Goal: Task Accomplishment & Management: Complete application form

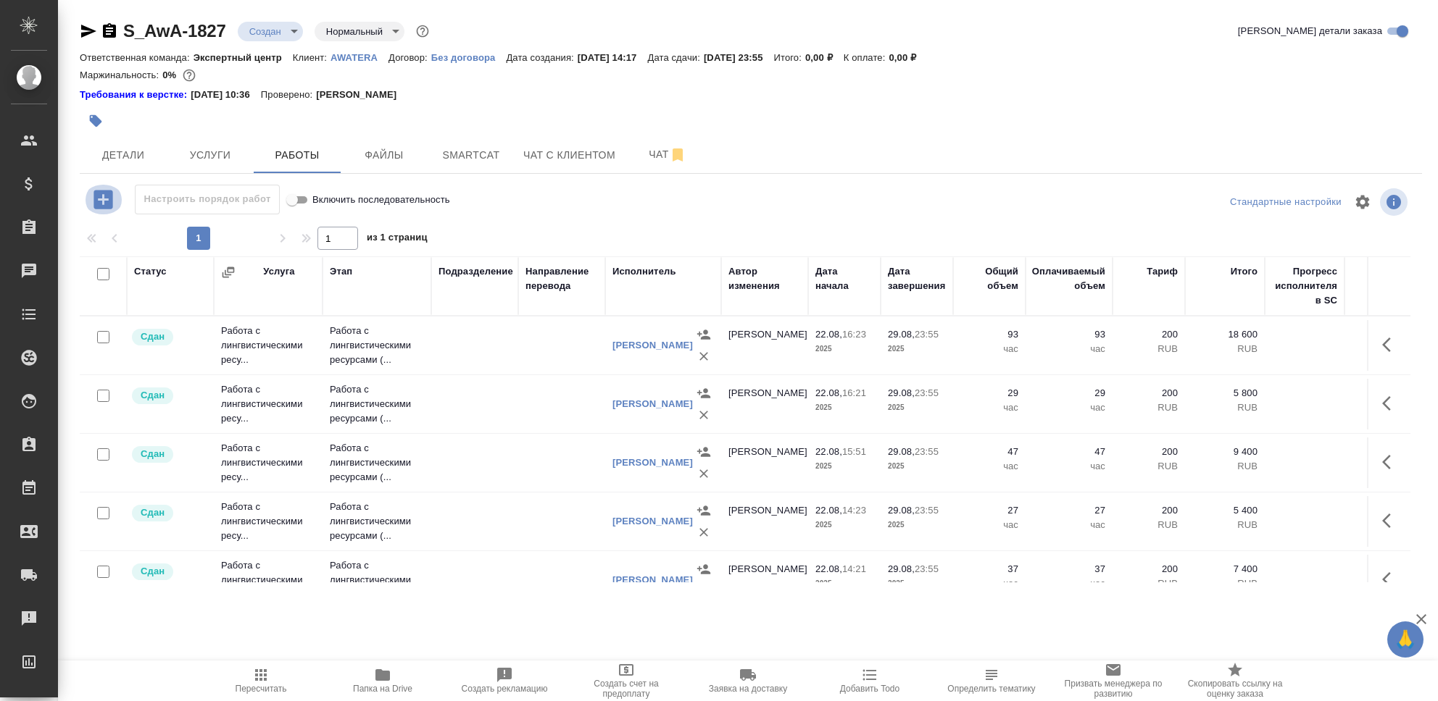
click at [96, 197] on icon "button" at bounding box center [102, 199] width 19 height 19
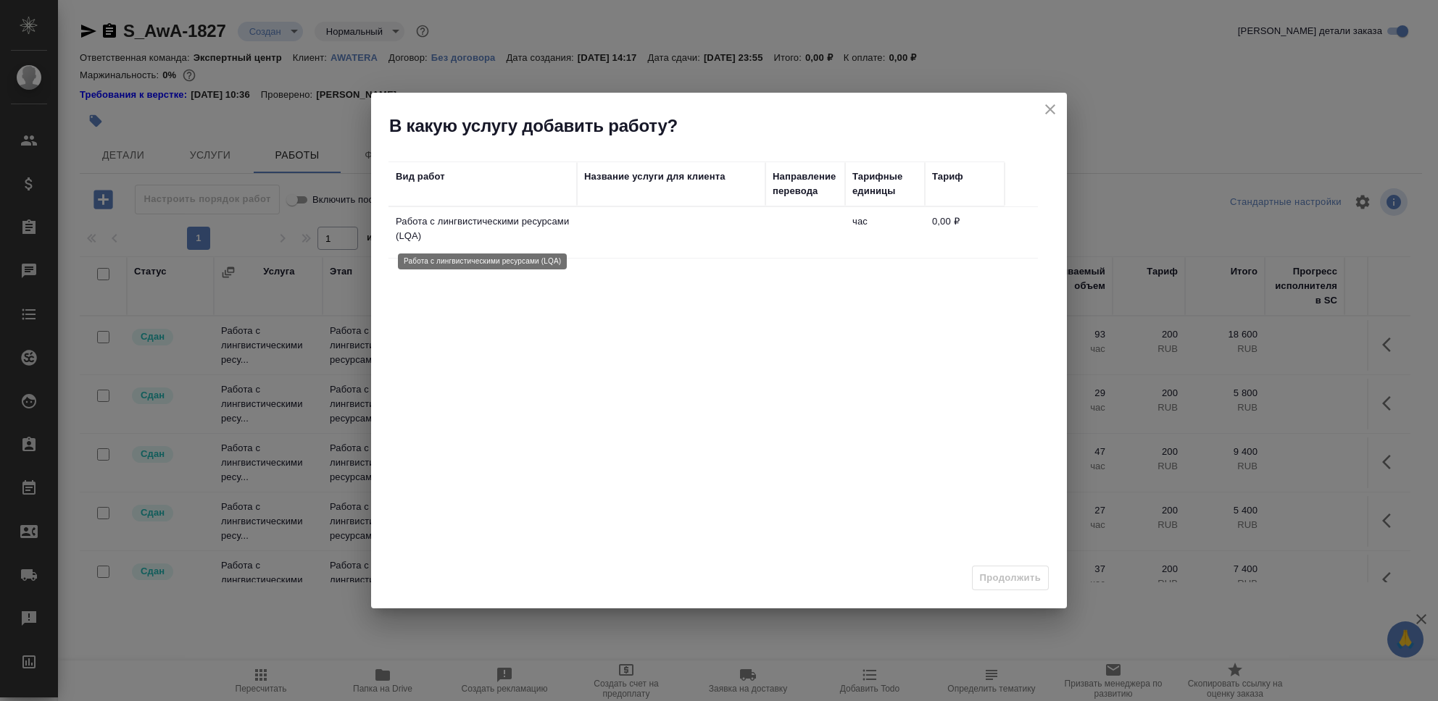
click at [512, 238] on p "Работа с лингвистическими ресурсами (LQA)" at bounding box center [483, 228] width 174 height 29
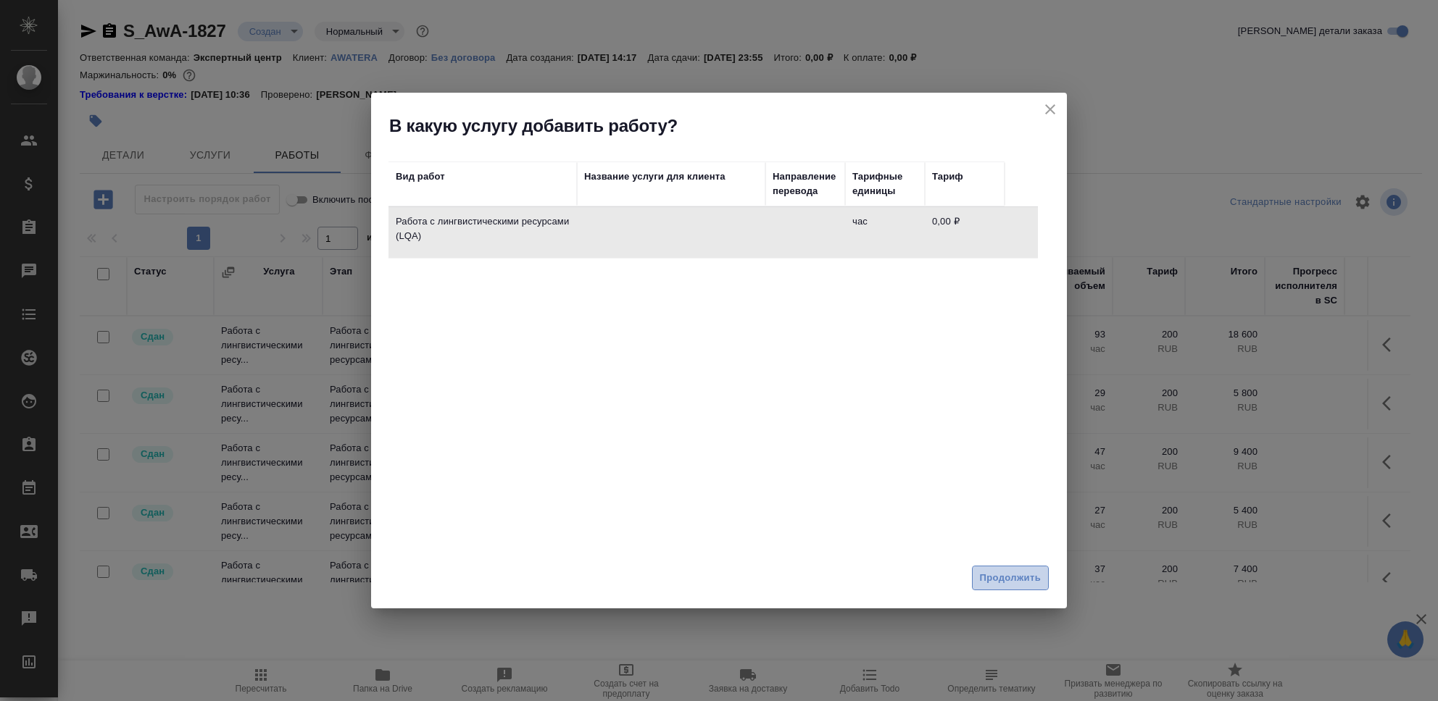
click at [1009, 572] on span "Продолжить" at bounding box center [1010, 578] width 61 height 17
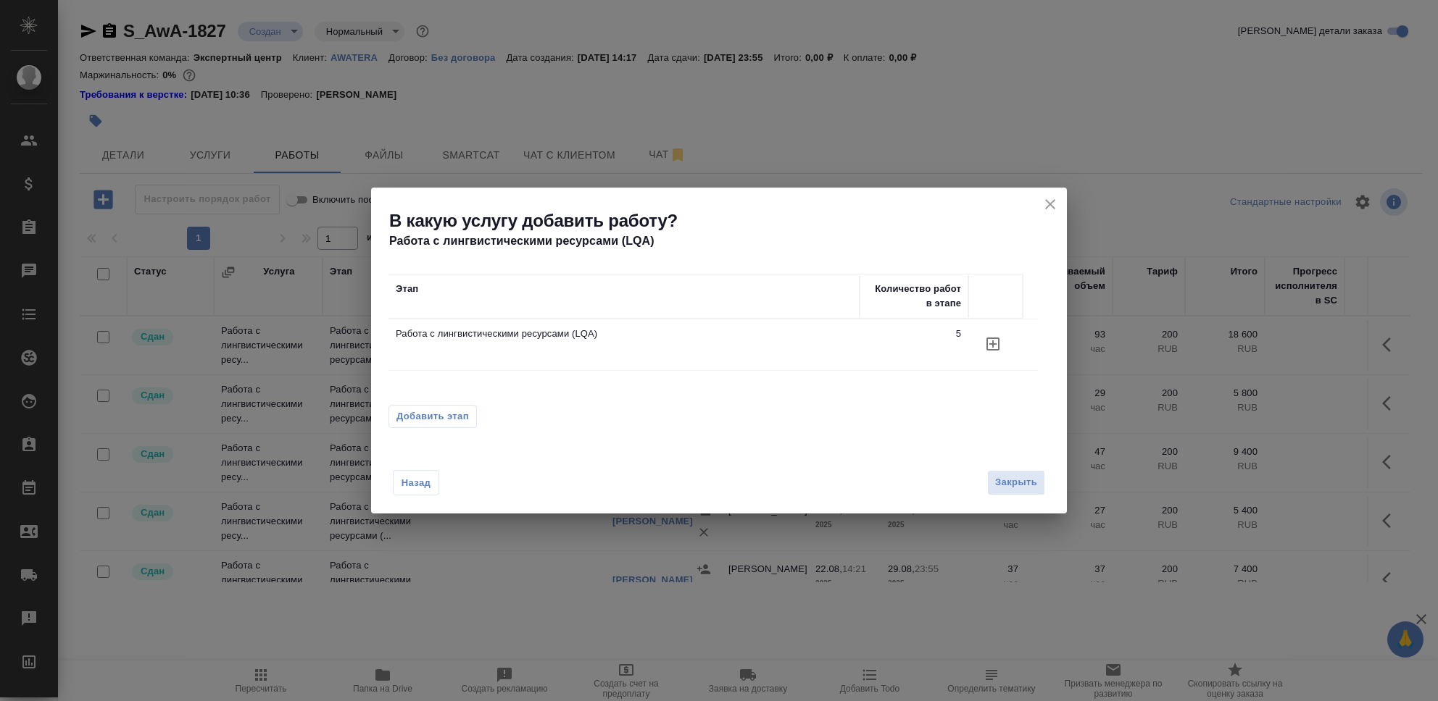
click at [991, 349] on icon "button" at bounding box center [992, 343] width 17 height 17
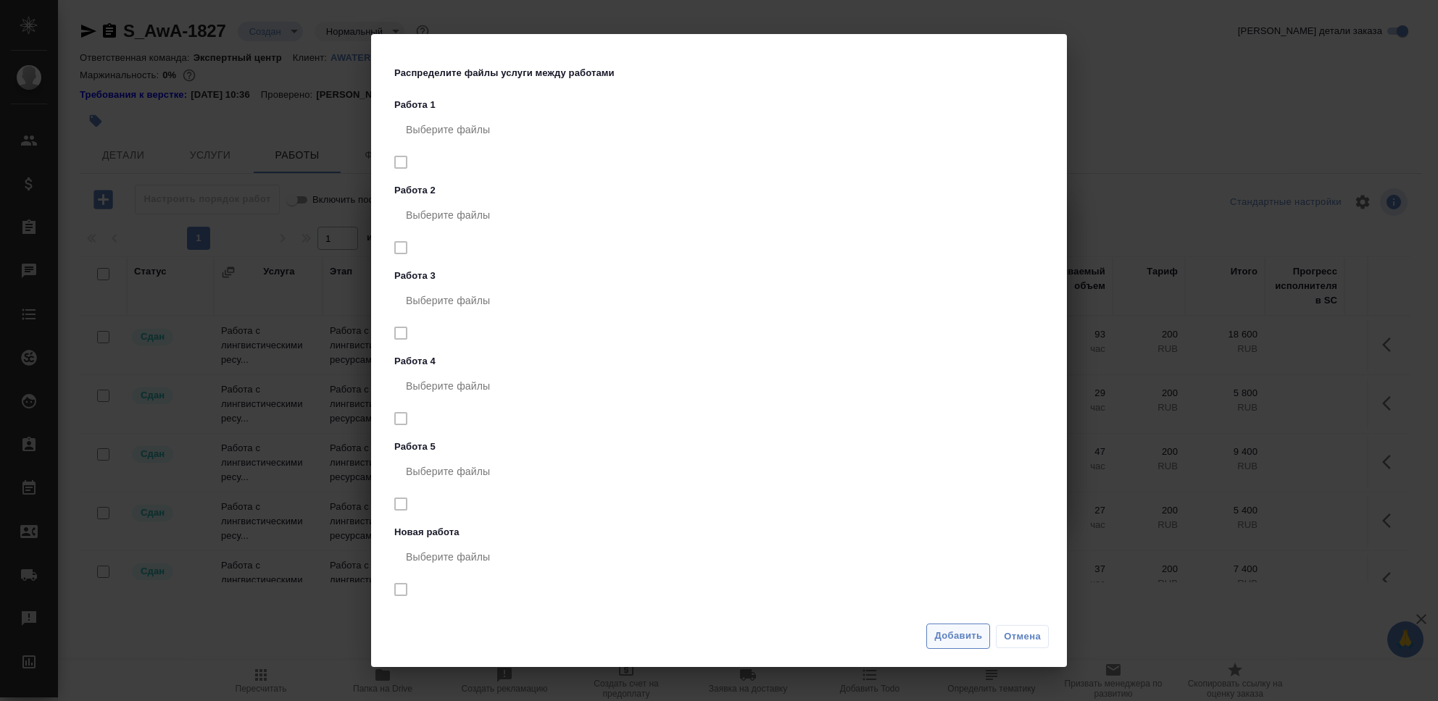
click at [962, 641] on span "Добавить" at bounding box center [958, 636] width 48 height 17
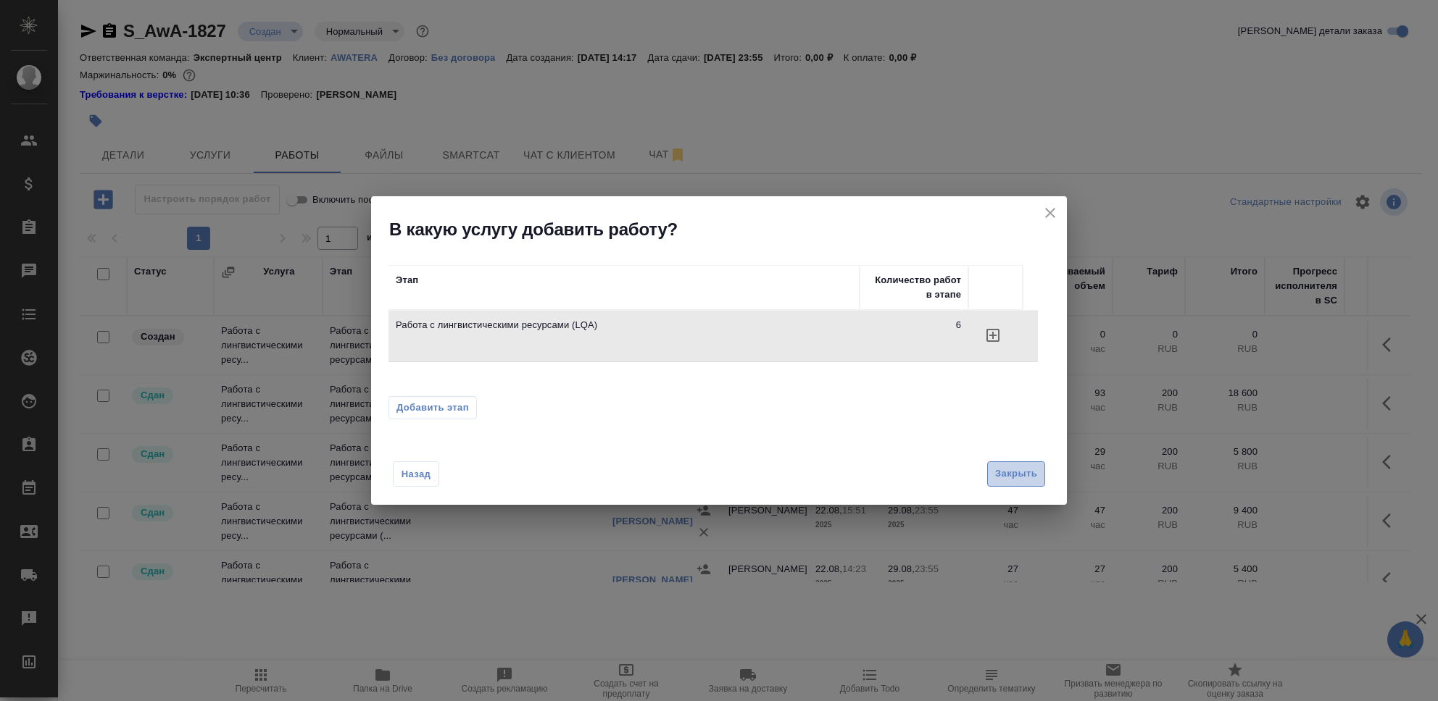
click at [1019, 481] on span "Закрыть" at bounding box center [1016, 474] width 42 height 17
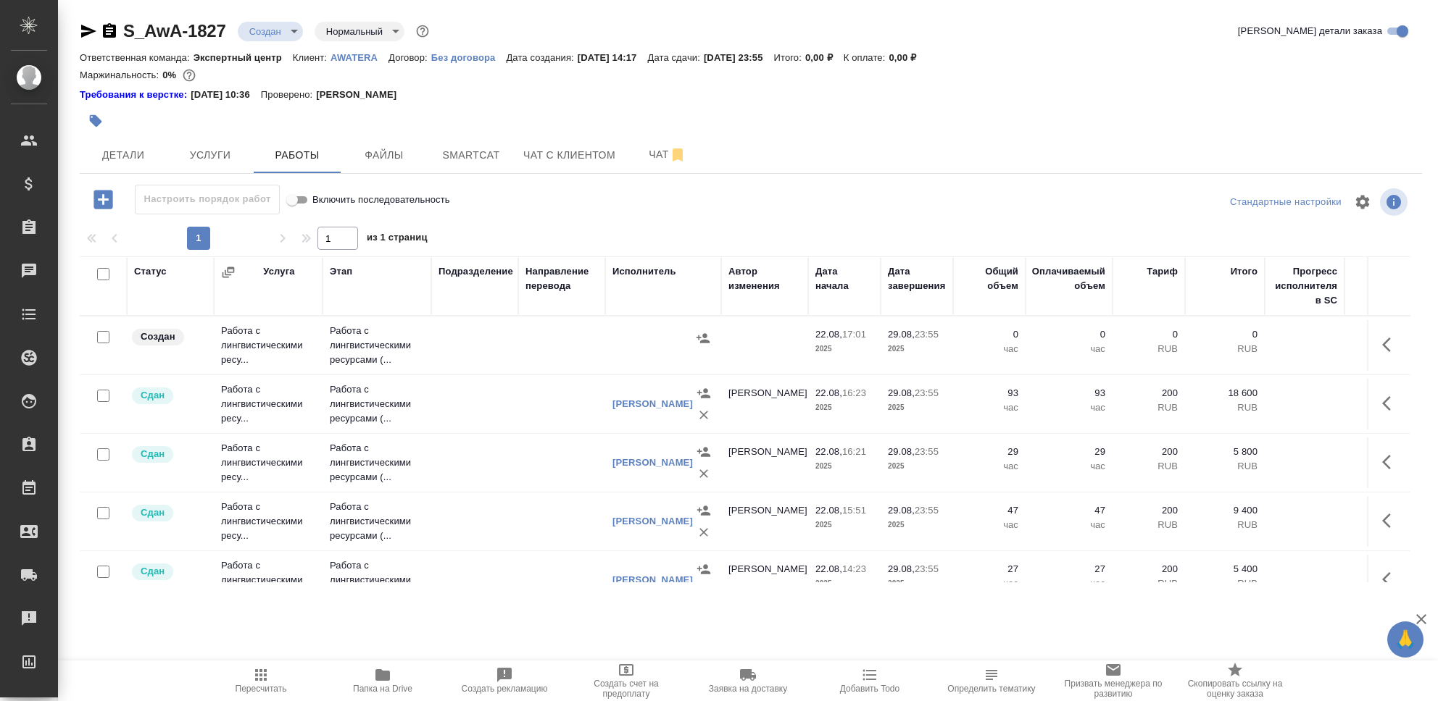
click at [272, 348] on td "Работа с лингвистическими ресу..." at bounding box center [268, 346] width 109 height 58
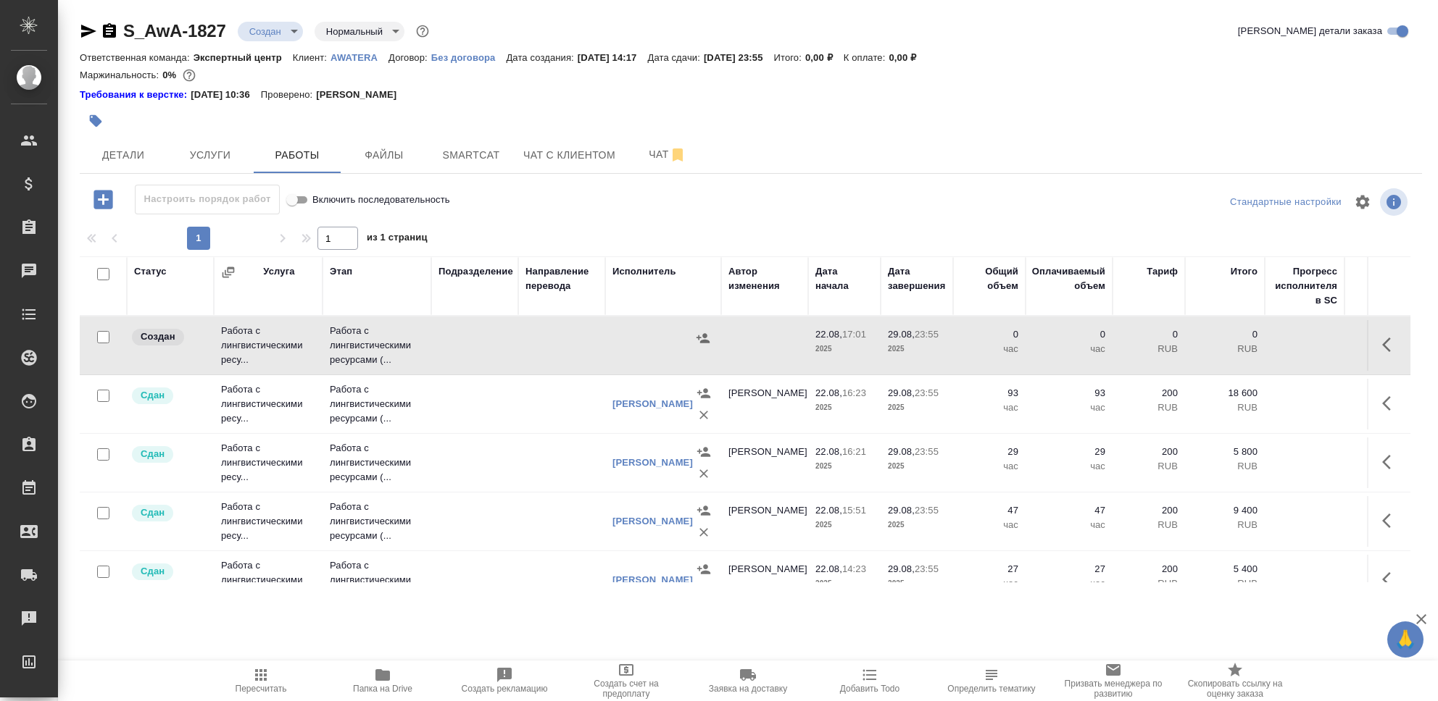
click at [272, 348] on td "Работа с лингвистическими ресу..." at bounding box center [268, 346] width 109 height 58
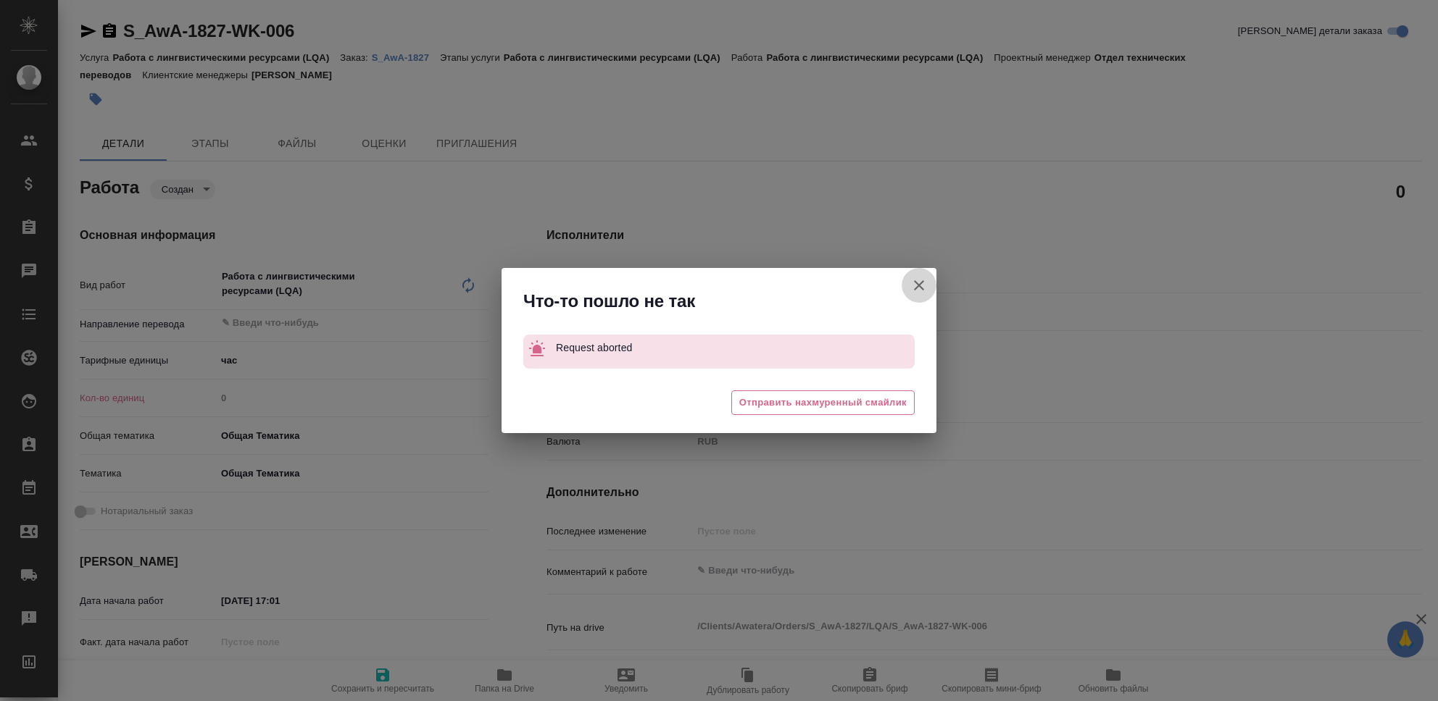
click at [923, 283] on icon "button" at bounding box center [918, 285] width 17 height 17
type textarea "x"
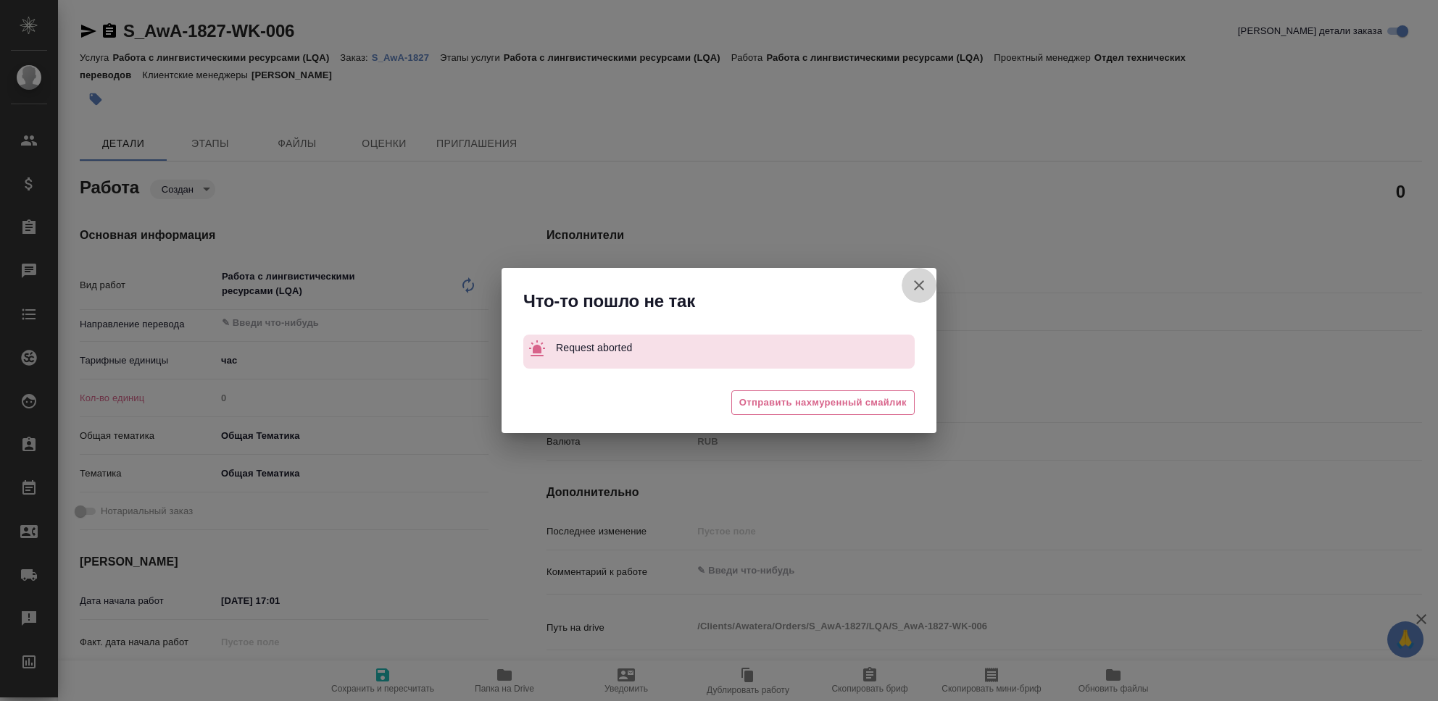
type textarea "x"
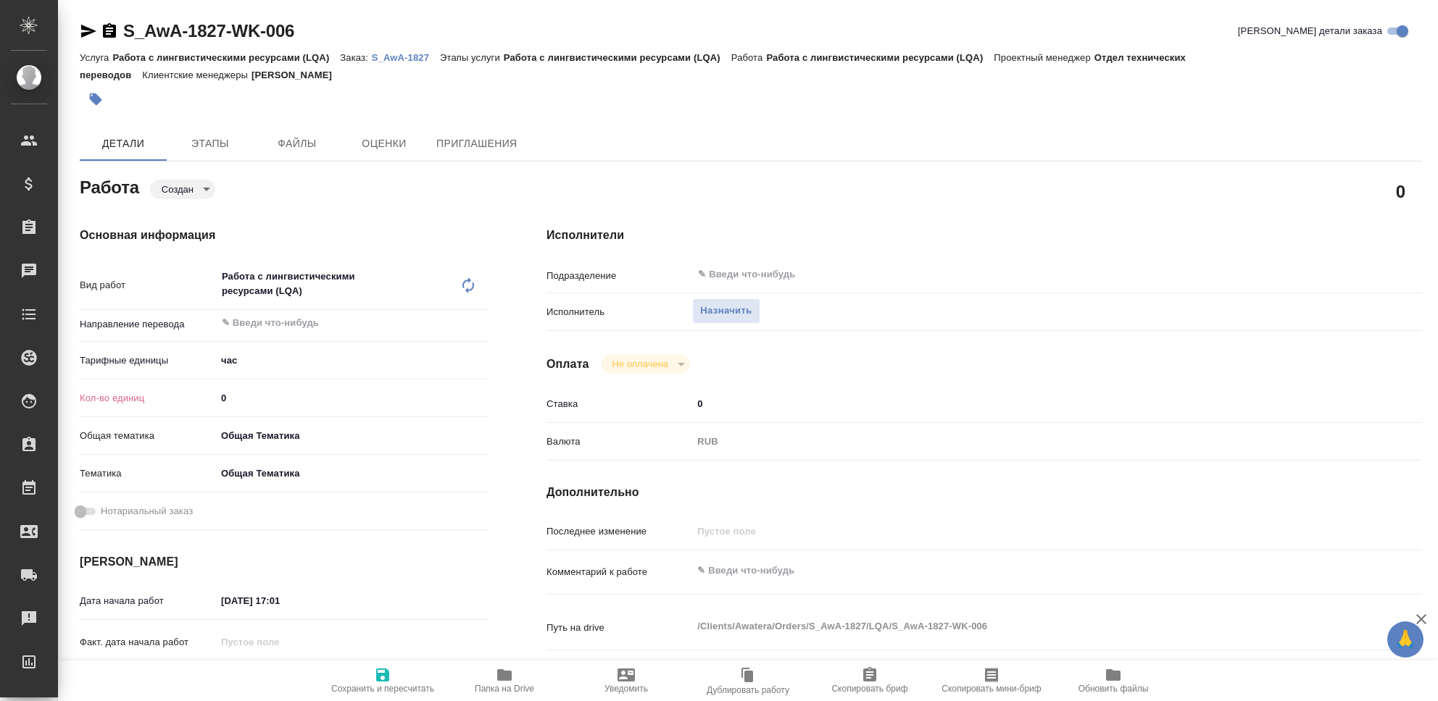
type textarea "x"
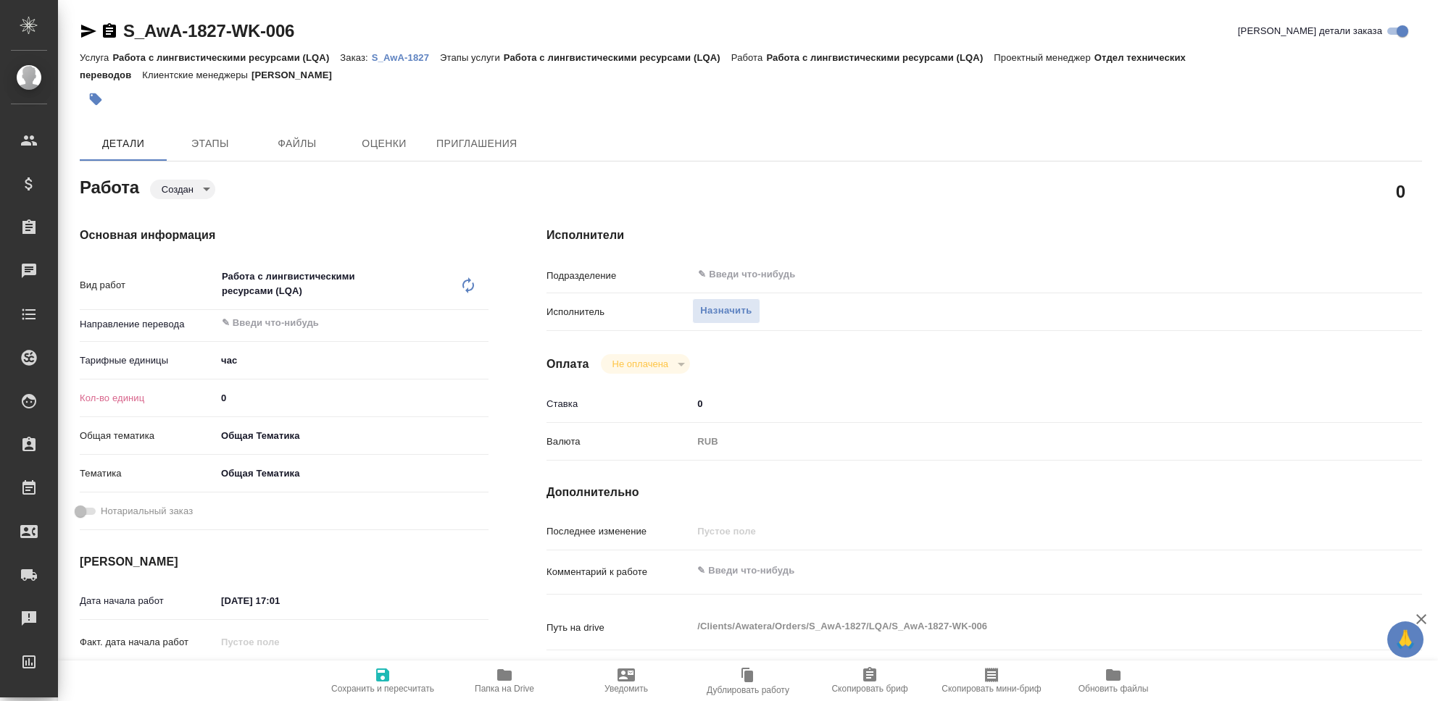
type textarea "x"
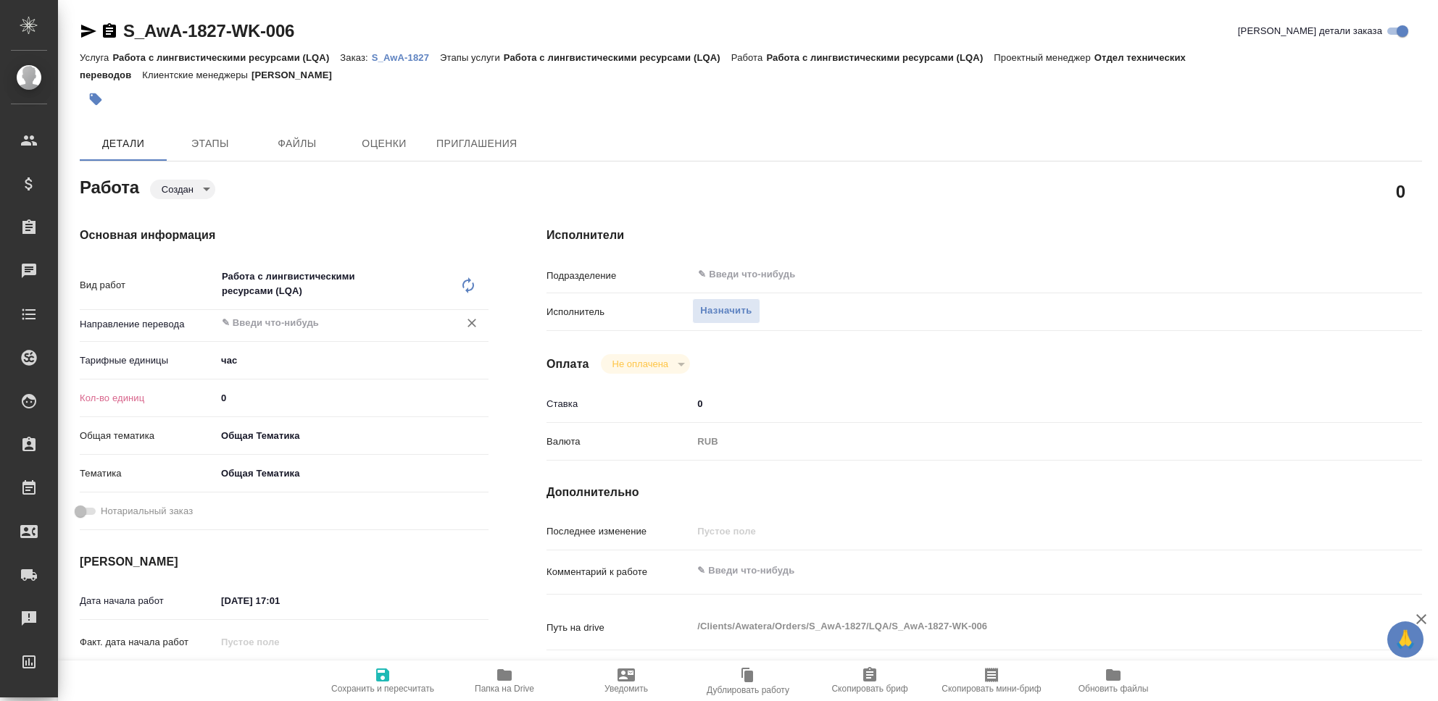
type textarea "x"
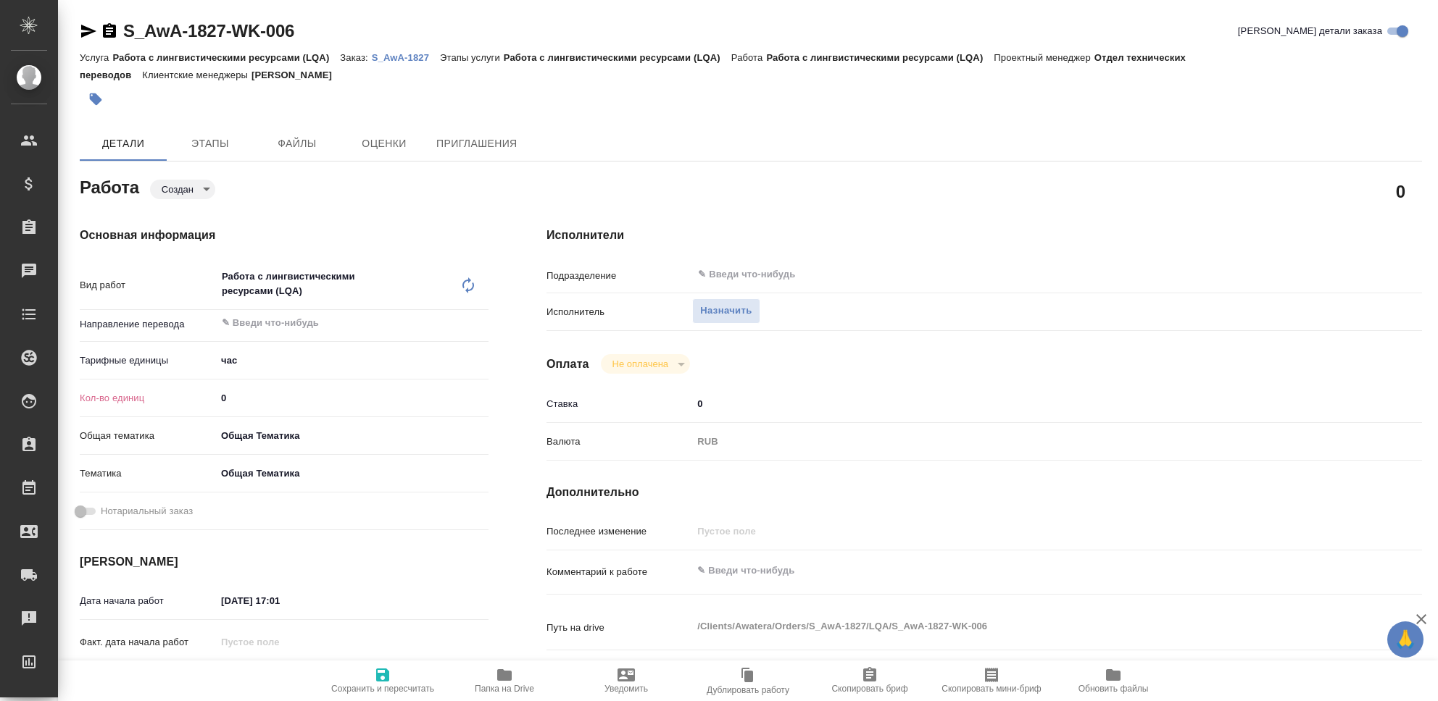
type textarea "x"
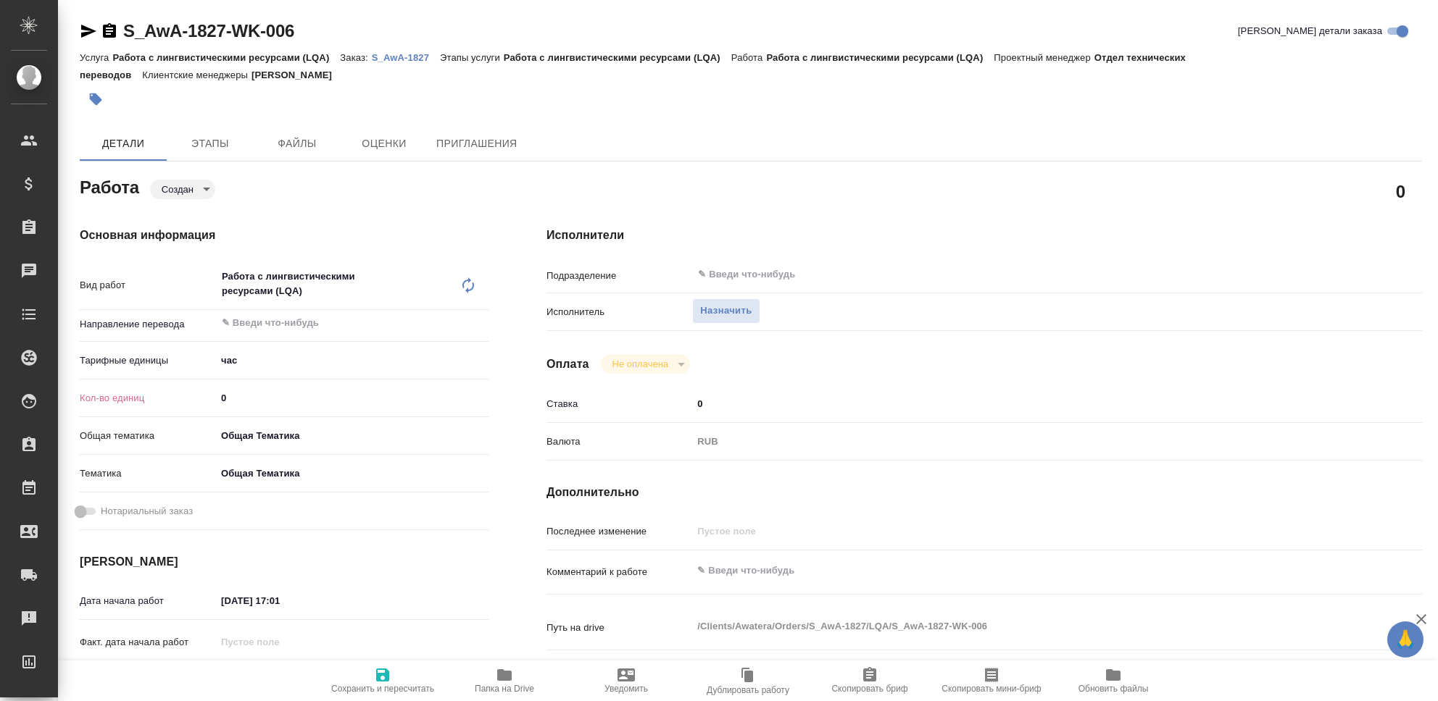
click at [251, 398] on input "0" at bounding box center [352, 398] width 272 height 21
type textarea "x"
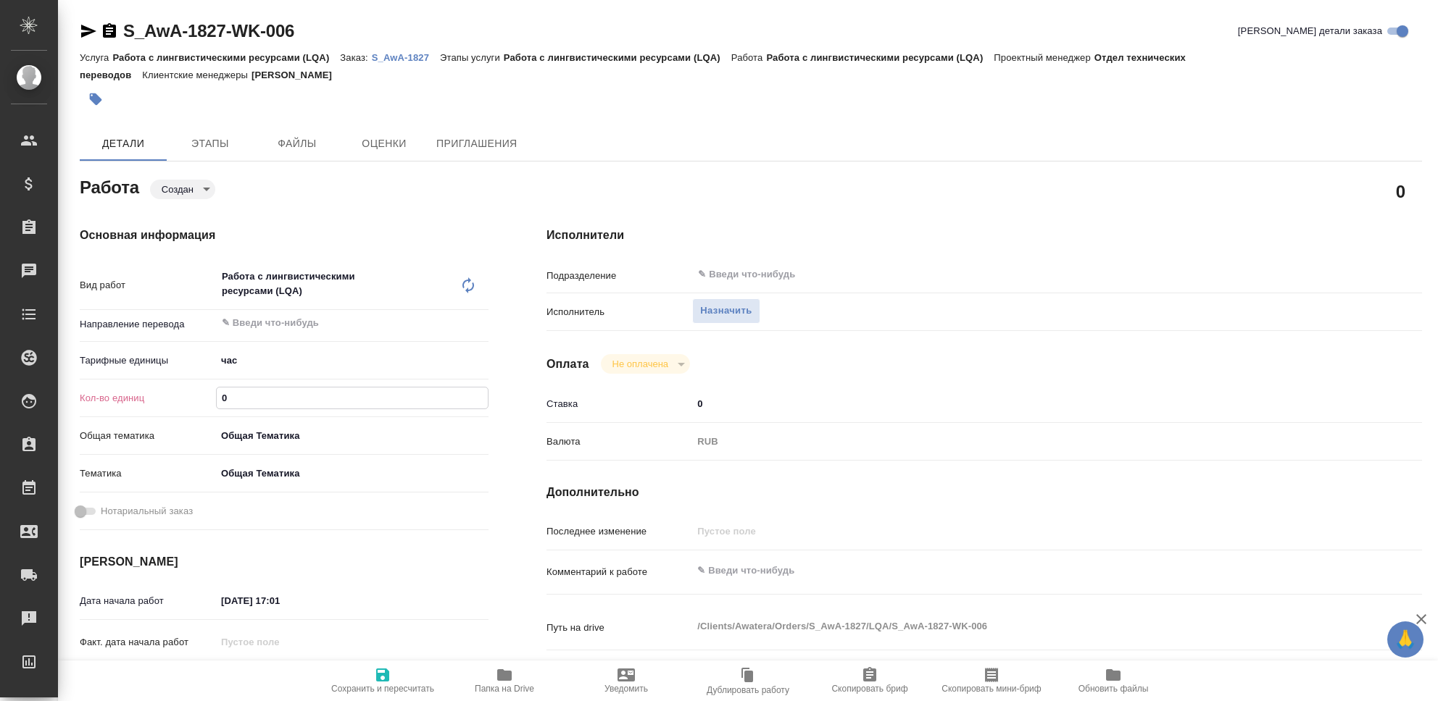
type textarea "x"
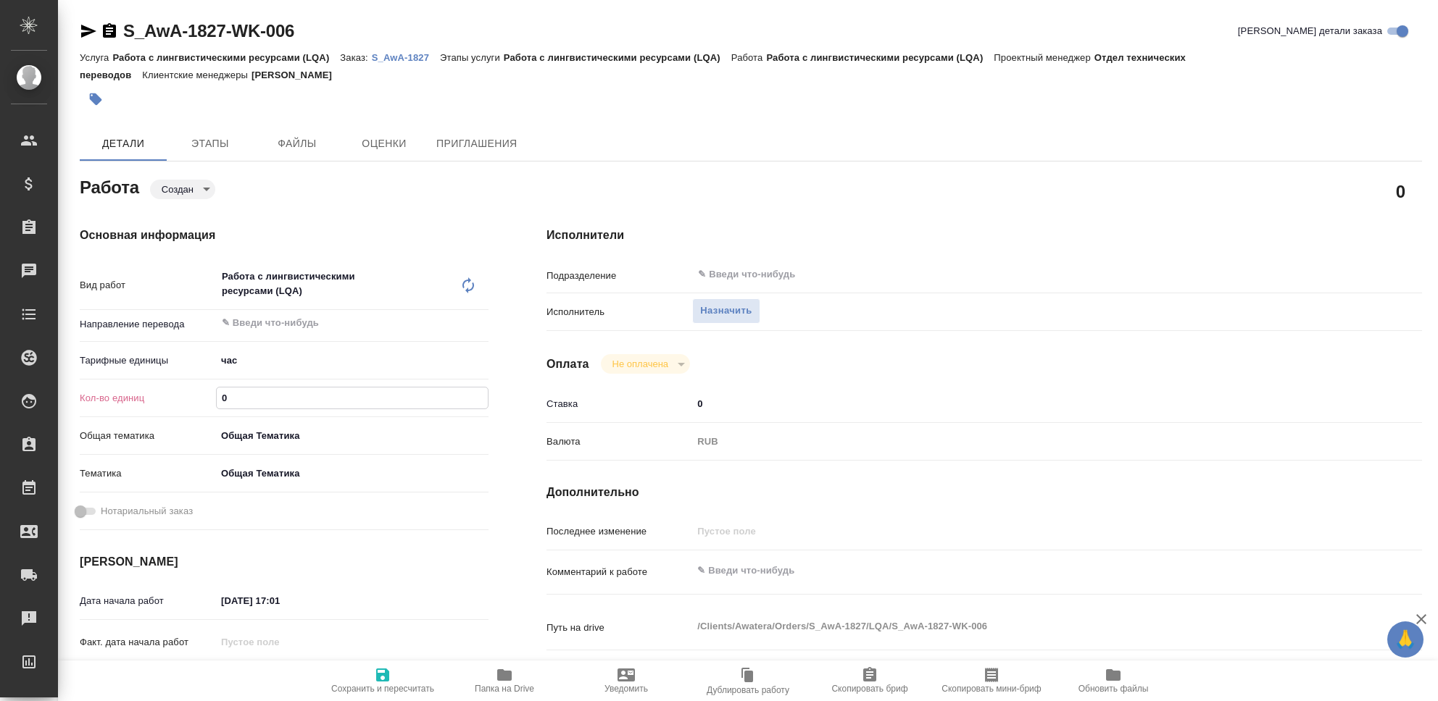
type textarea "x"
type input "2"
type textarea "x"
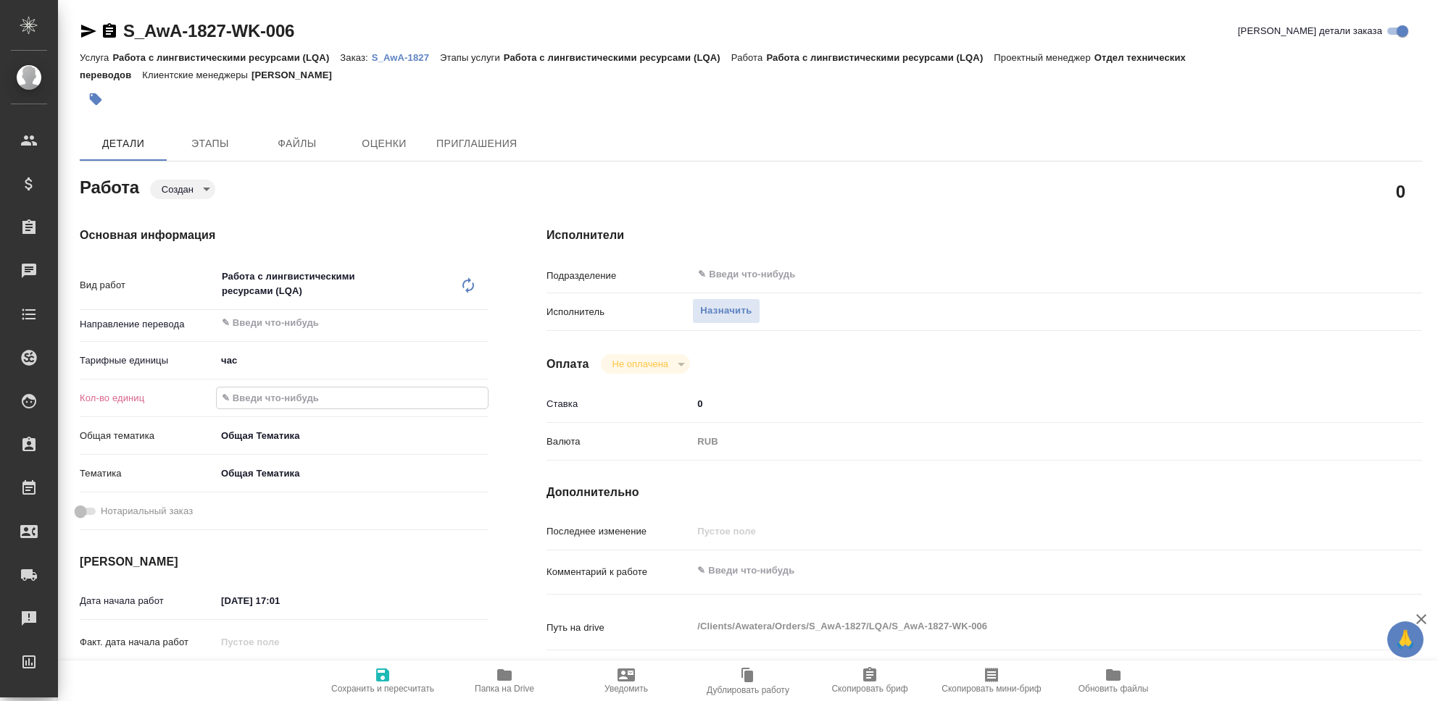
type textarea "x"
type input "27"
type textarea "x"
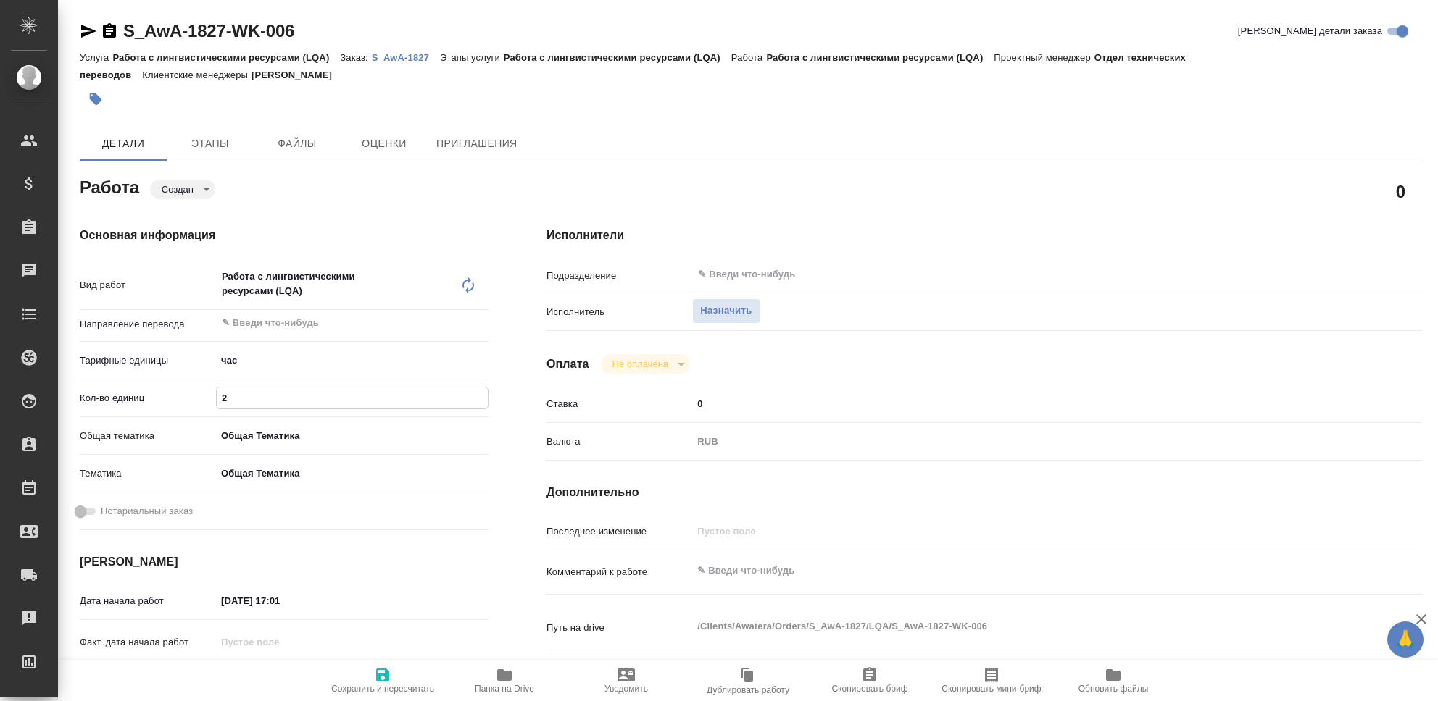
type textarea "x"
type input "27"
type textarea "x"
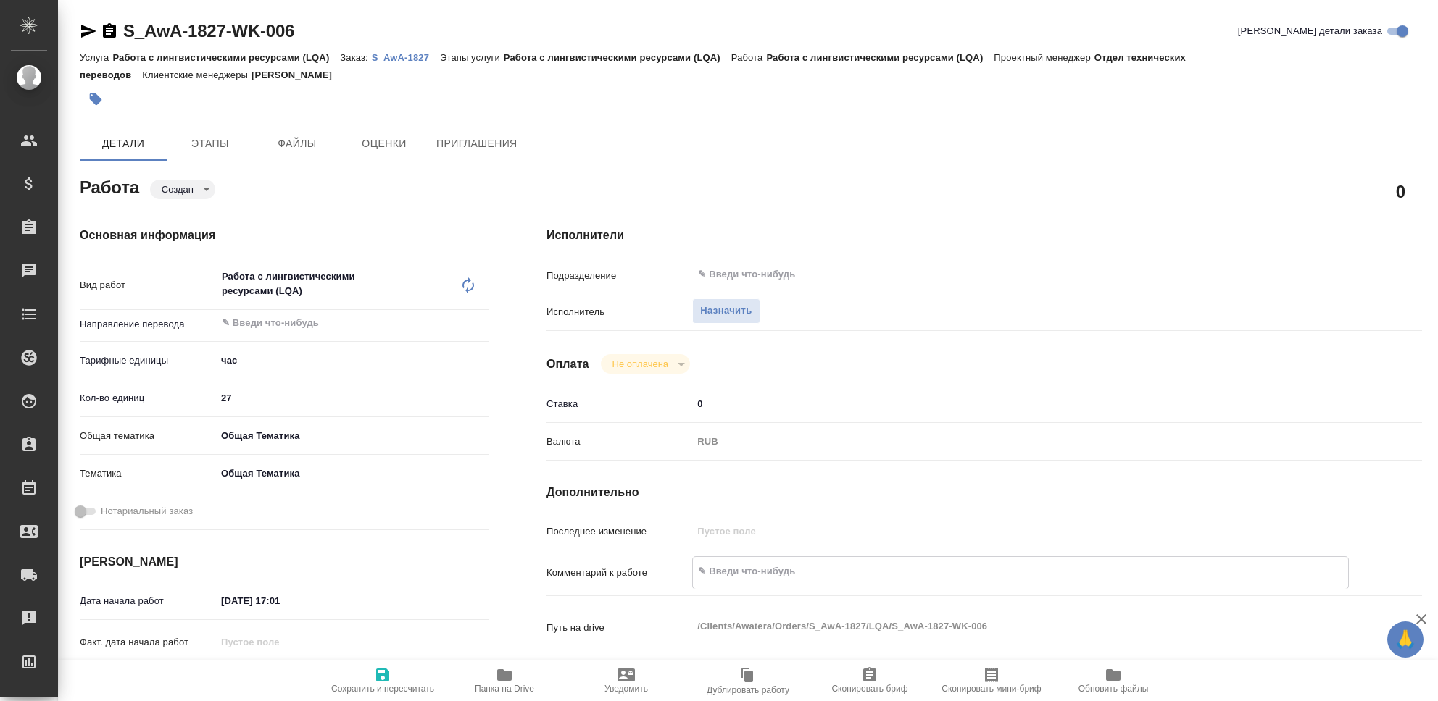
click at [813, 574] on textarea at bounding box center [1020, 571] width 655 height 25
type textarea "Ч"
type textarea "x"
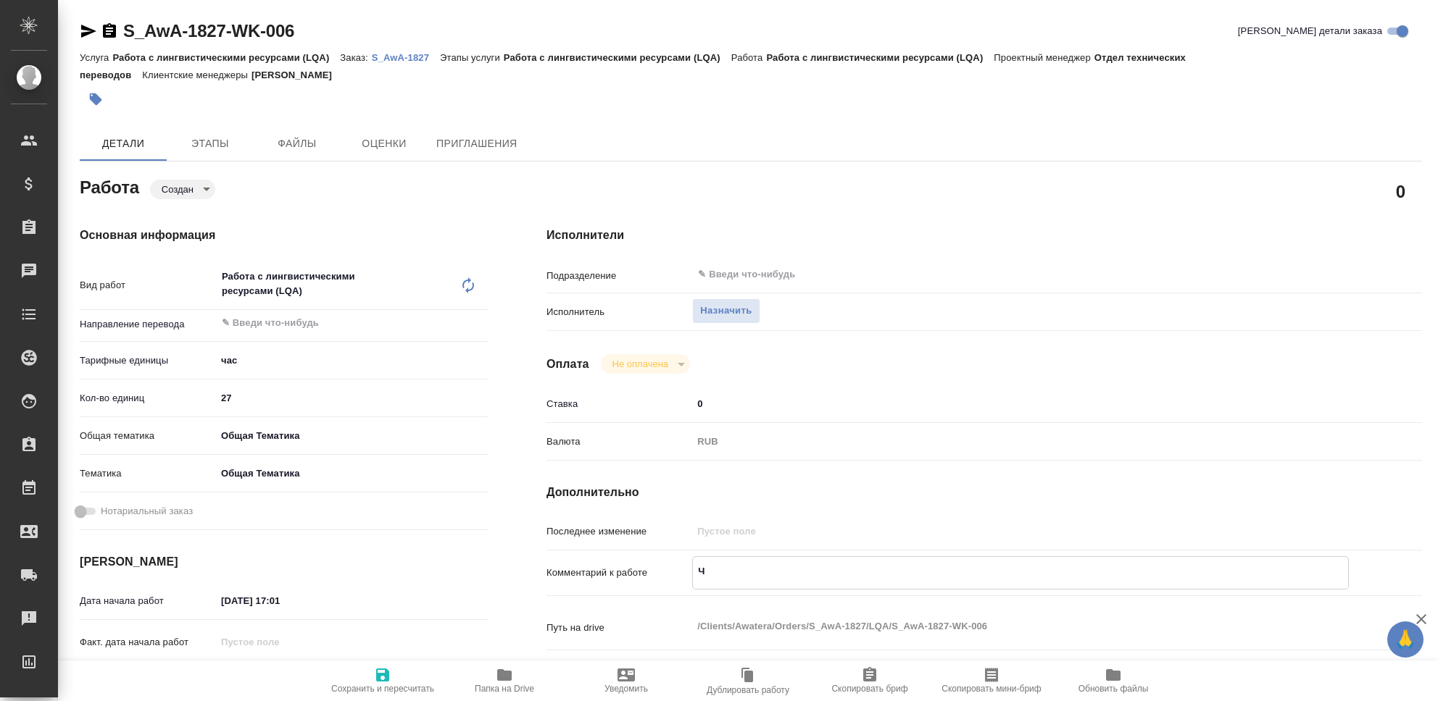
type textarea "x"
type textarea "Чи"
type textarea "x"
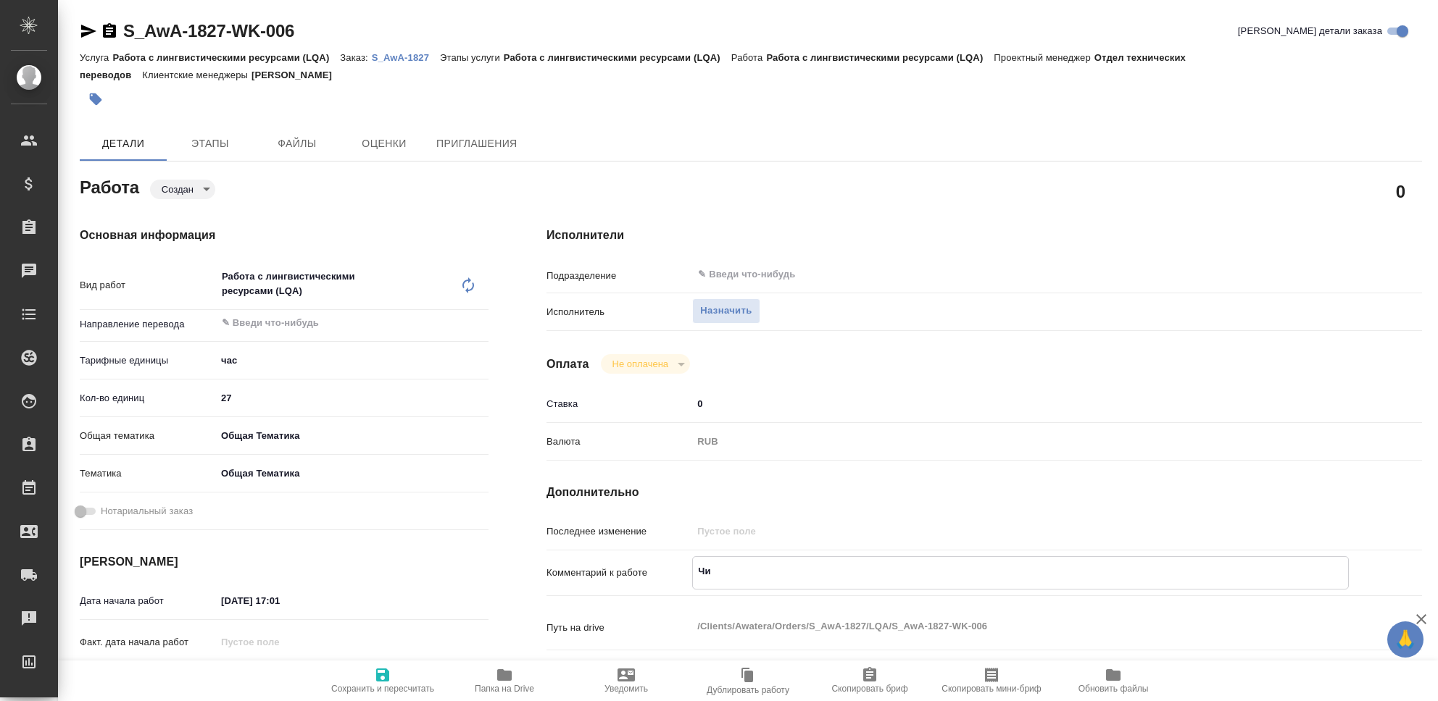
type textarea "x"
type textarea "Чис"
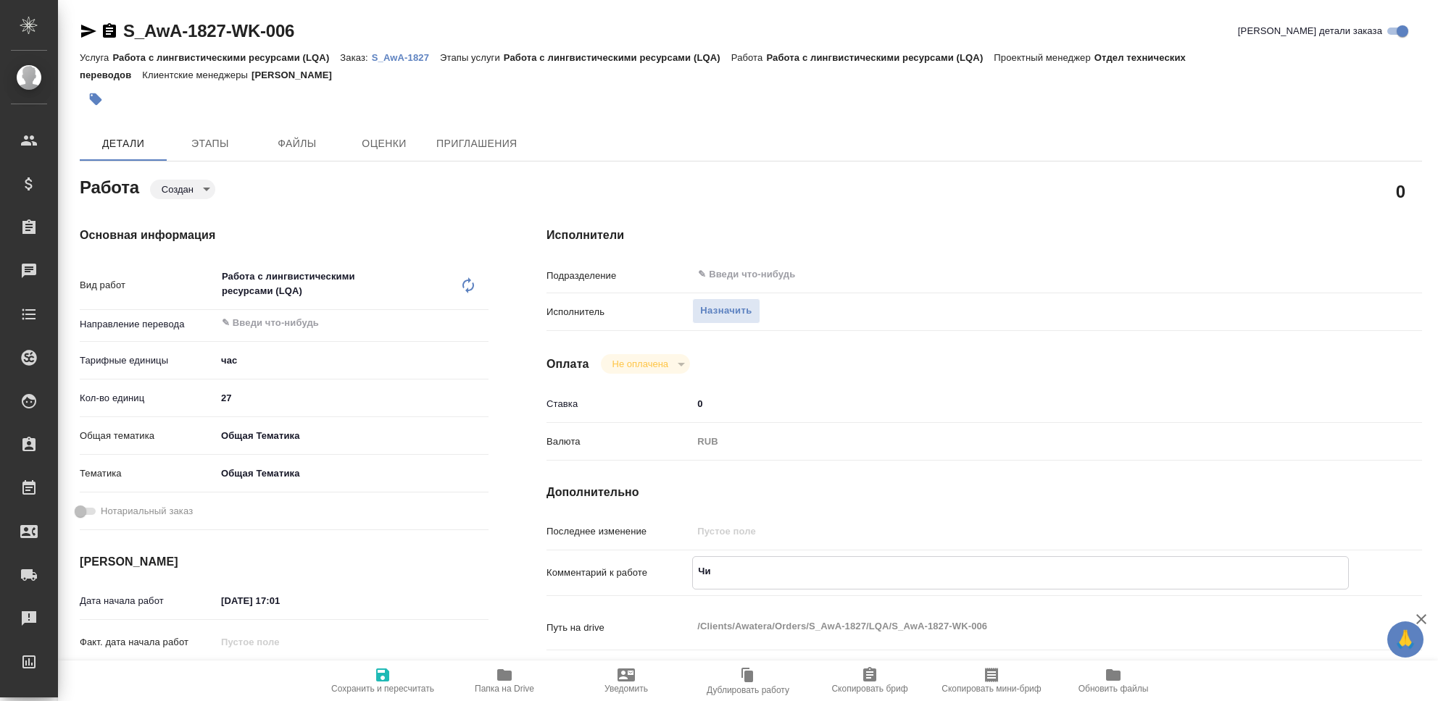
type textarea "x"
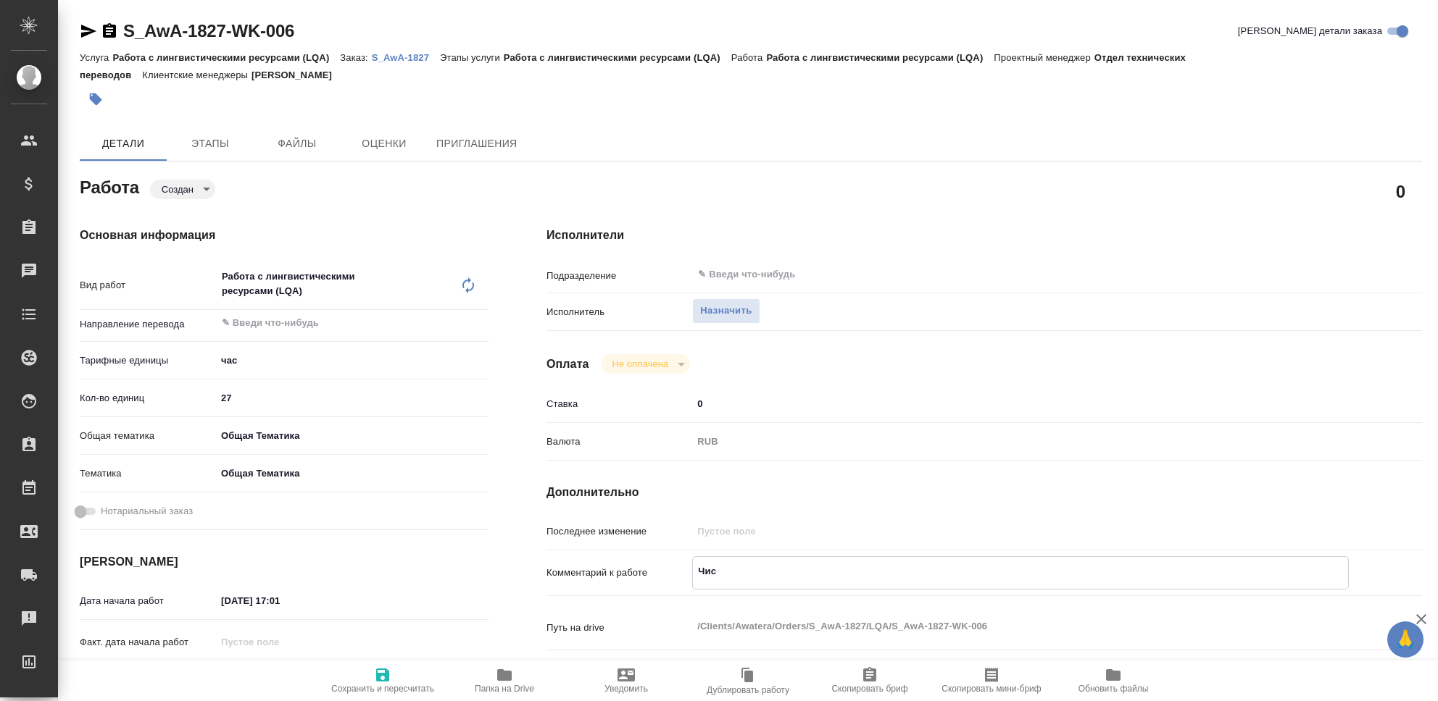
type textarea "Чист"
type textarea "x"
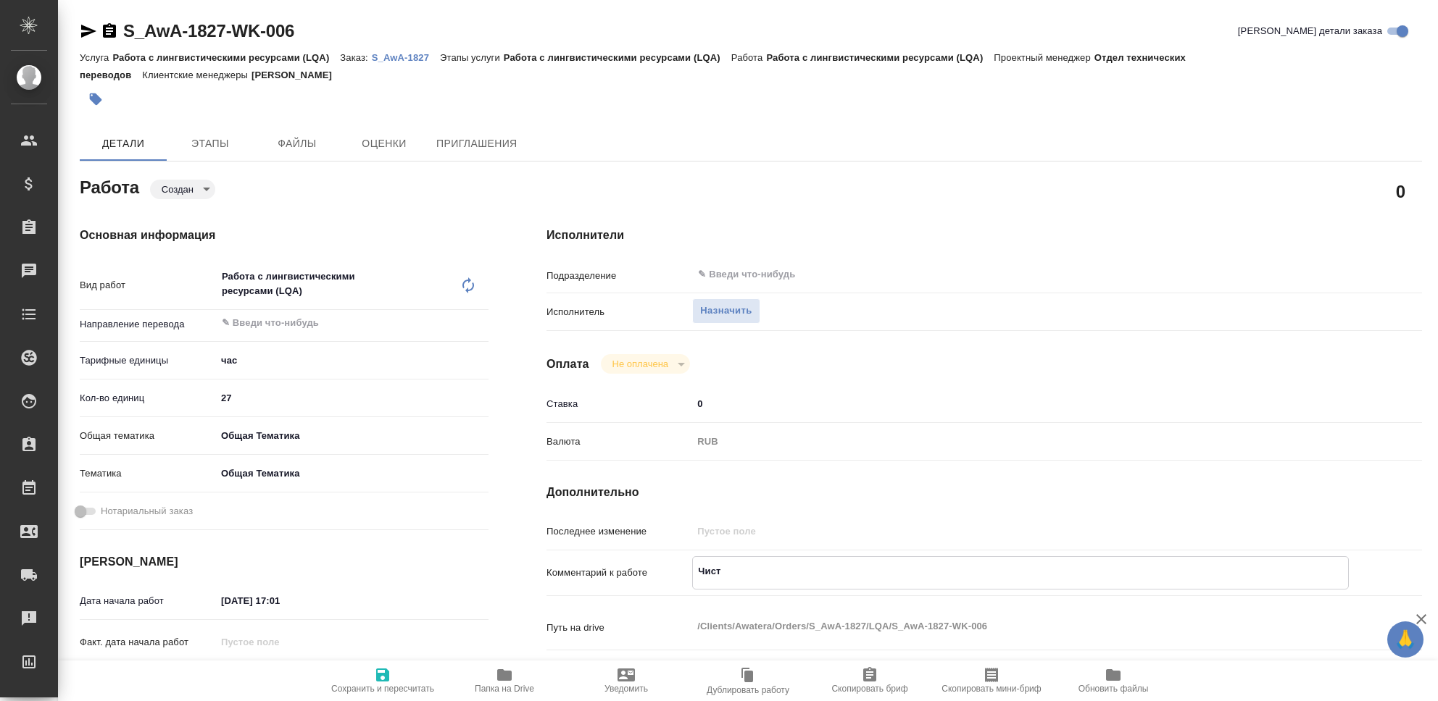
type textarea "x"
type textarea "Чистк"
type textarea "x"
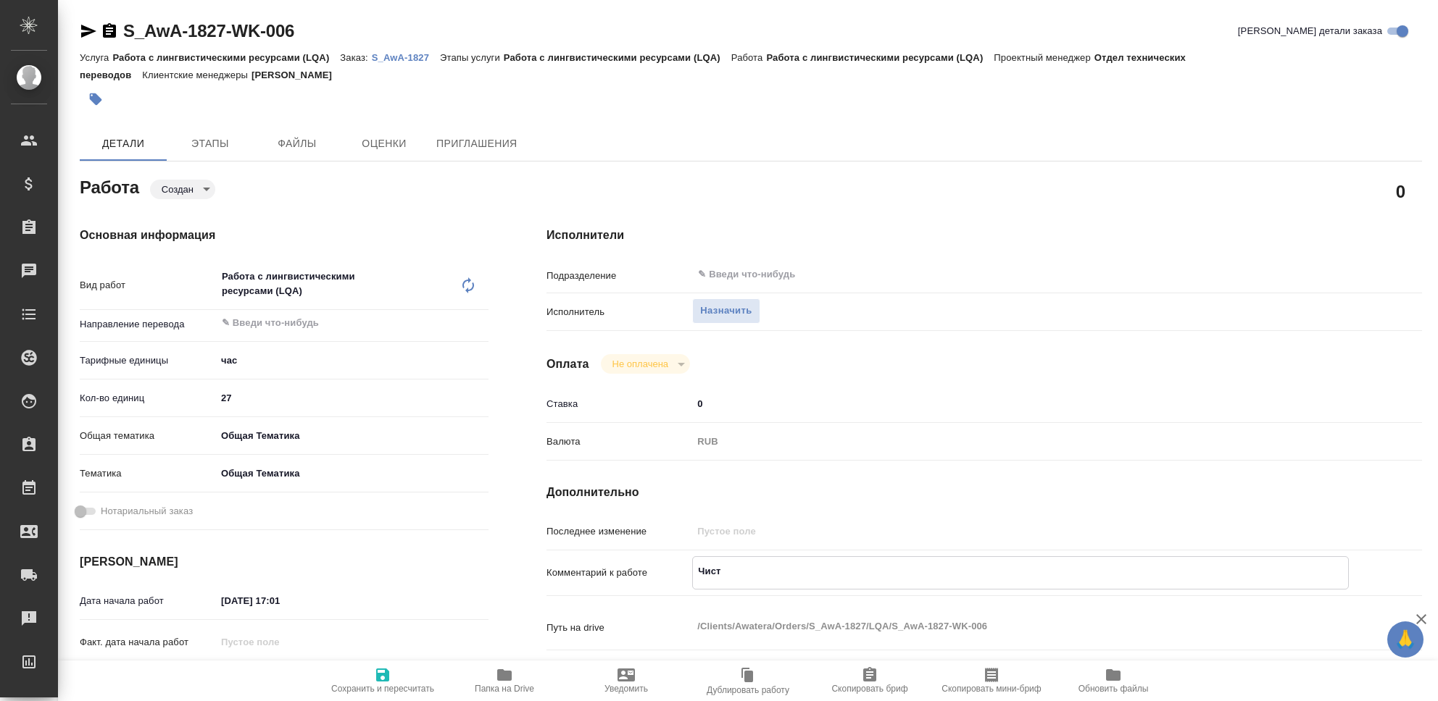
type textarea "x"
type textarea "Чистка"
type textarea "x"
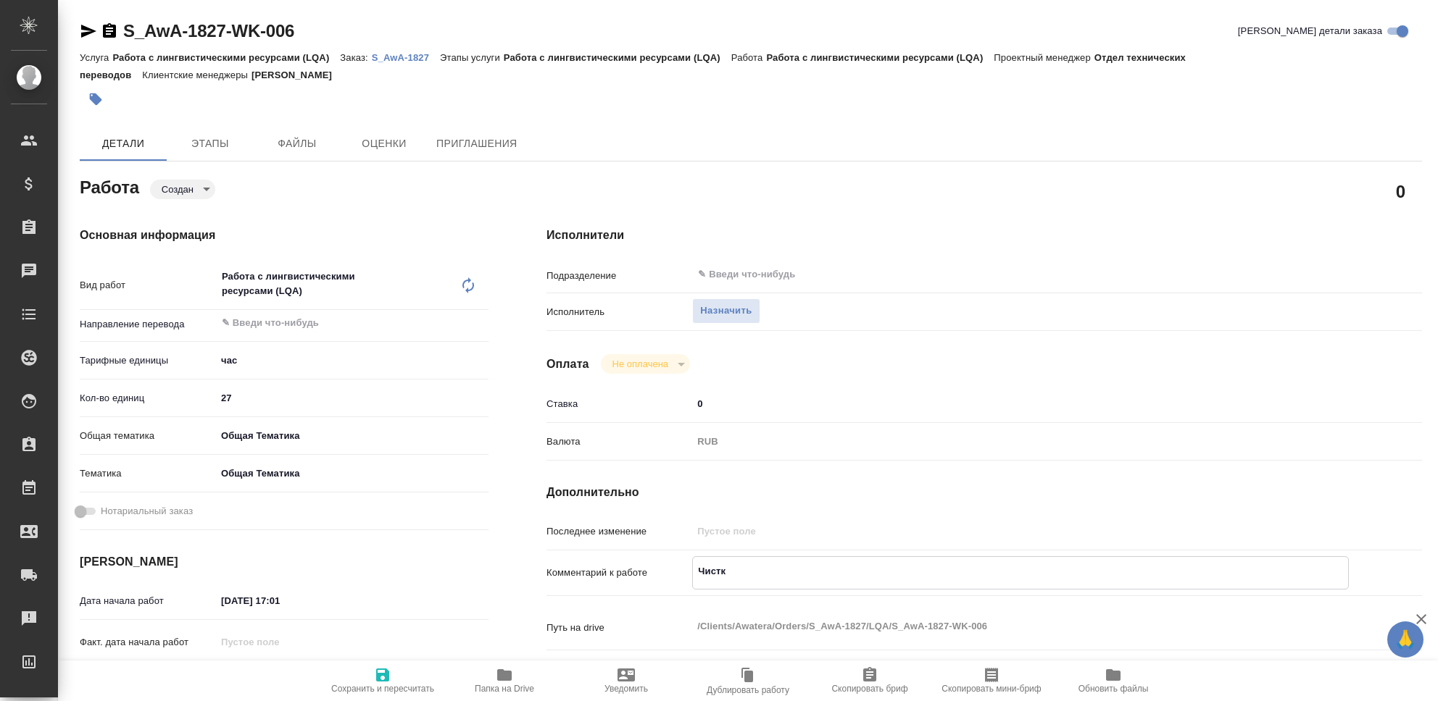
type textarea "x"
type textarea "Чистка"
type textarea "x"
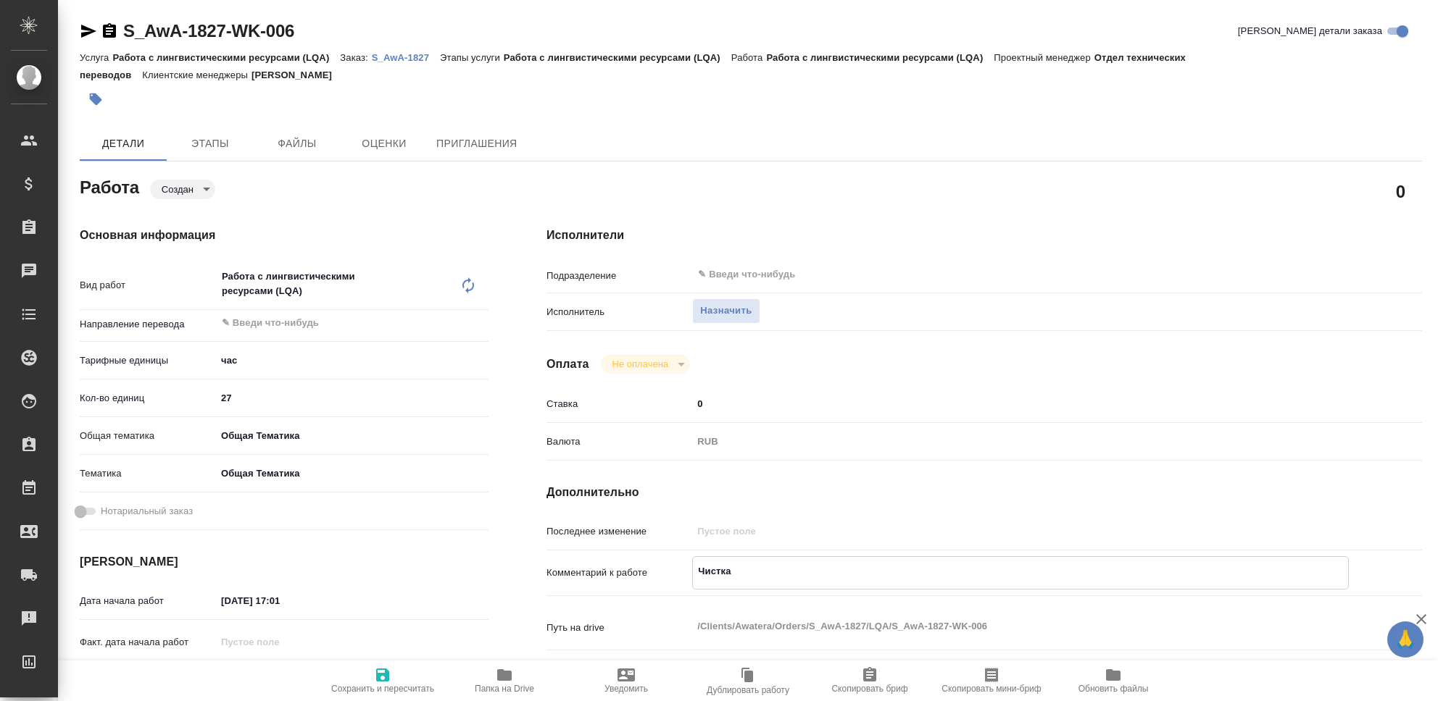
type textarea "x"
type textarea "Чистка Т"
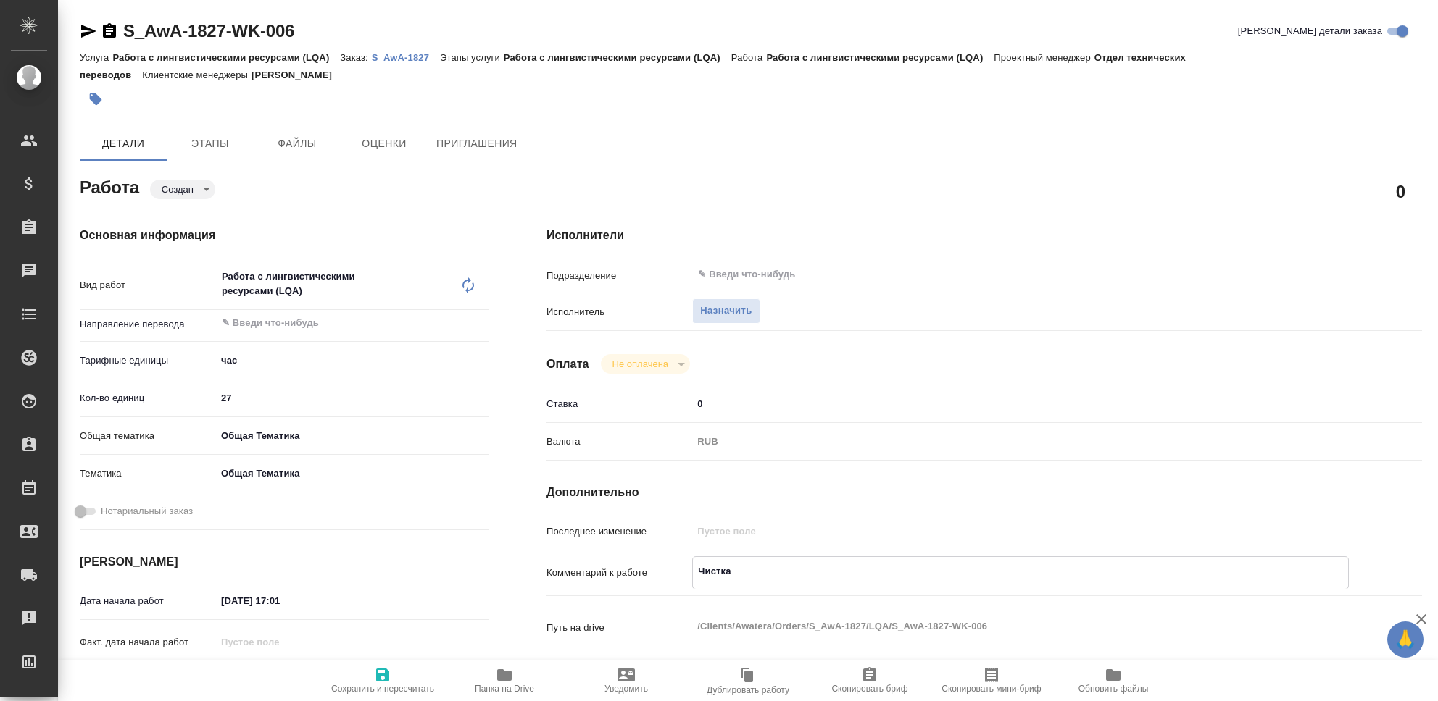
type textarea "x"
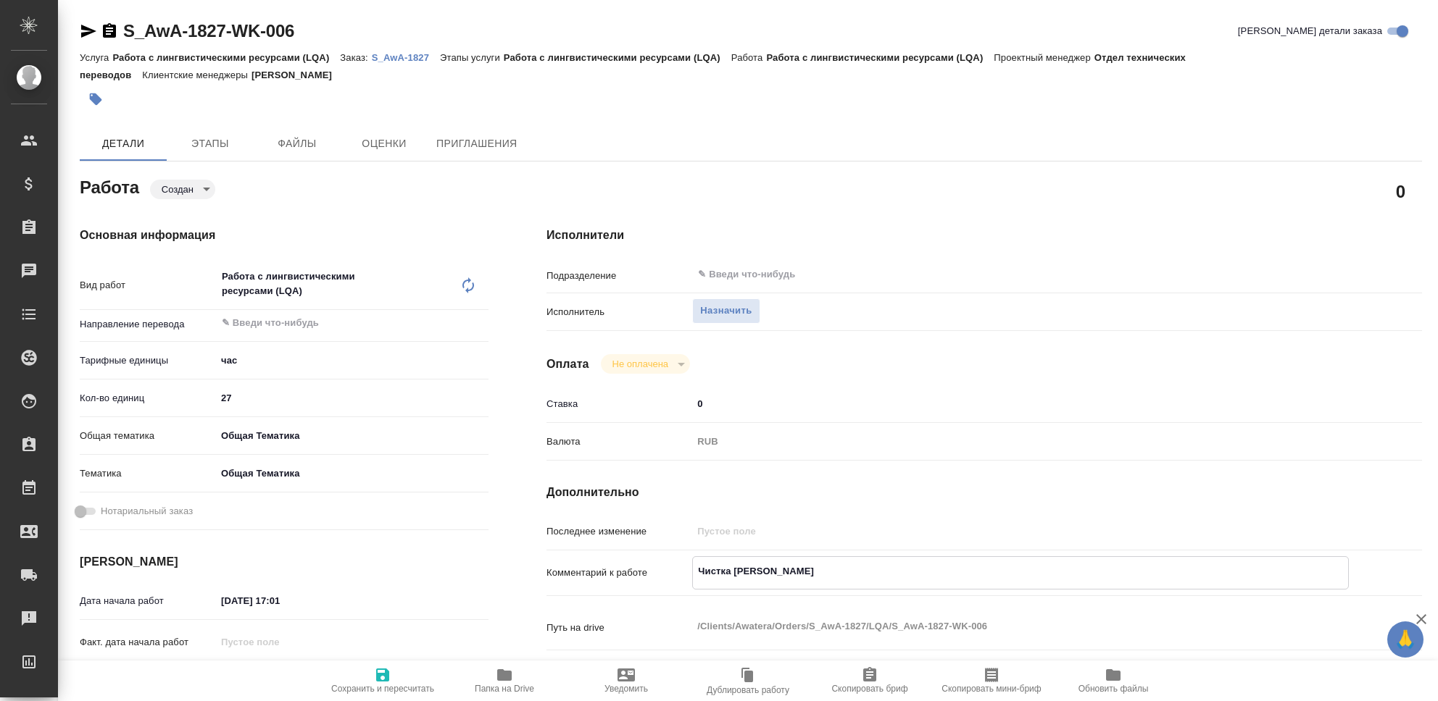
type textarea "Чистка ТМ"
type textarea "x"
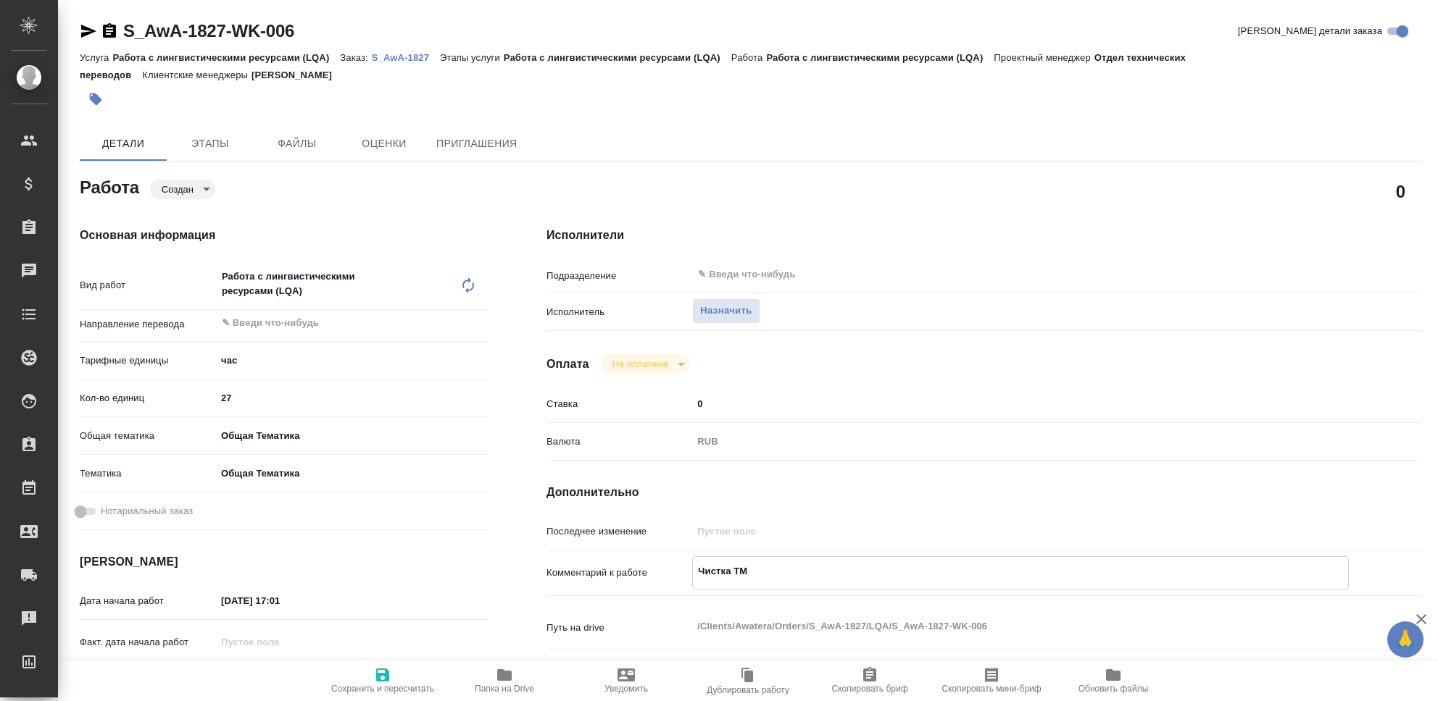
type textarea "x"
type textarea "Чистка ТМ,"
type textarea "x"
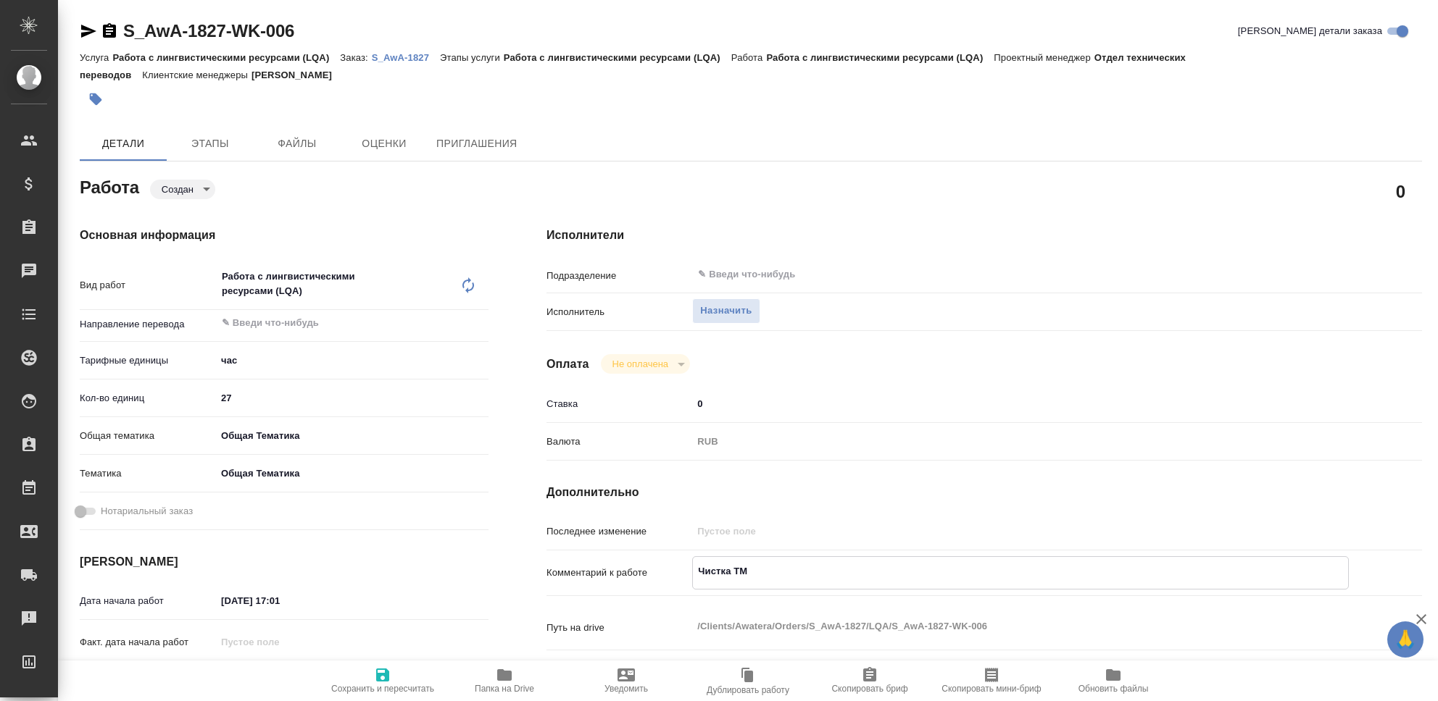
type textarea "x"
type textarea "Чистка ТМ,"
type textarea "x"
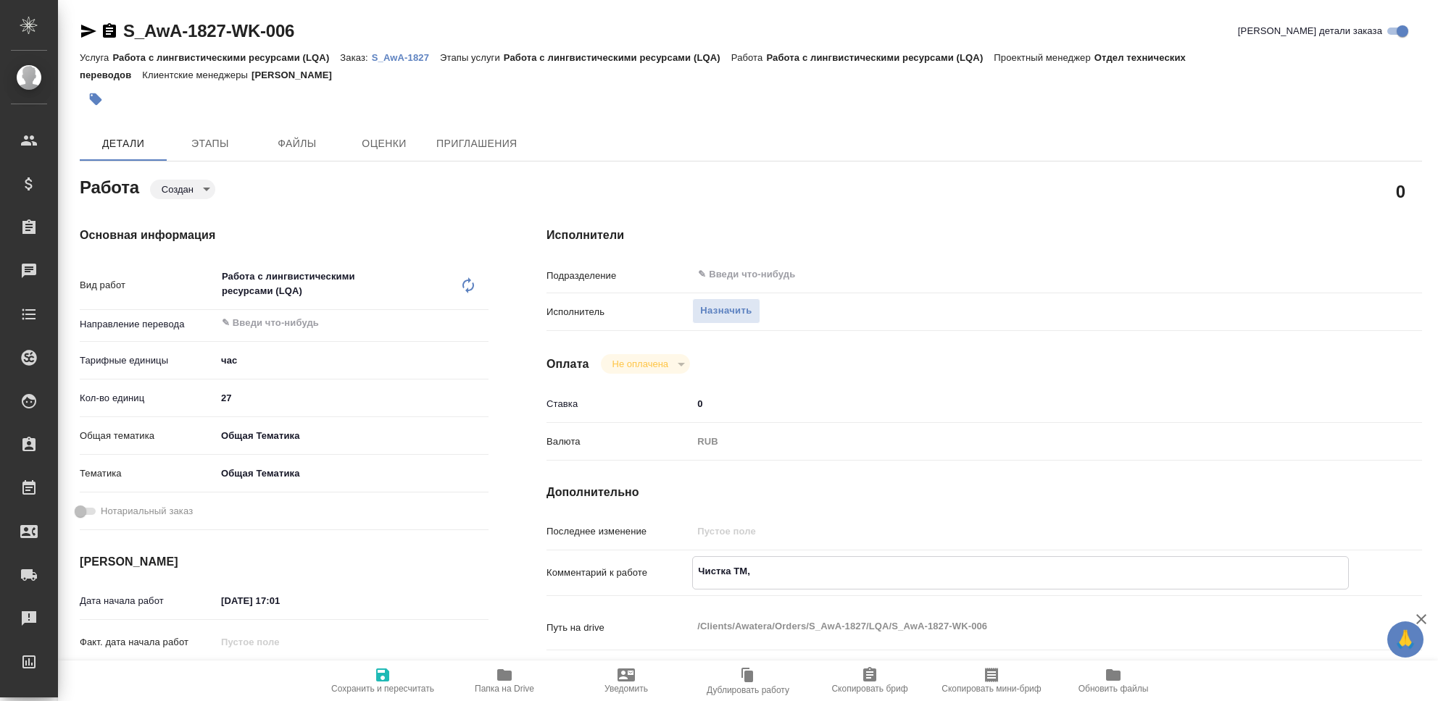
type textarea "x"
type textarea "Чистка ТМ, H"
type textarea "x"
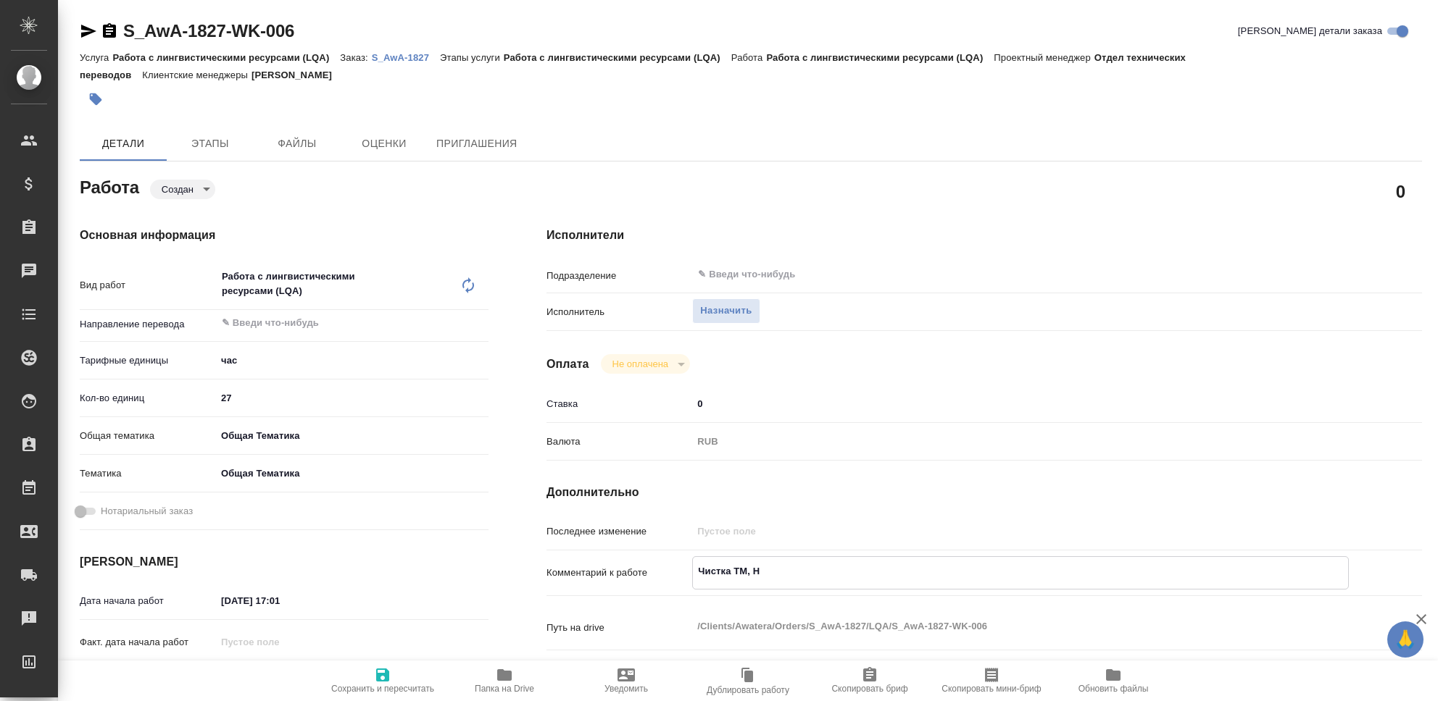
type textarea "x"
type textarea "Чистка ТМ, Ha"
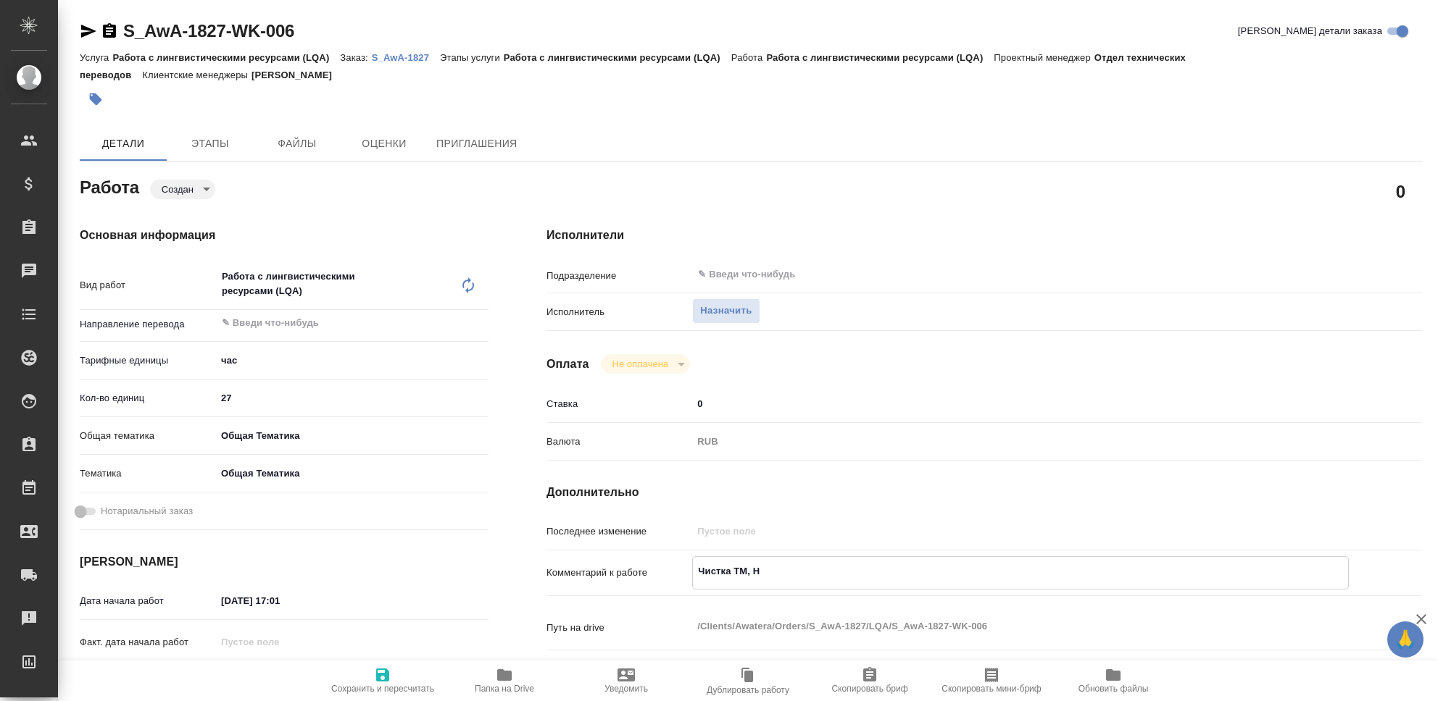
type textarea "x"
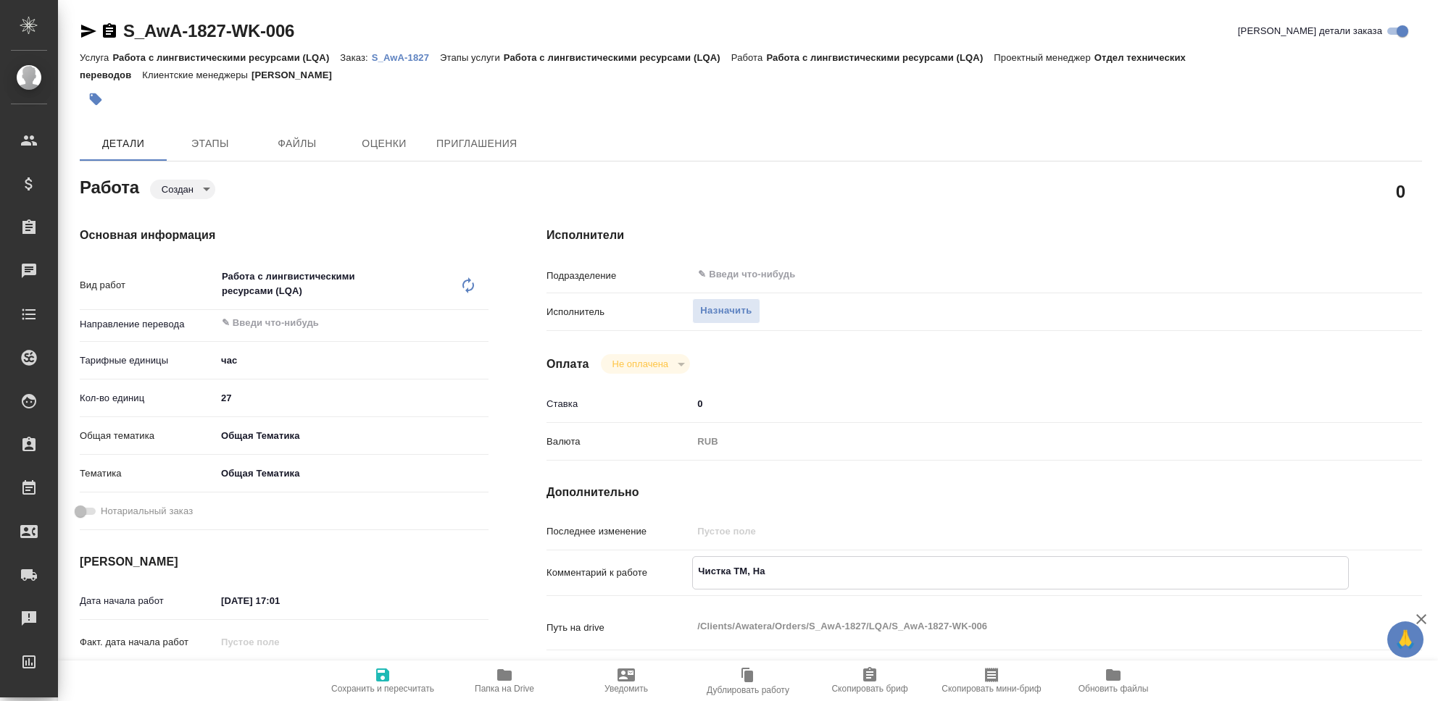
type textarea "Чистка ТМ, Hai"
type textarea "x"
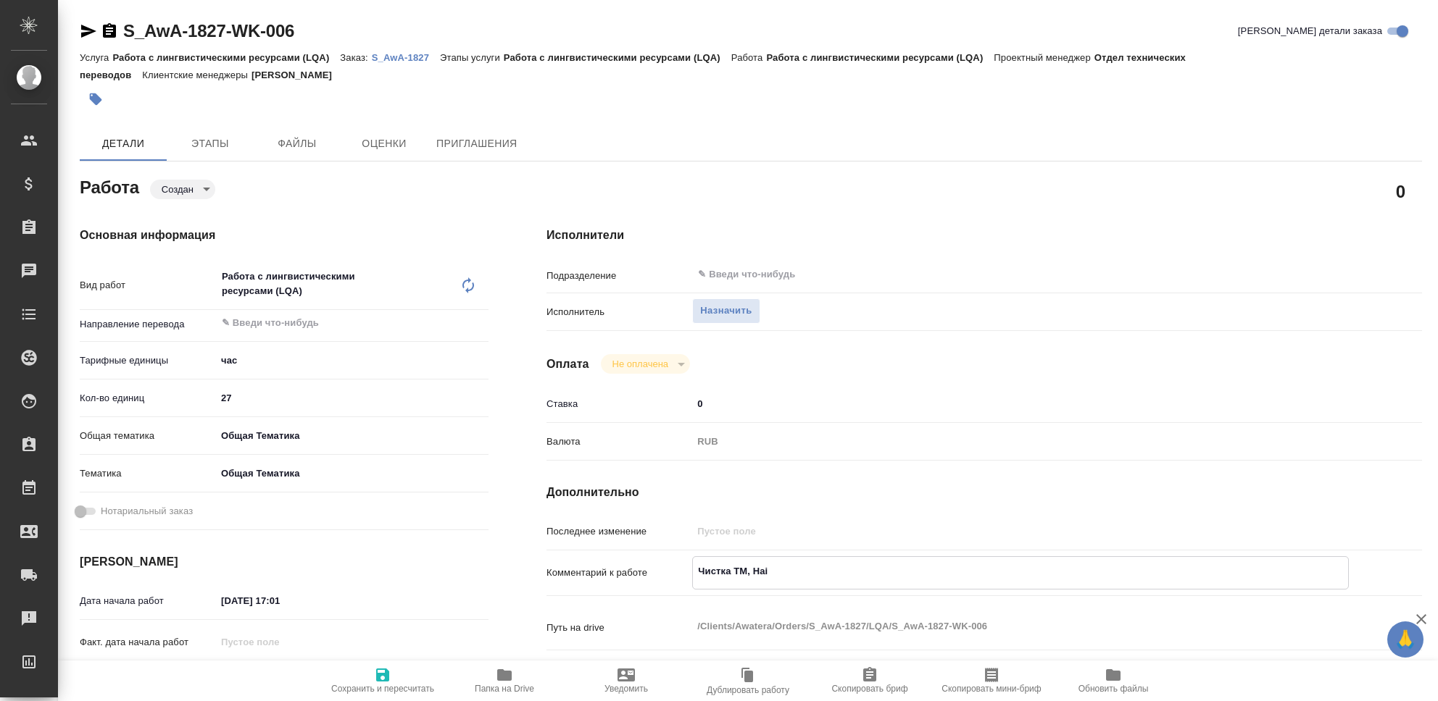
type textarea "x"
type textarea "Чистка ТМ, Haie"
type textarea "x"
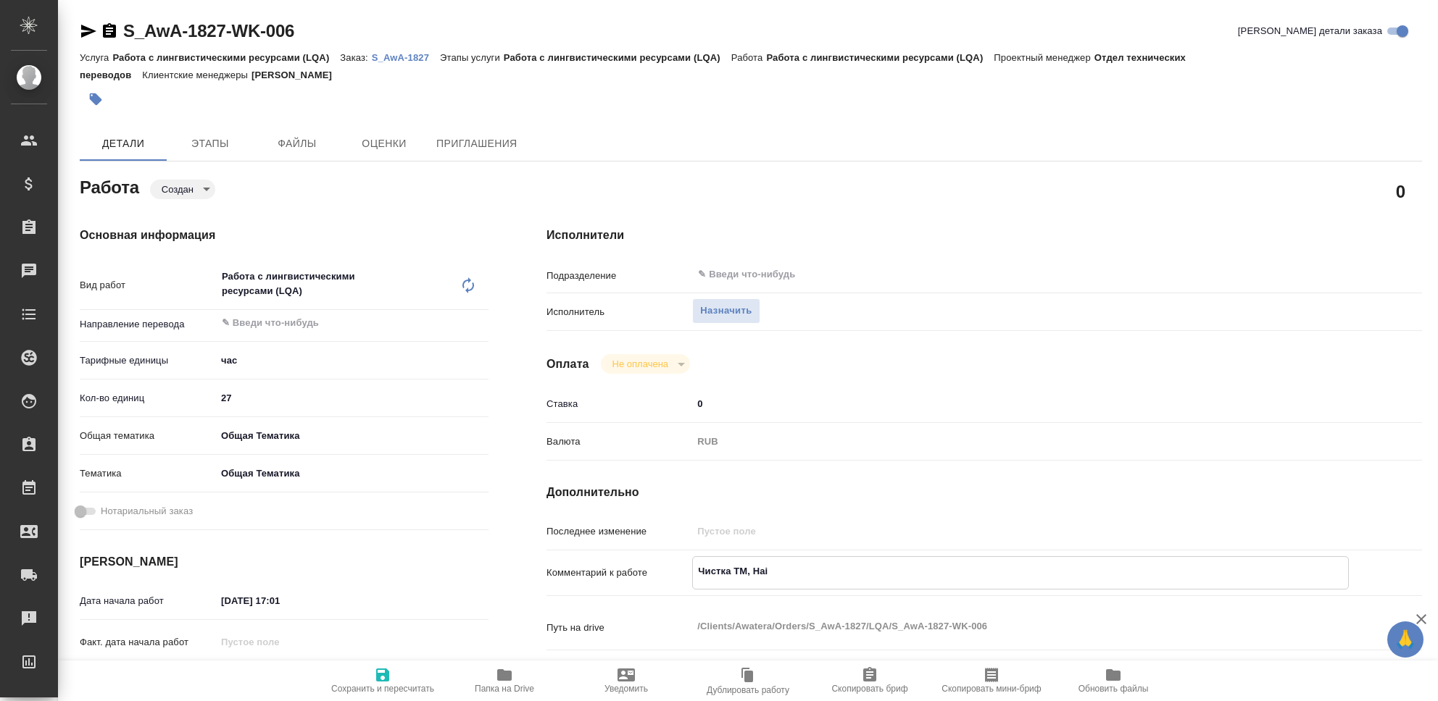
type textarea "x"
type textarea "Чистка ТМ, Haier"
type textarea "x"
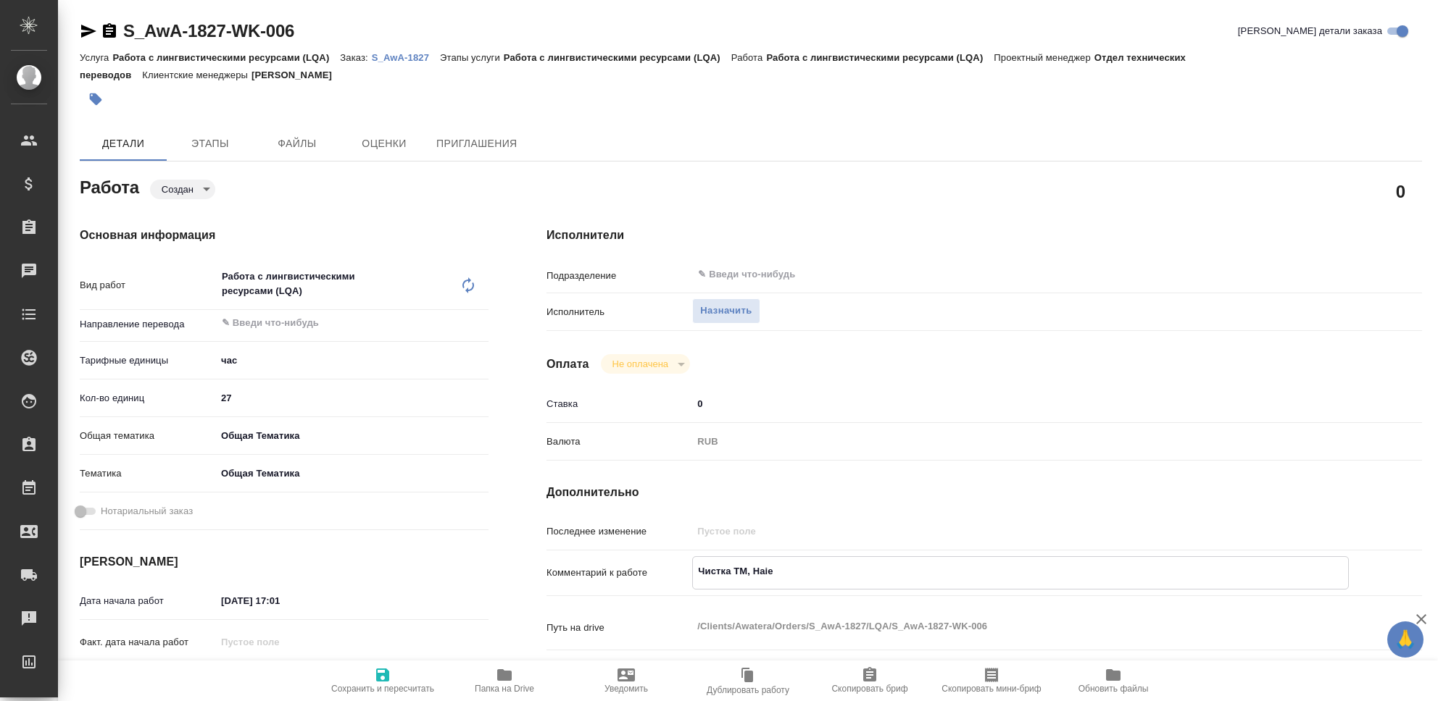
type textarea "x"
type textarea "Чистка ТМ, Haier,"
type textarea "x"
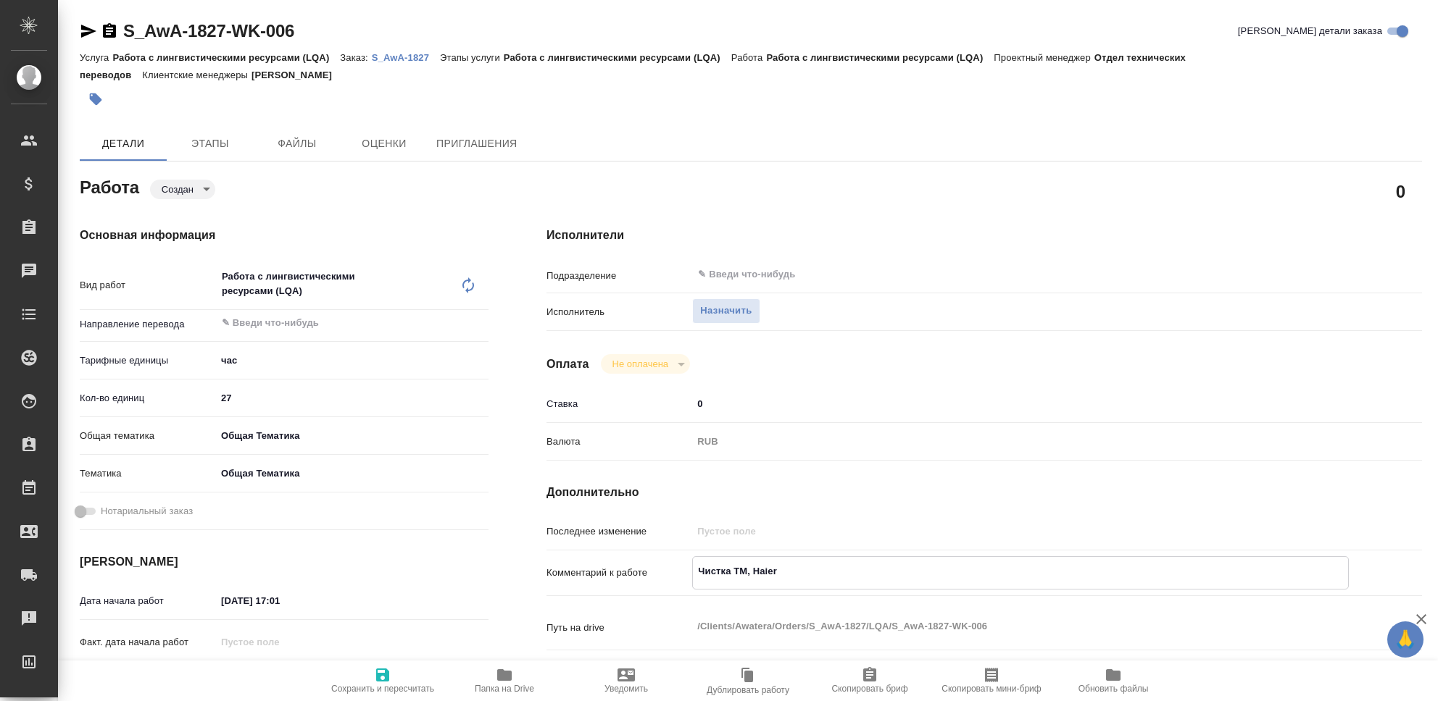
type textarea "x"
type textarea "Чистка ТМ, Haier,"
type textarea "x"
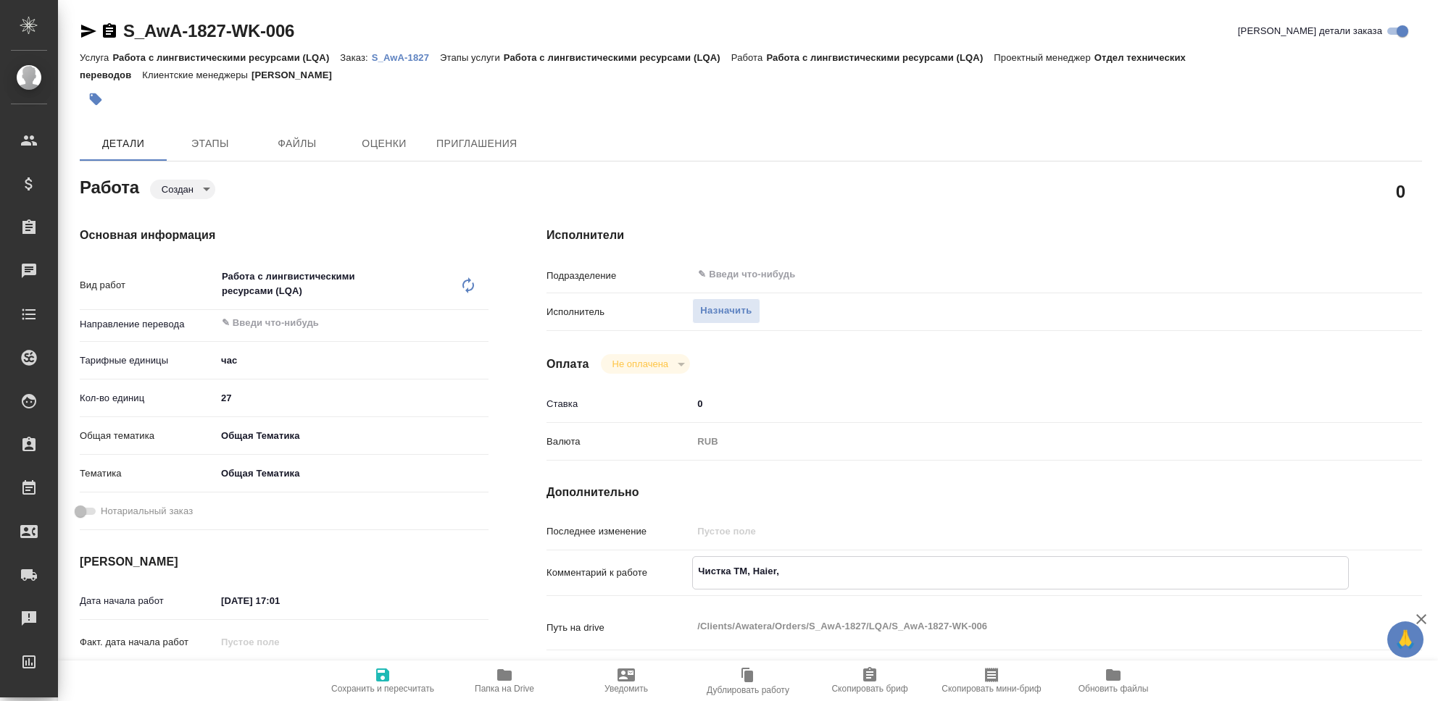
type textarea "x"
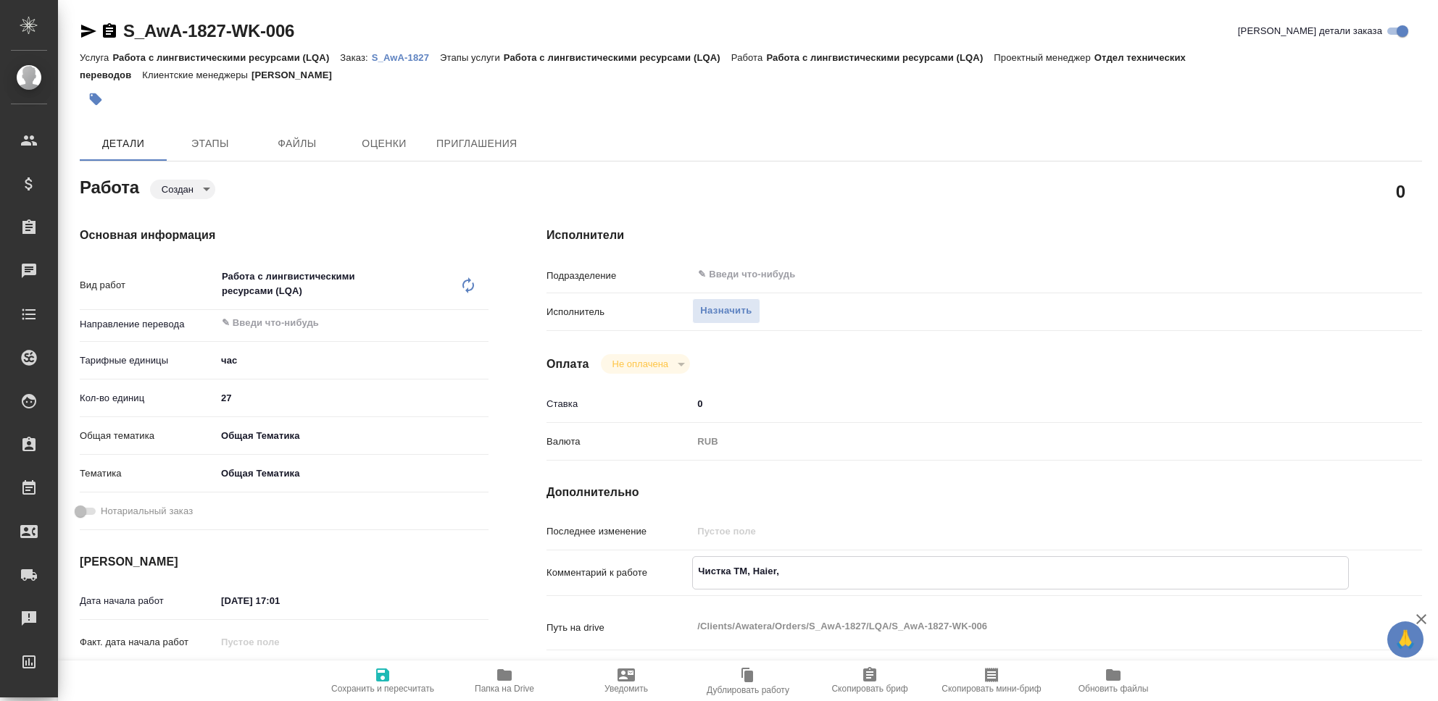
type textarea "Чистка ТМ, Haier, A"
type textarea "x"
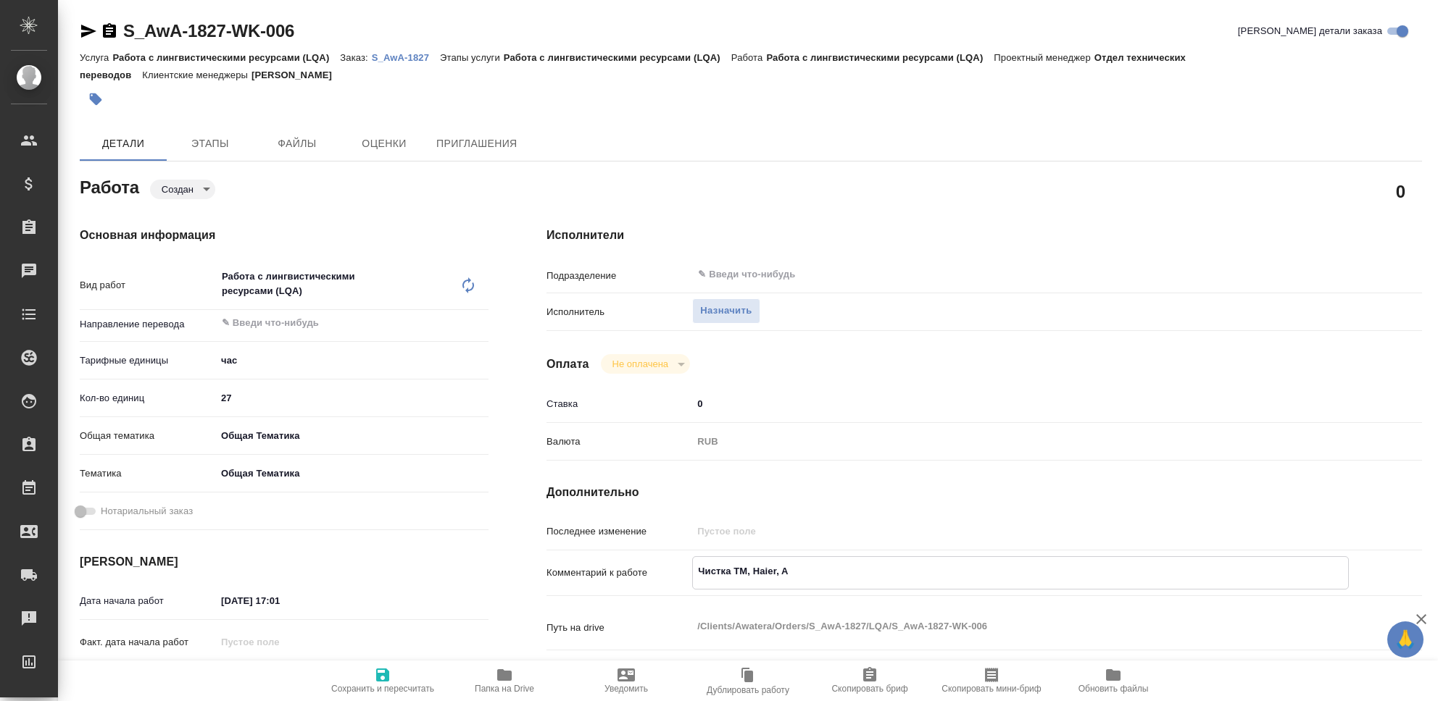
type textarea "x"
type textarea "Чистка ТМ, Haier, AW"
type textarea "x"
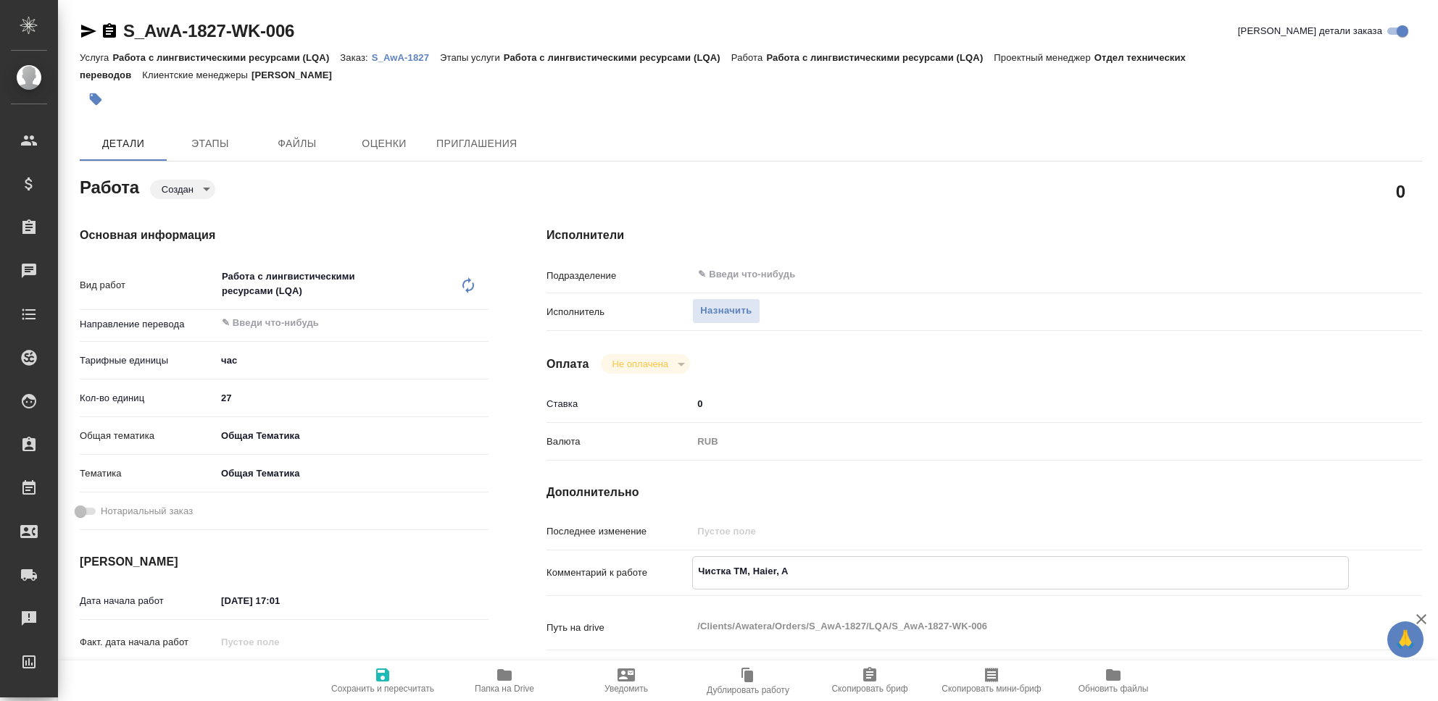
type textarea "x"
type textarea "Чистка ТМ, Haier, AWA"
type textarea "x"
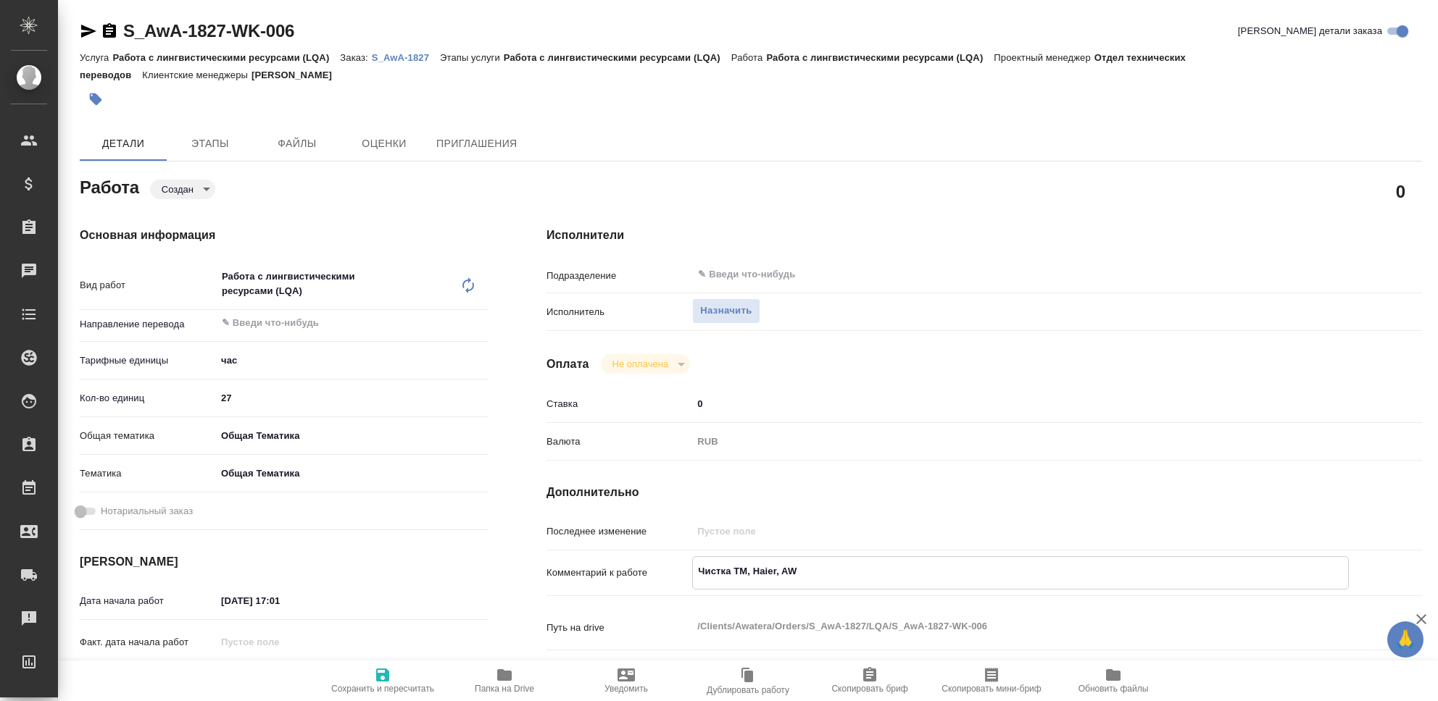
type textarea "x"
type textarea "Чистка ТМ, Haier, AWAT"
type textarea "x"
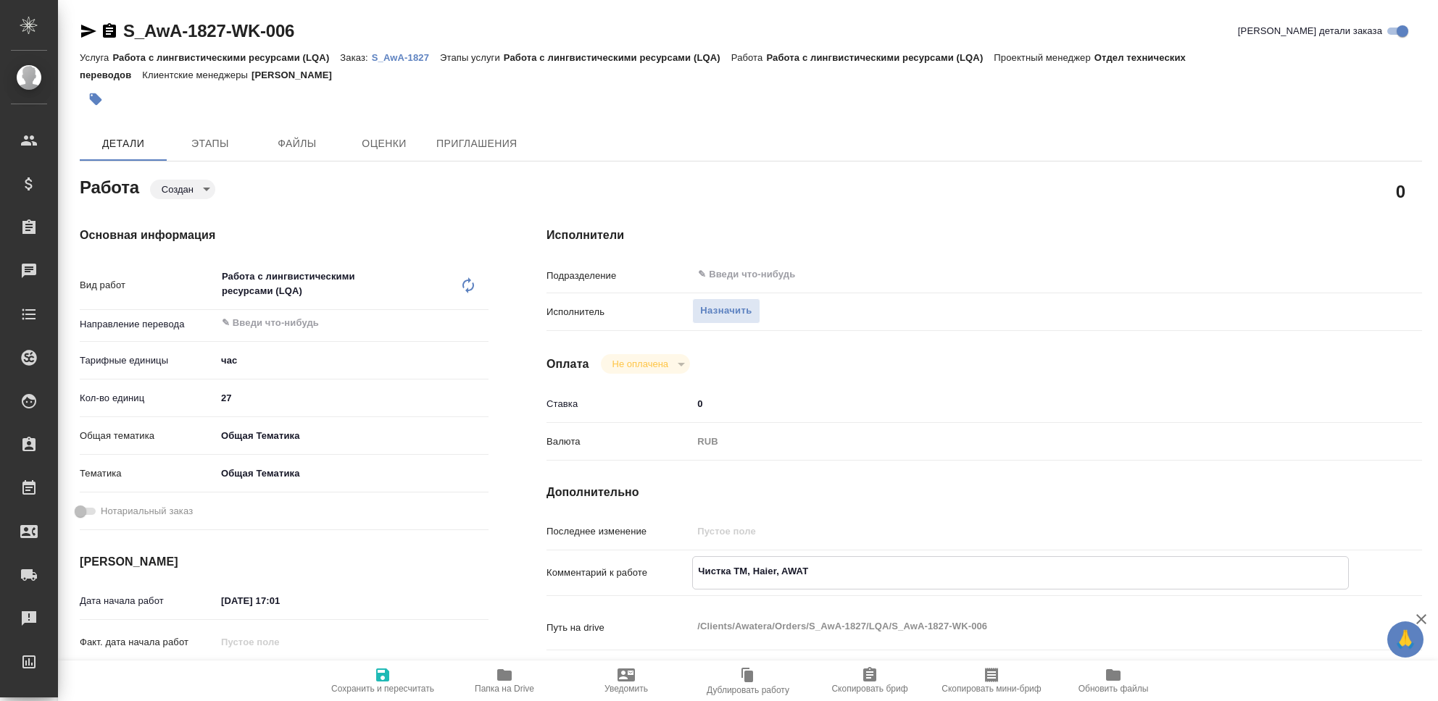
type textarea "x"
type textarea "Чистка ТМ, Haier, AWATE"
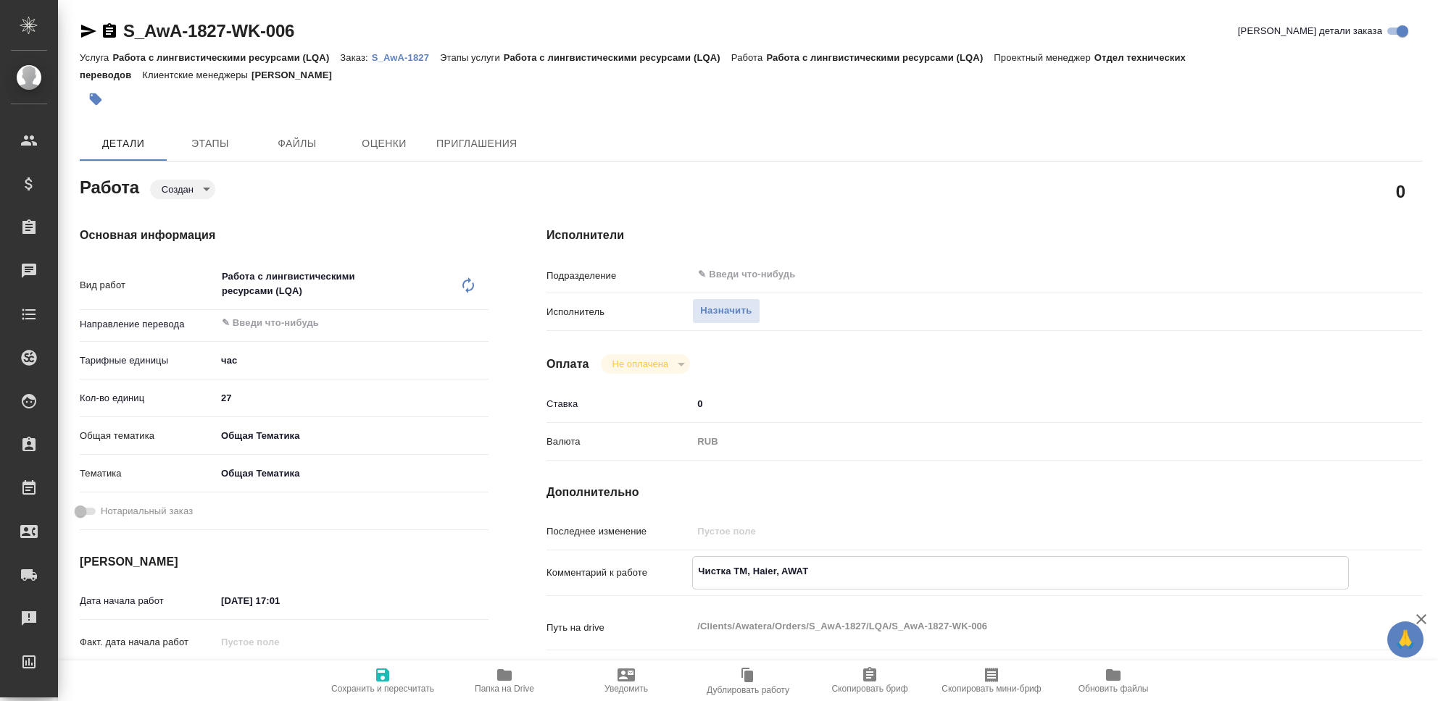
type textarea "x"
type textarea "Чистка ТМ, Haier, AWATER"
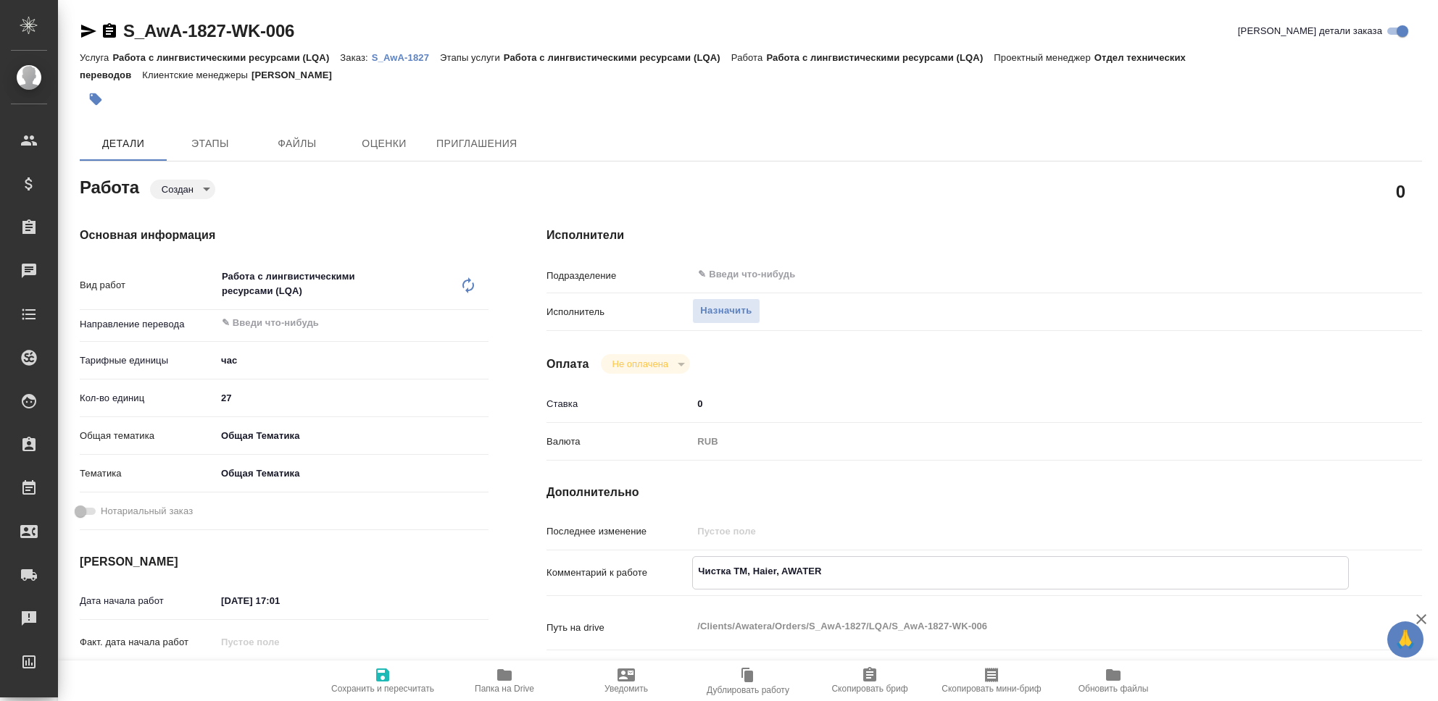
type textarea "x"
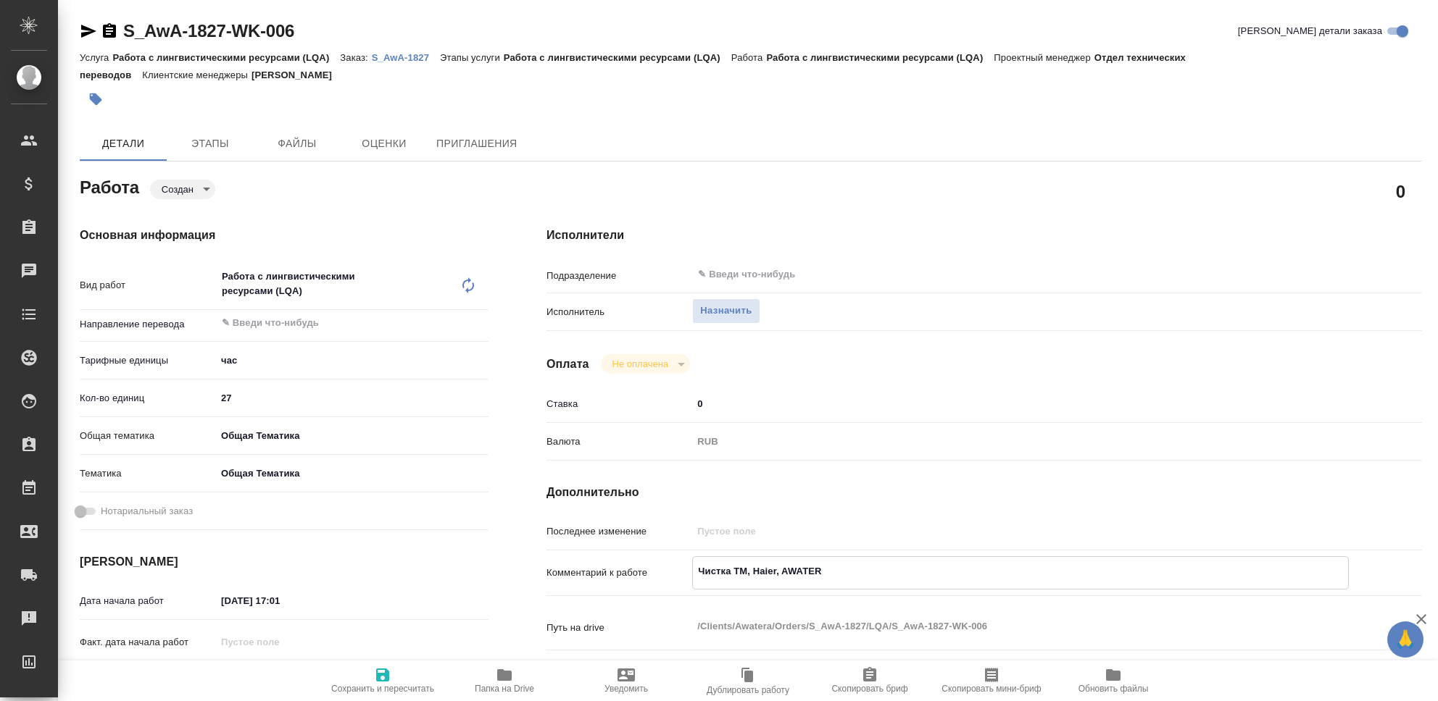
type textarea "x"
type textarea "Чистка ТМ, Haier, AWATERA"
type textarea "x"
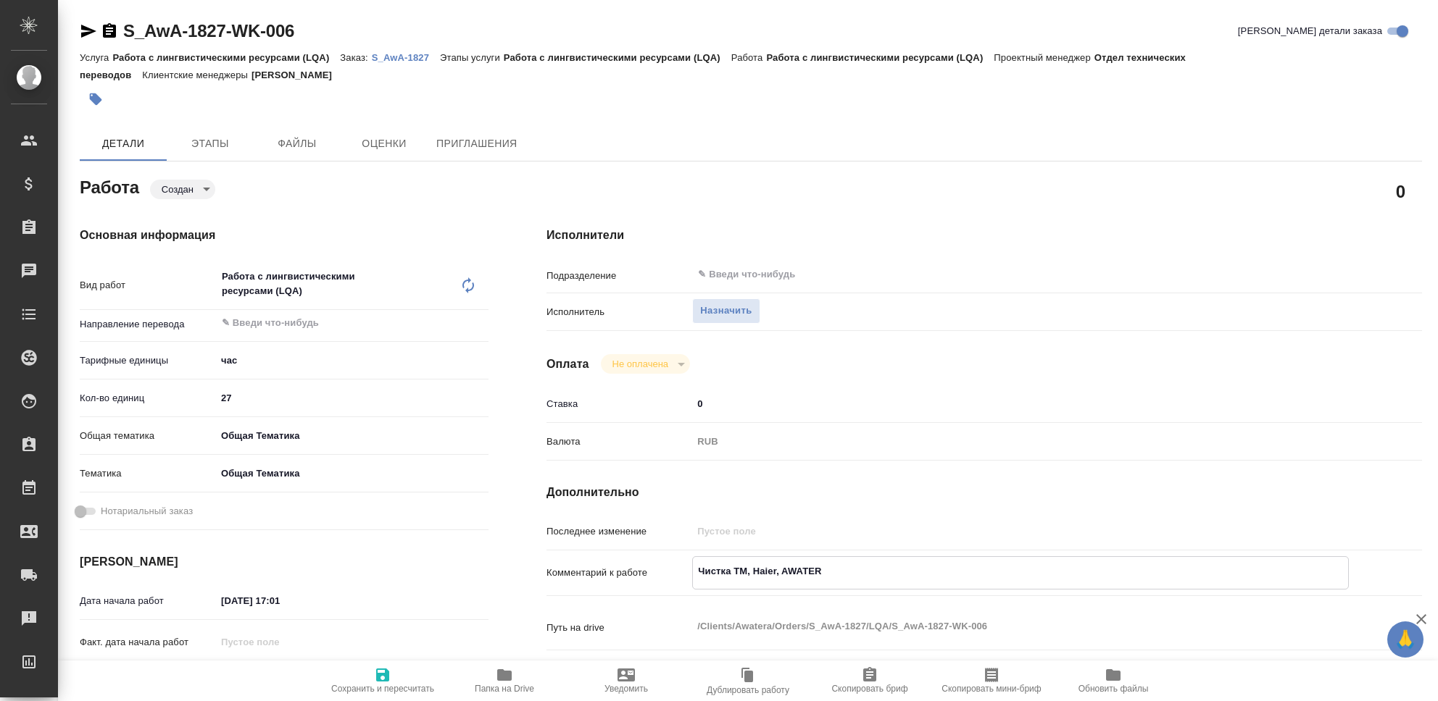
type textarea "x"
type textarea "Чистка ТМ, Haier, AWATERA"
type textarea "x"
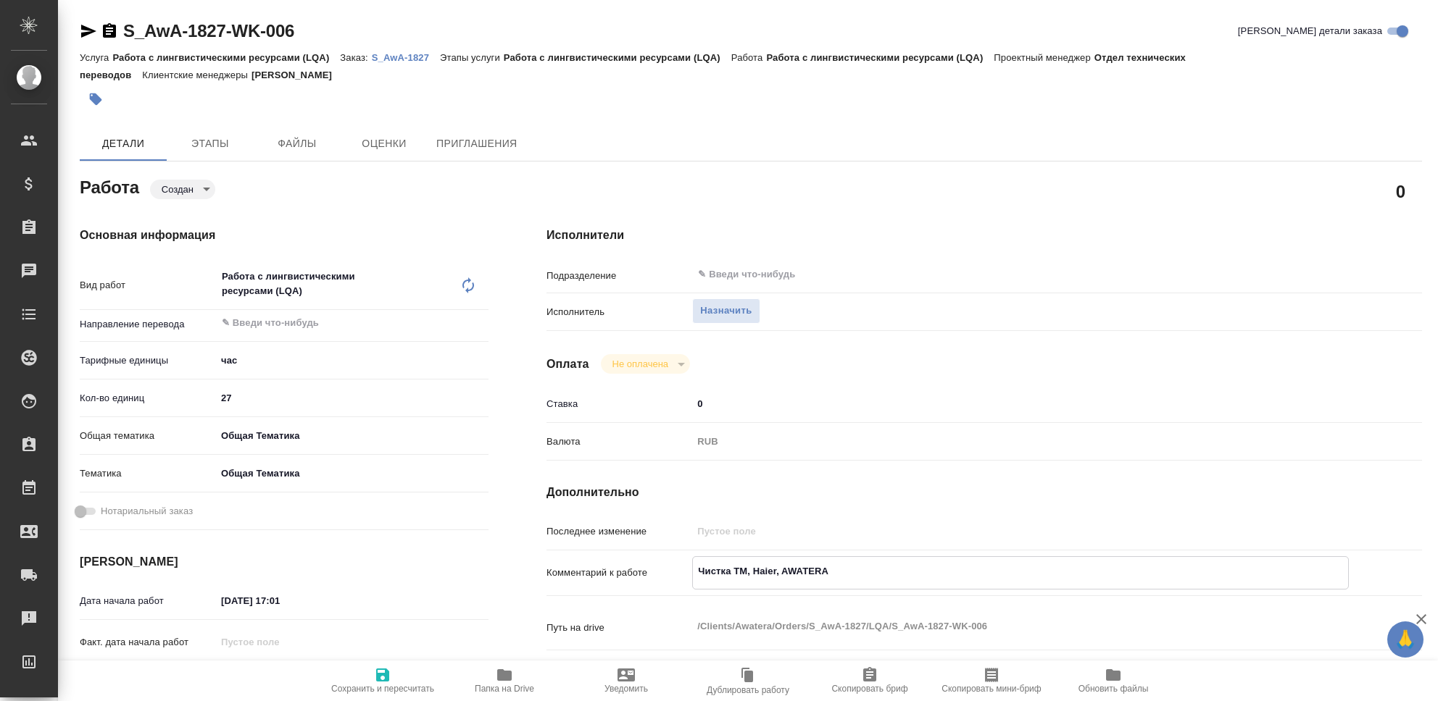
type textarea "x"
click at [381, 678] on icon "button" at bounding box center [382, 675] width 17 height 17
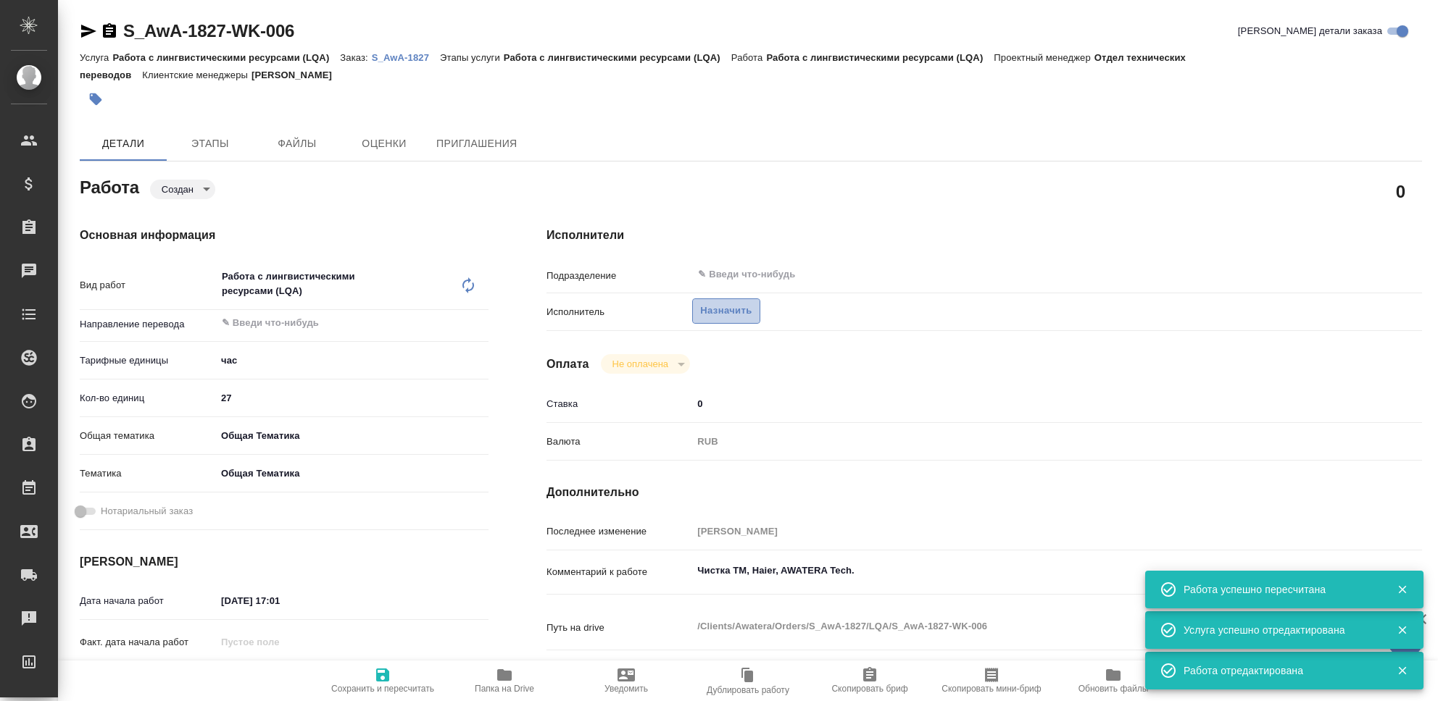
click at [726, 311] on span "Назначить" at bounding box center [725, 311] width 51 height 17
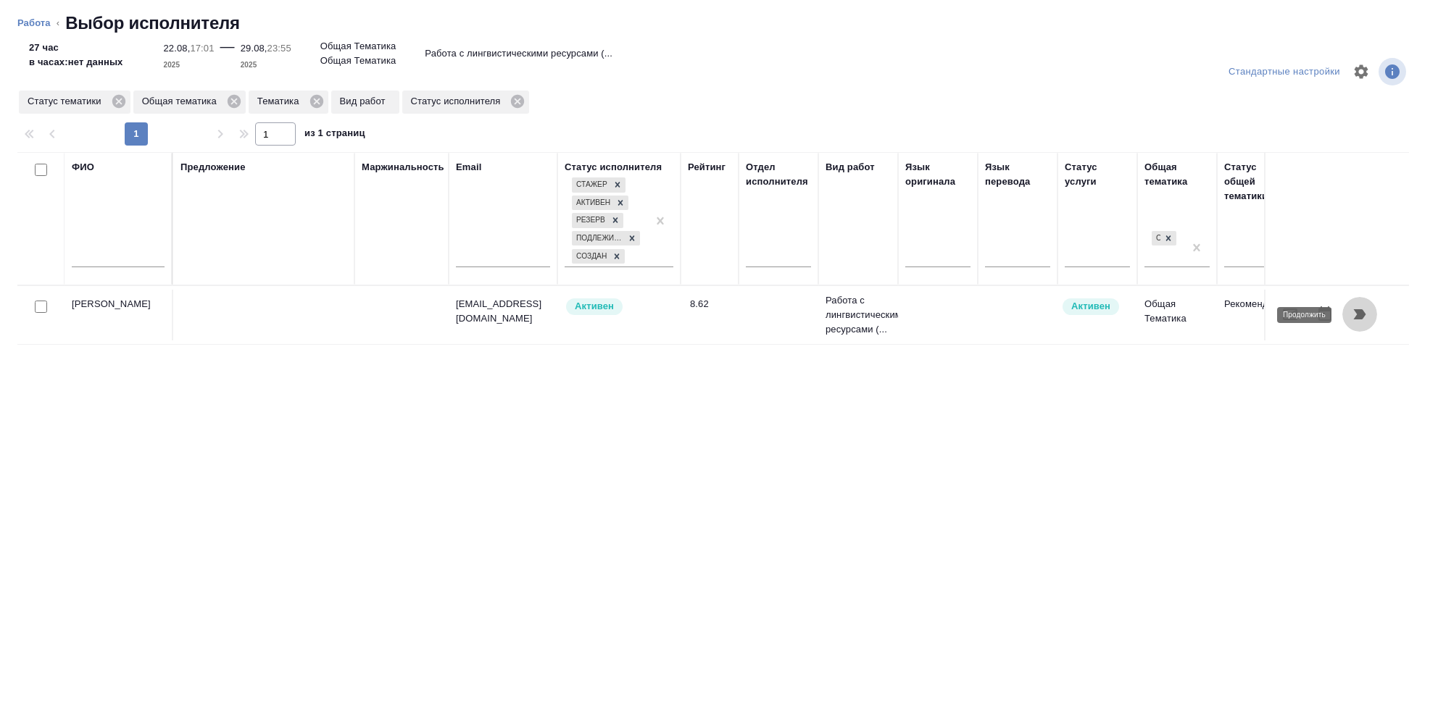
click at [1359, 319] on icon "button" at bounding box center [1360, 314] width 12 height 10
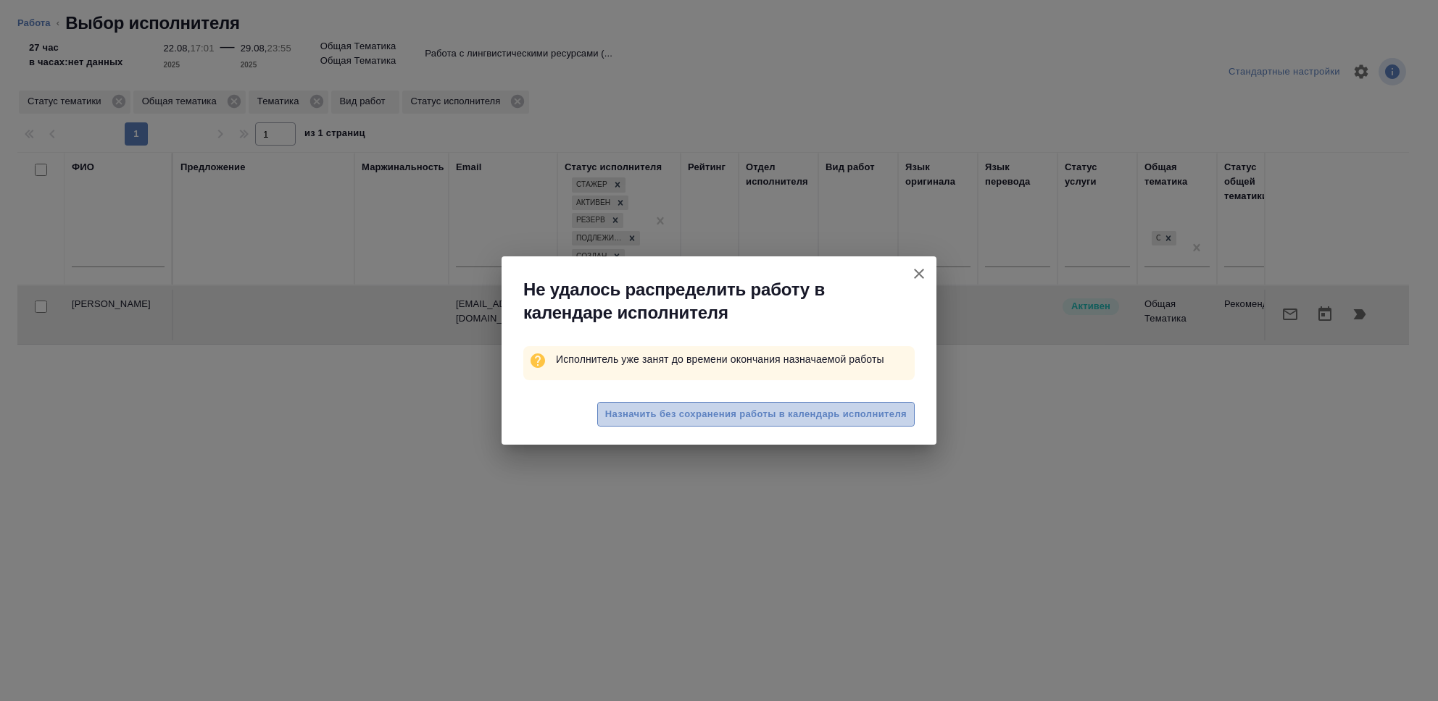
click at [833, 421] on span "Назначить без сохранения работы в календарь исполнителя" at bounding box center [755, 415] width 301 height 17
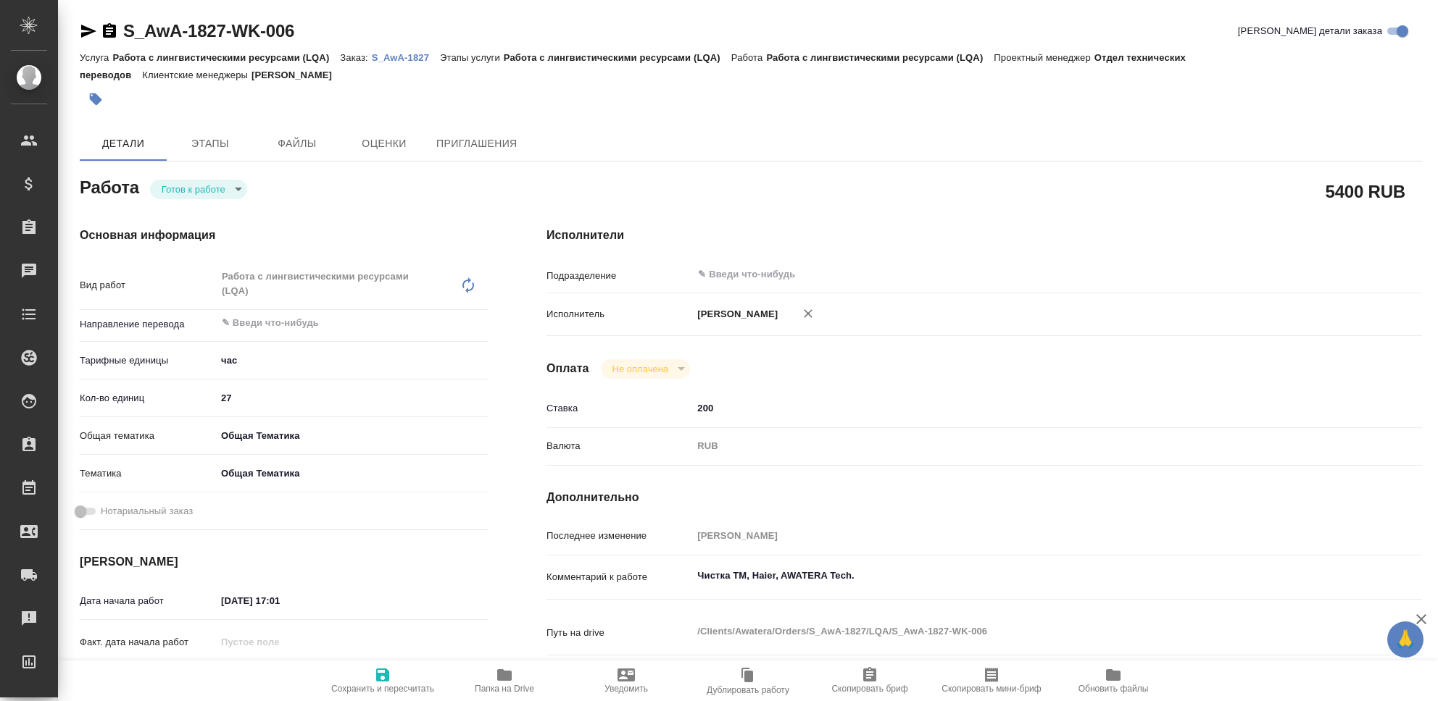
type textarea "x"
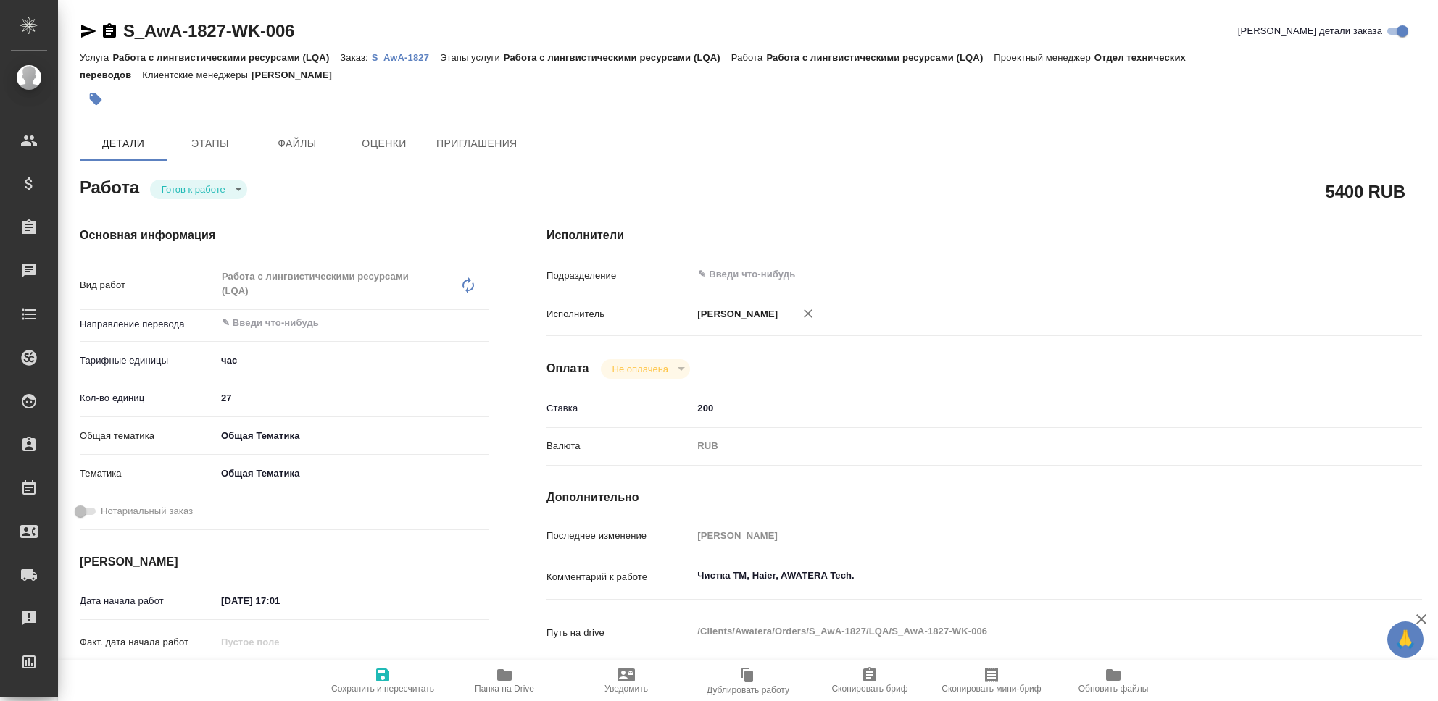
type textarea "x"
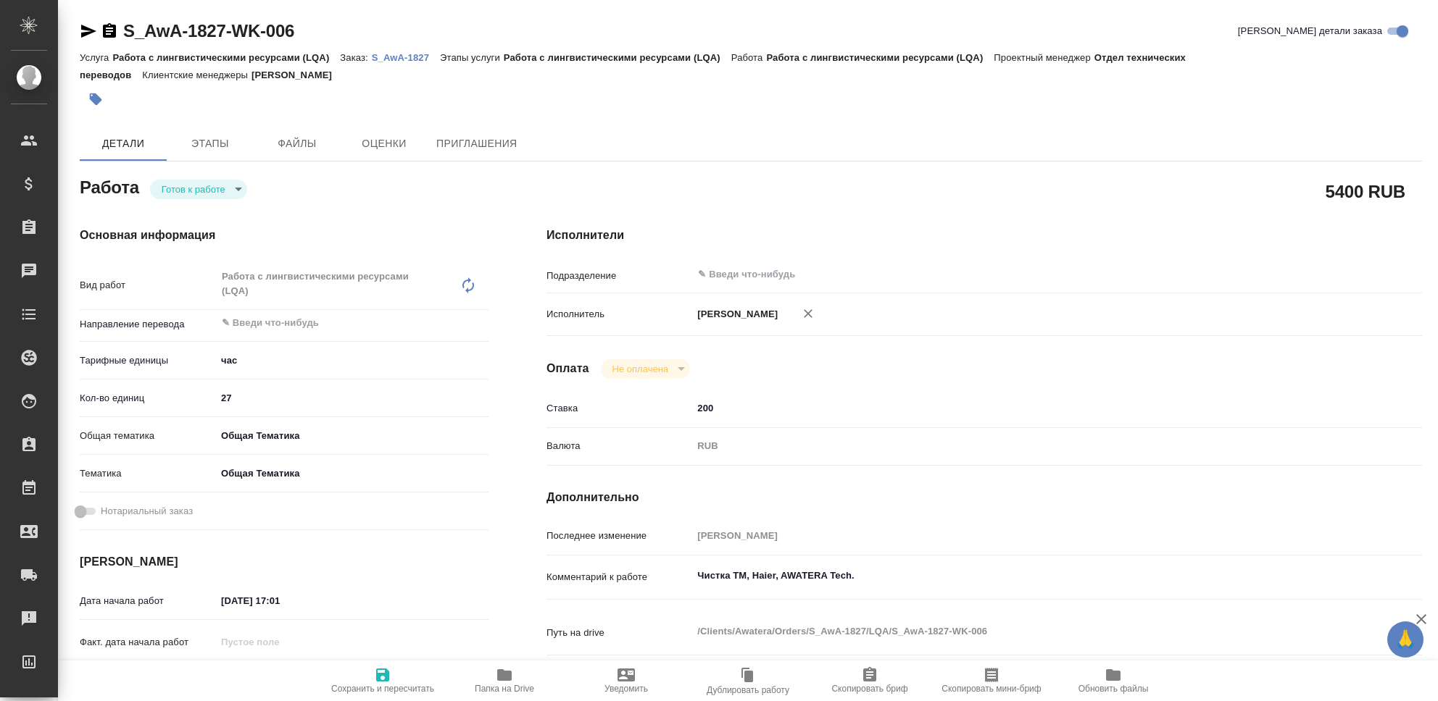
type textarea "x"
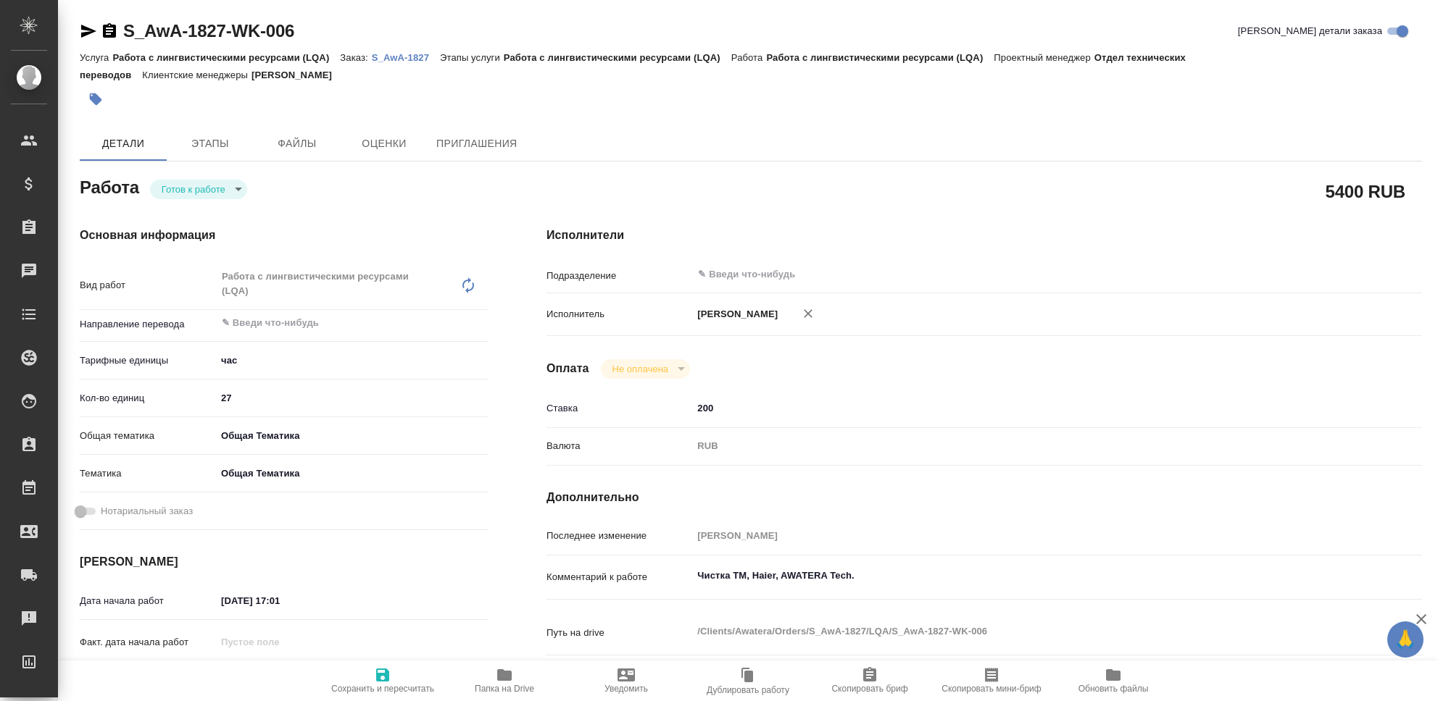
type textarea "x"
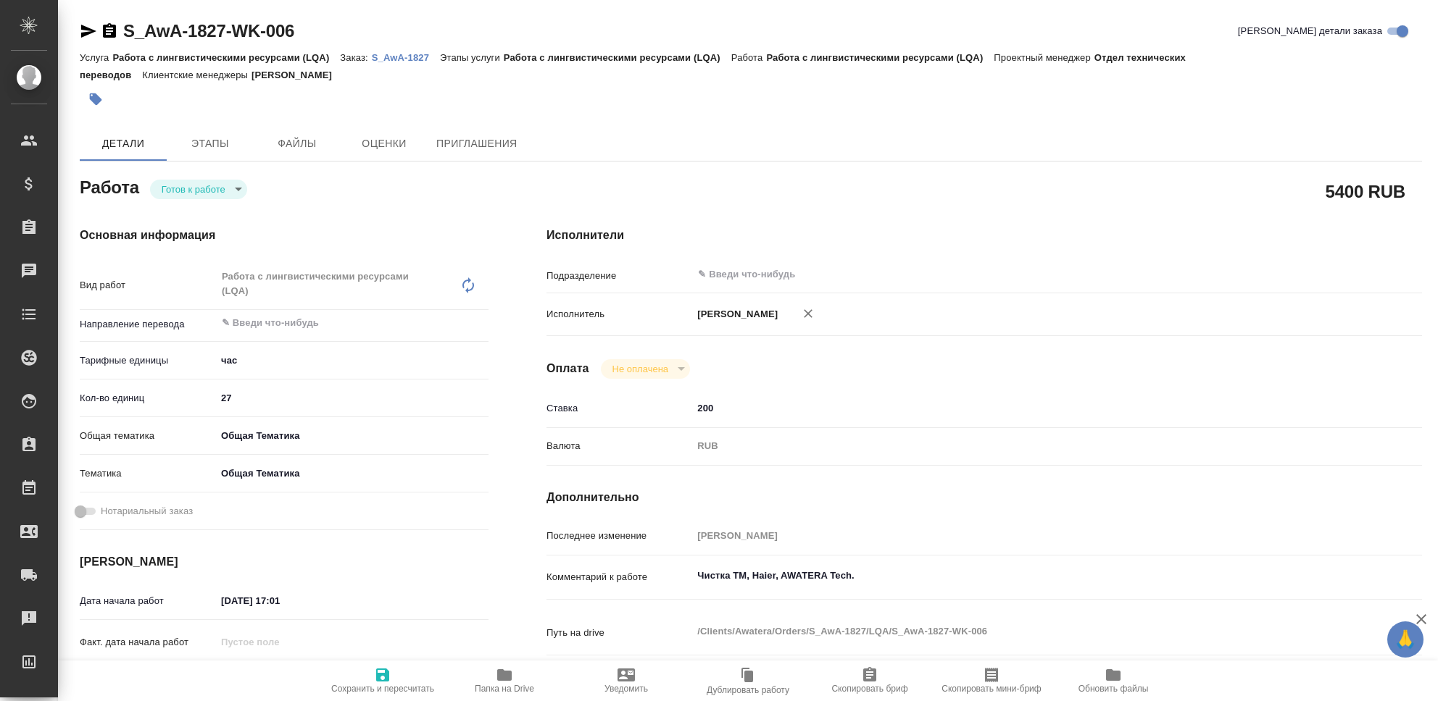
type textarea "x"
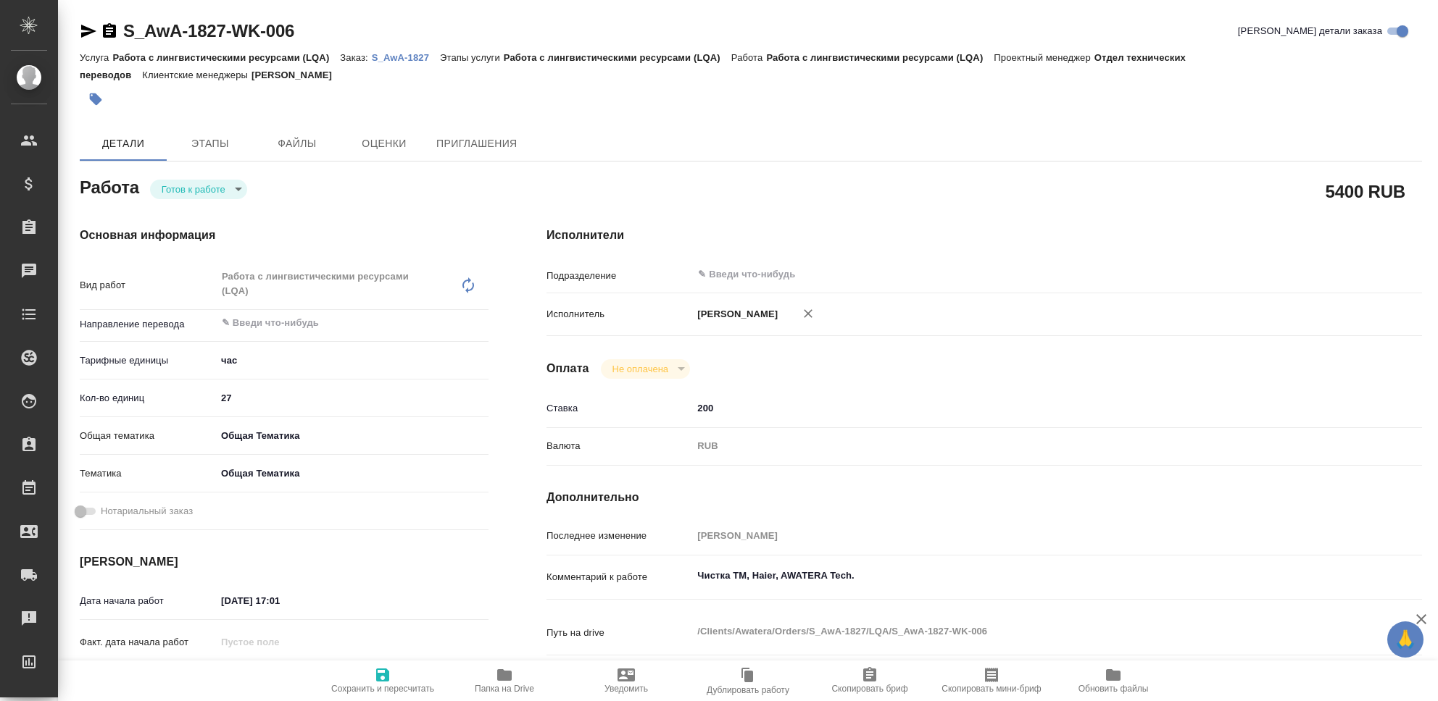
type textarea "x"
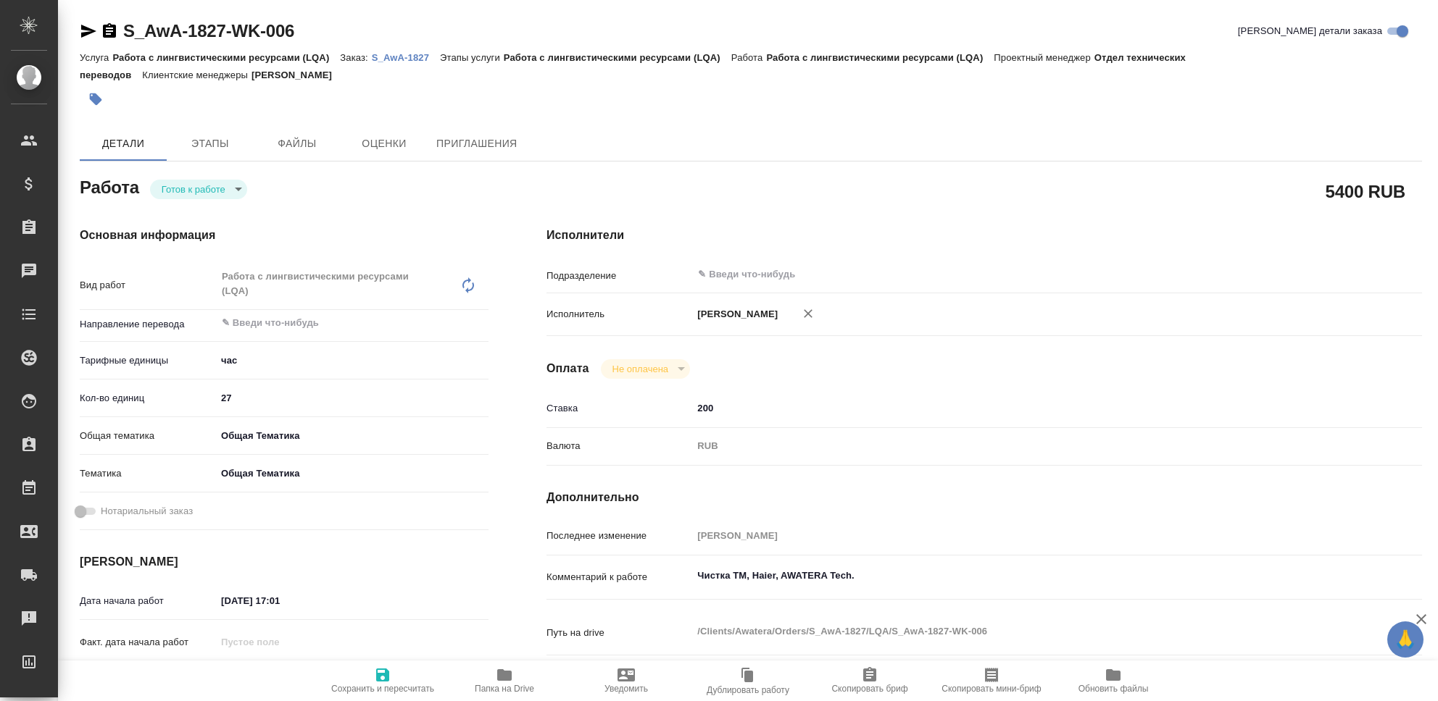
click at [234, 191] on body "🙏 .cls-1 fill:#fff; AWATERA [PERSON_NAME] Клиенты Спецификации Заказы 0 Чаты To…" at bounding box center [719, 350] width 1438 height 701
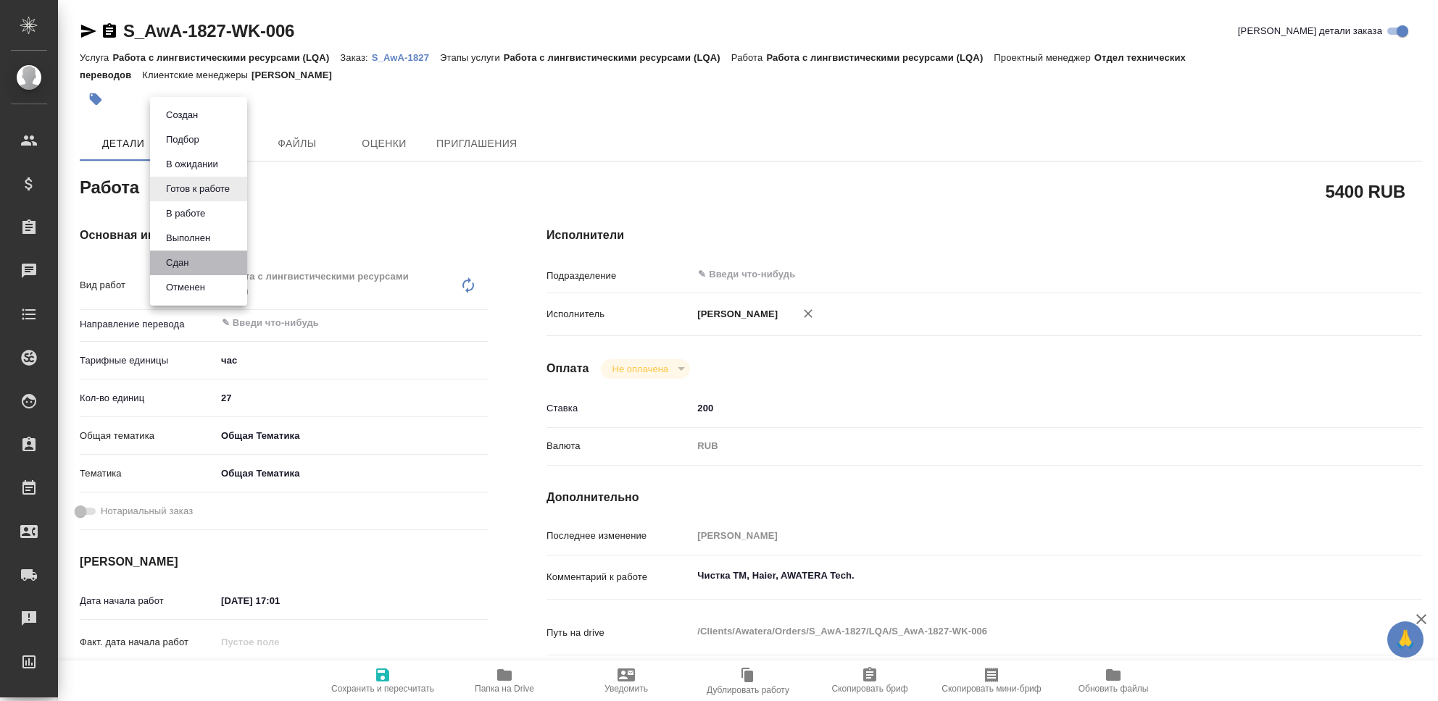
click at [196, 263] on li "Сдан" at bounding box center [198, 263] width 97 height 25
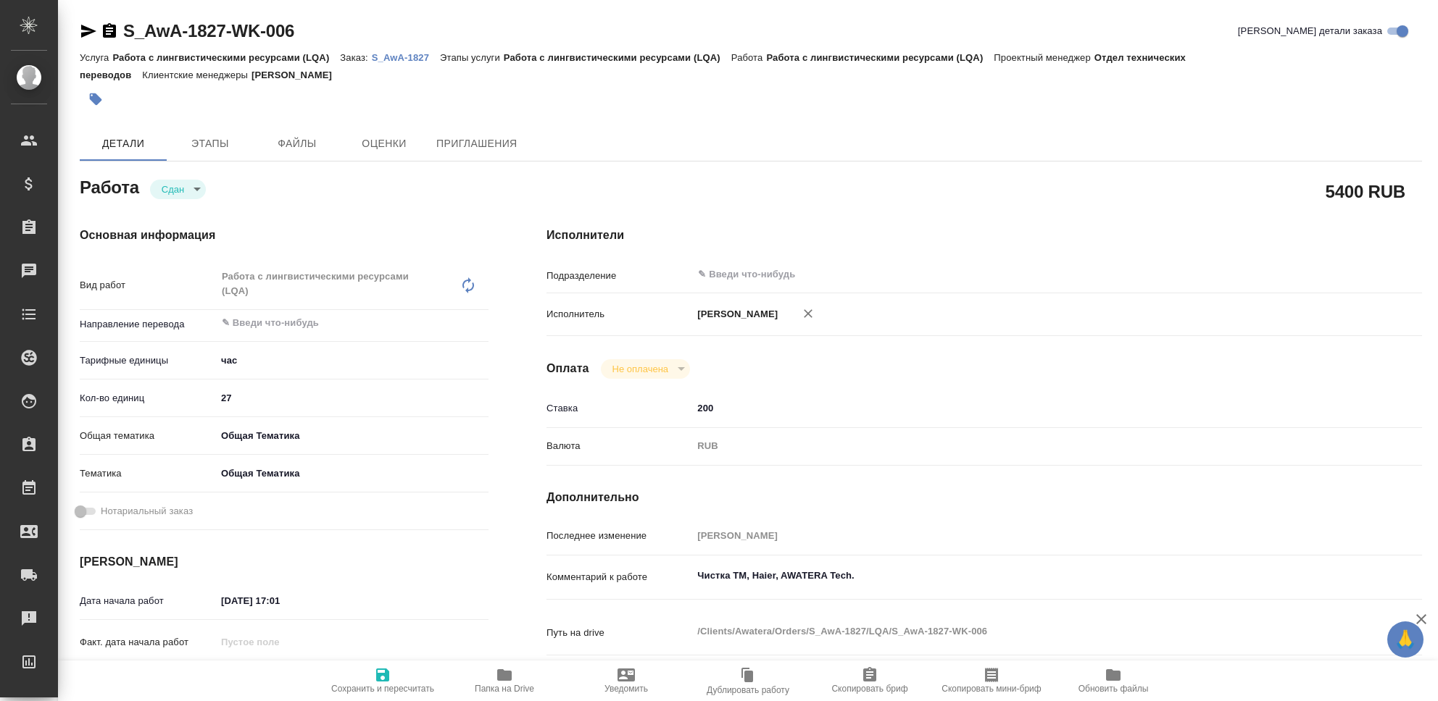
type textarea "x"
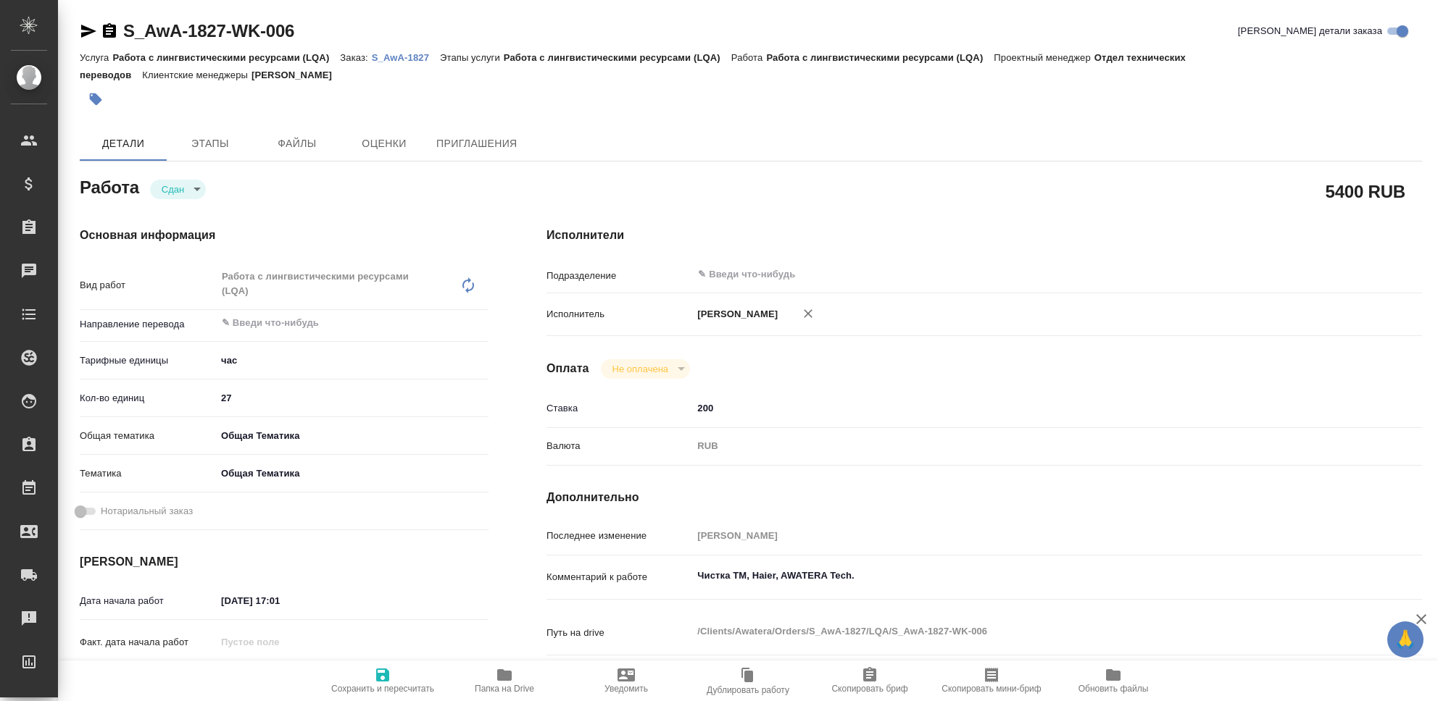
type textarea "x"
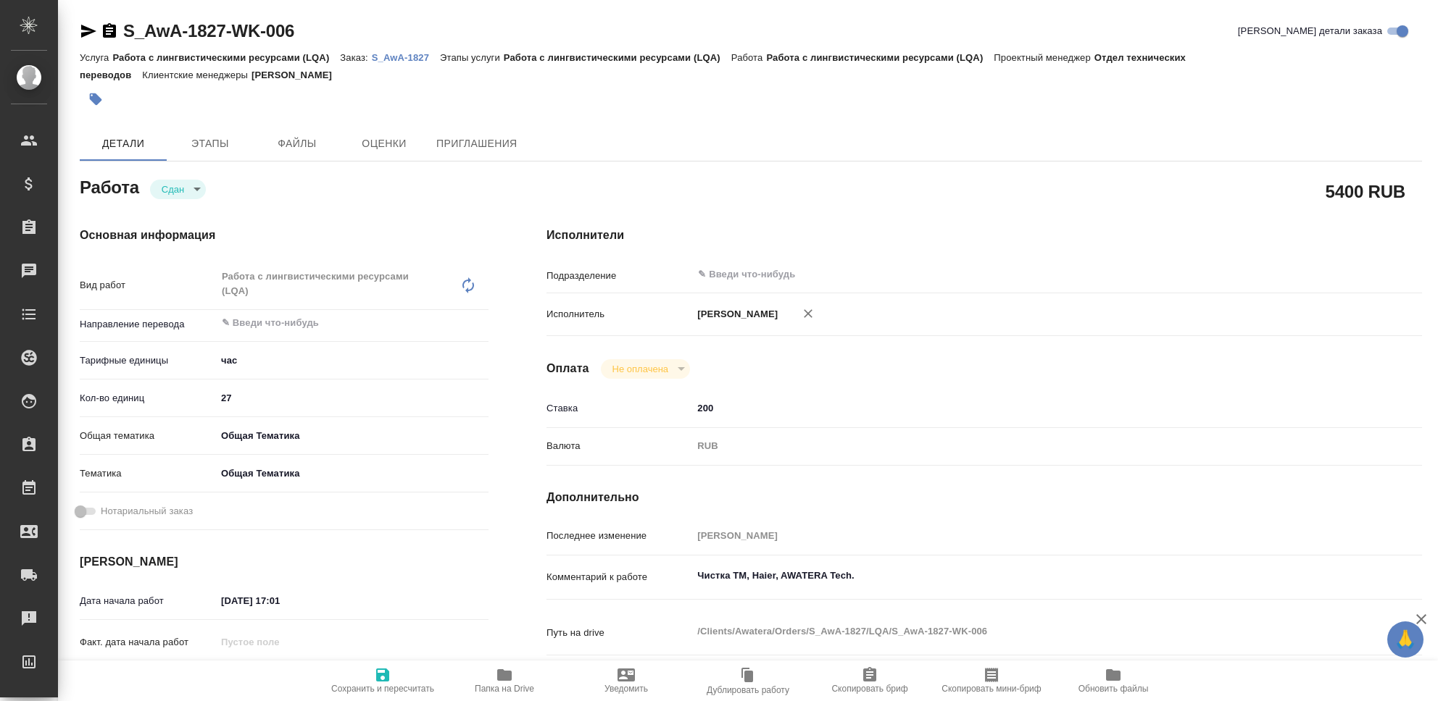
type textarea "x"
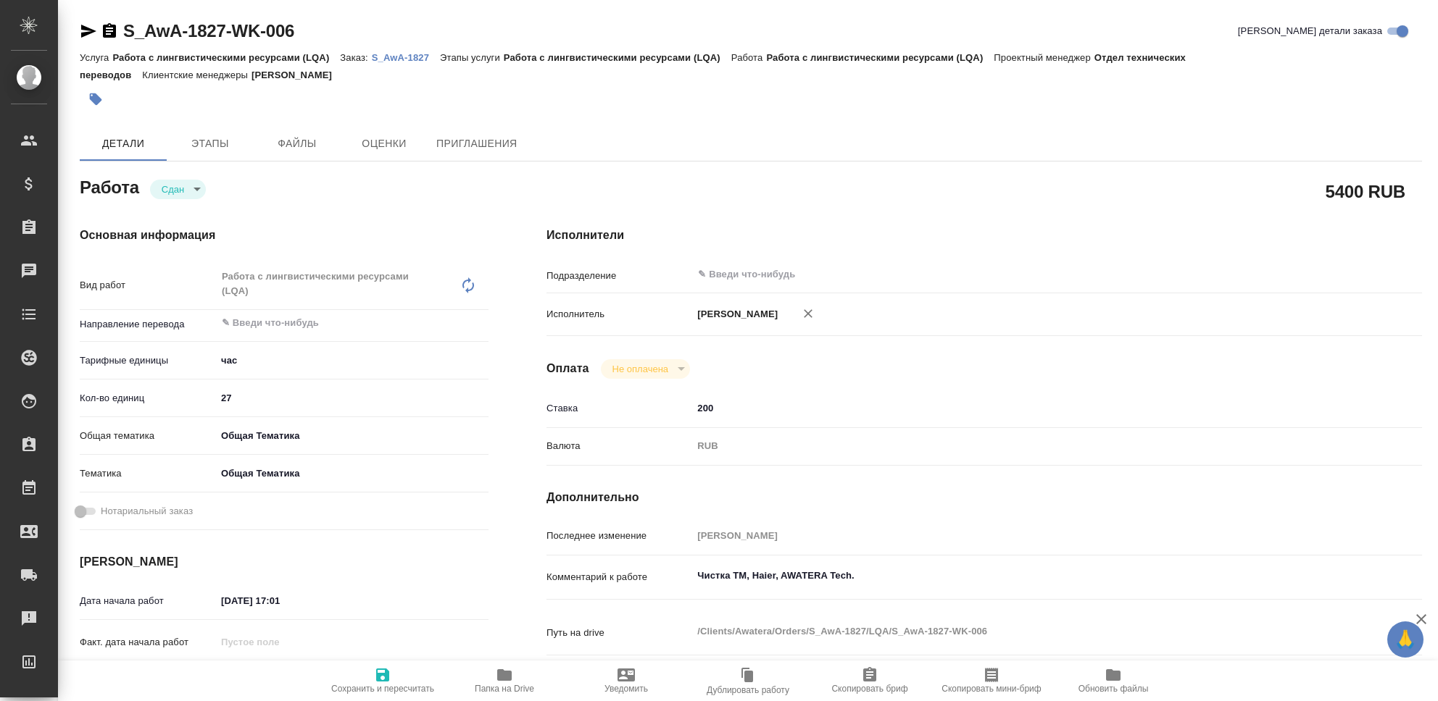
type textarea "x"
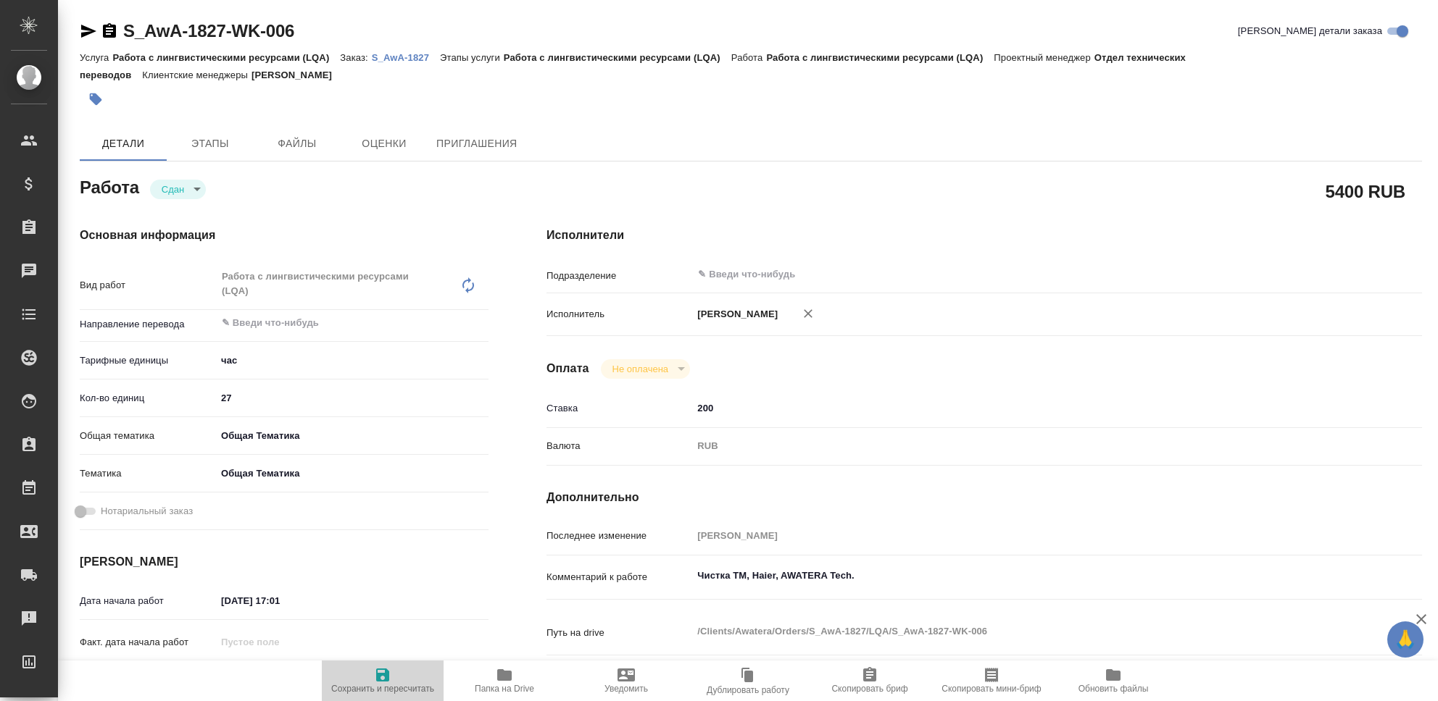
click at [378, 678] on icon "button" at bounding box center [382, 675] width 13 height 13
type textarea "x"
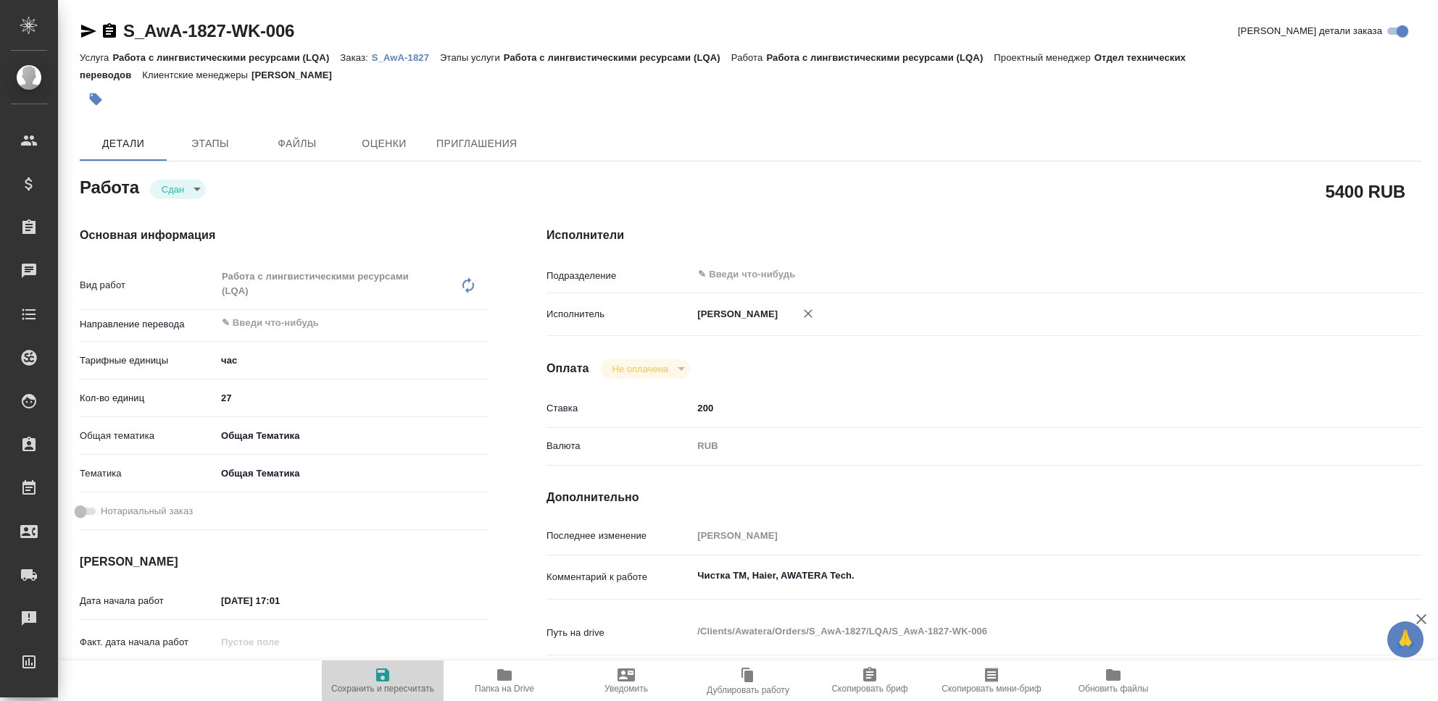
type textarea "x"
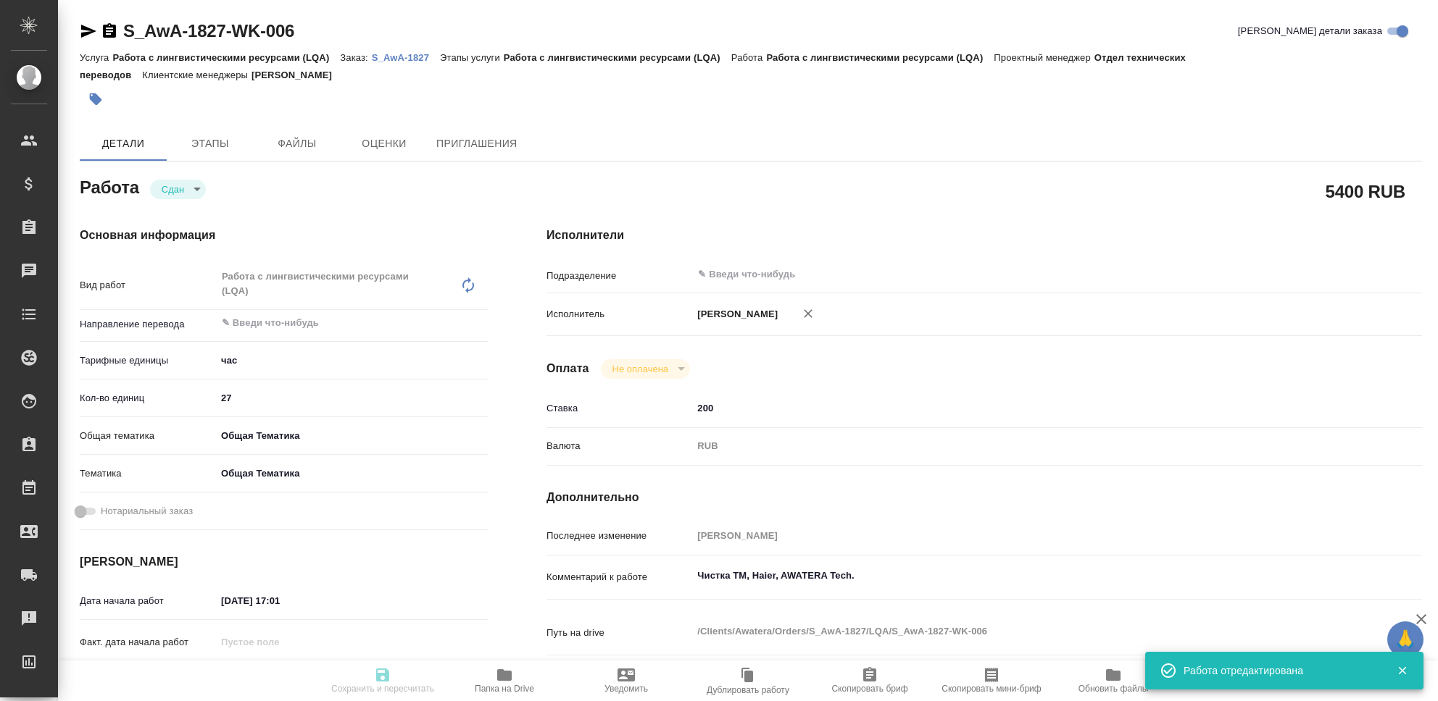
type textarea "x"
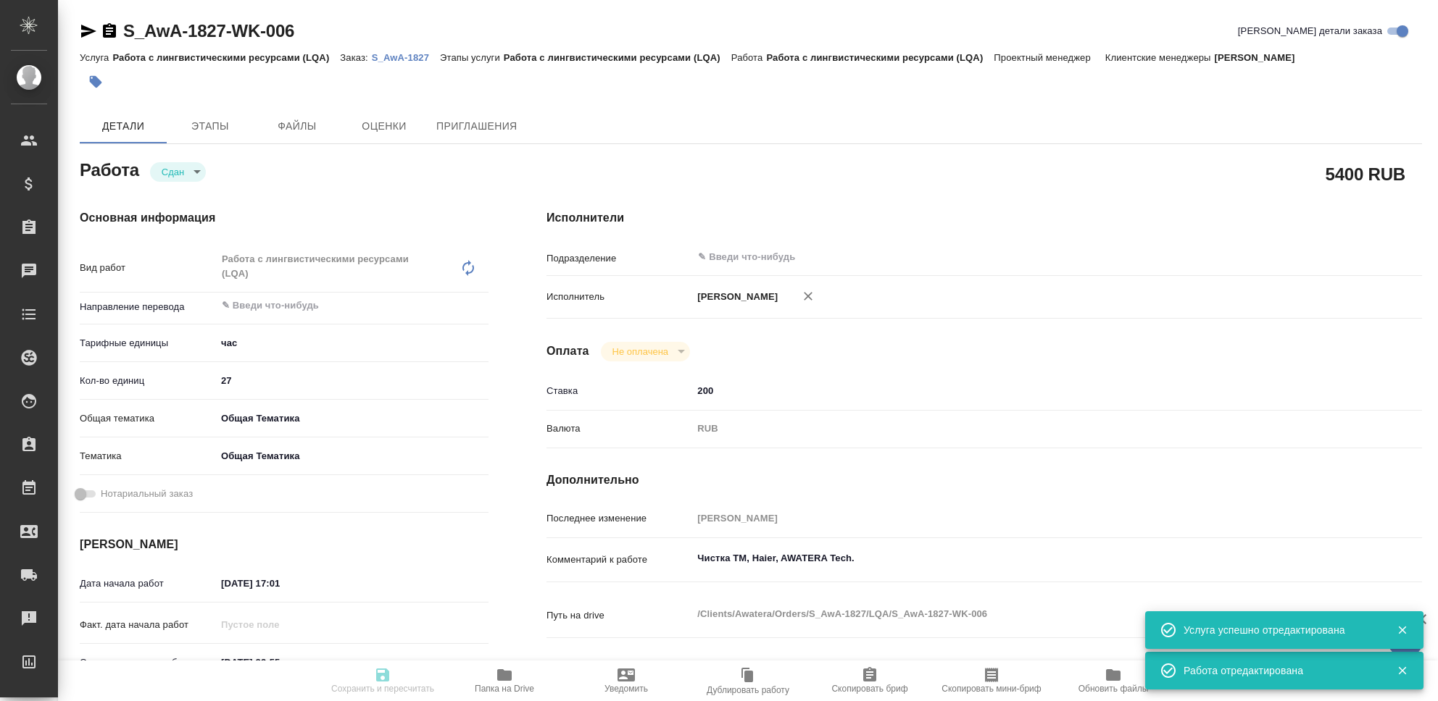
type input "closed"
type textarea "Работа с лингвистическими ресурсами (LQA)"
type textarea "x"
type input "5a8b1489cc6b4906c91bfd93"
type input "27"
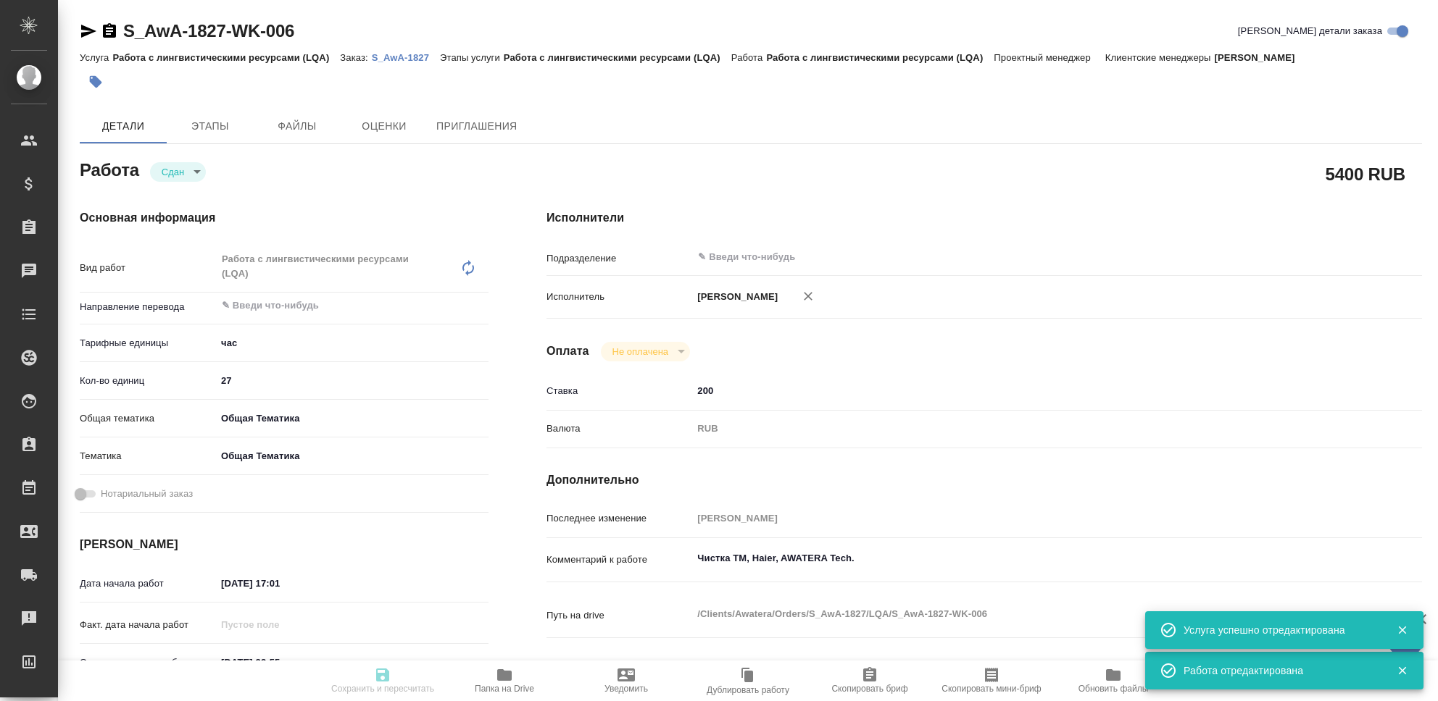
type input "obtem"
type input "6012b1ca196b0e5c9229a120"
type input "[DATE] 17:01"
type input "[DATE] 23:55"
type input "[DATE] 17:03"
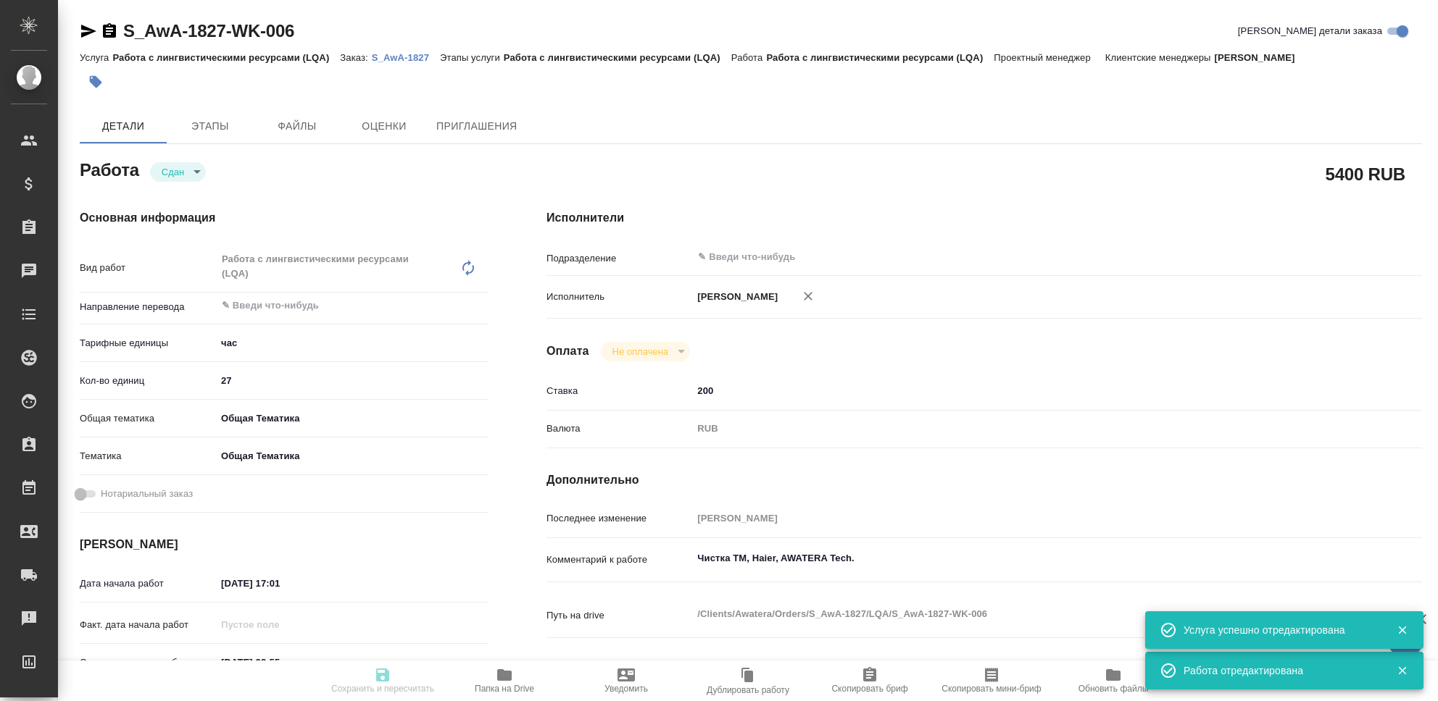
type input "[DATE] 23:55"
type input "notPayed"
type input "200"
type input "RUB"
type input "[PERSON_NAME]"
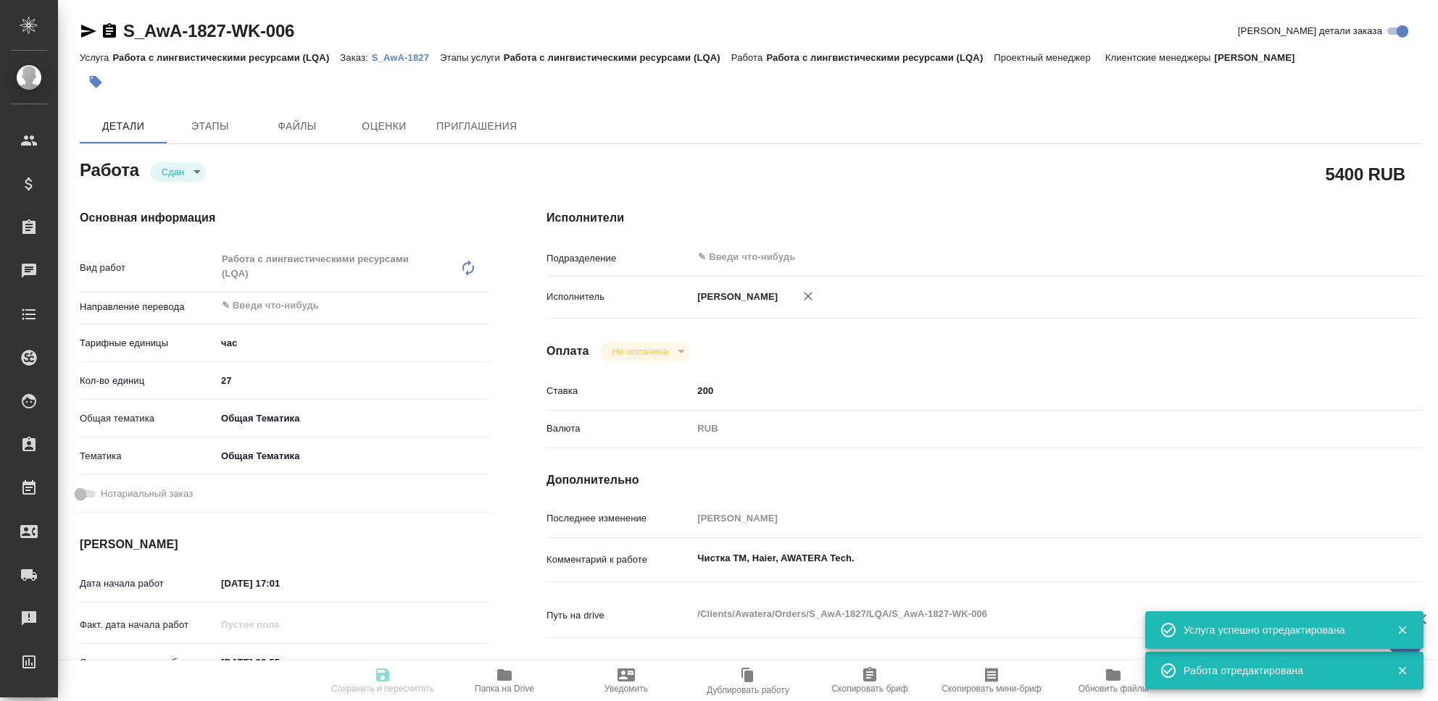
type textarea "Чистка ТМ, Haier, AWATERA Tech."
type textarea "x"
type textarea "/Clients/Awatera/Orders/S_AwA-1827/LQA/S_AwA-1827-WK-006"
type textarea "x"
type input "S_AwA-1827"
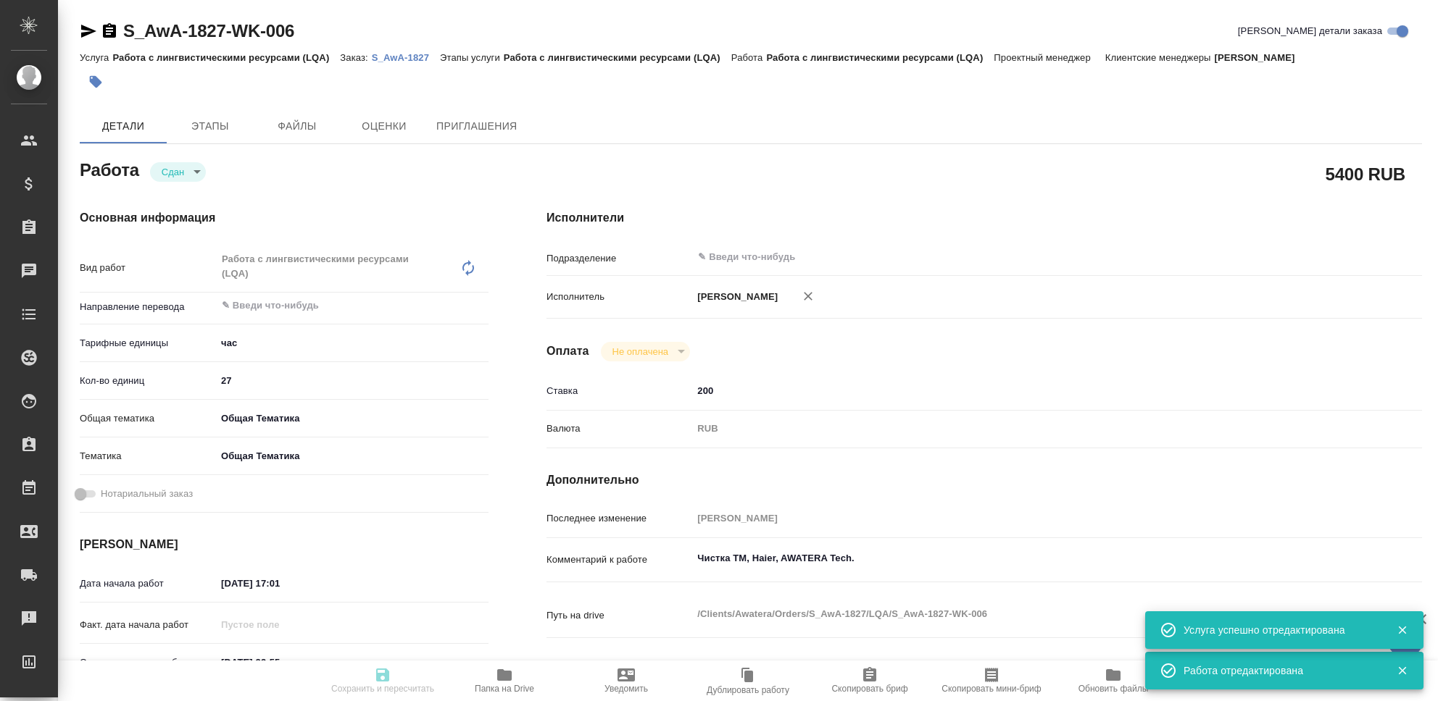
type input "Работа с лингвистическими ресурсами (LQA)"
type input "[PERSON_NAME]"
type input "/Clients/Awatera/Orders/S_AwA-1827"
type textarea "x"
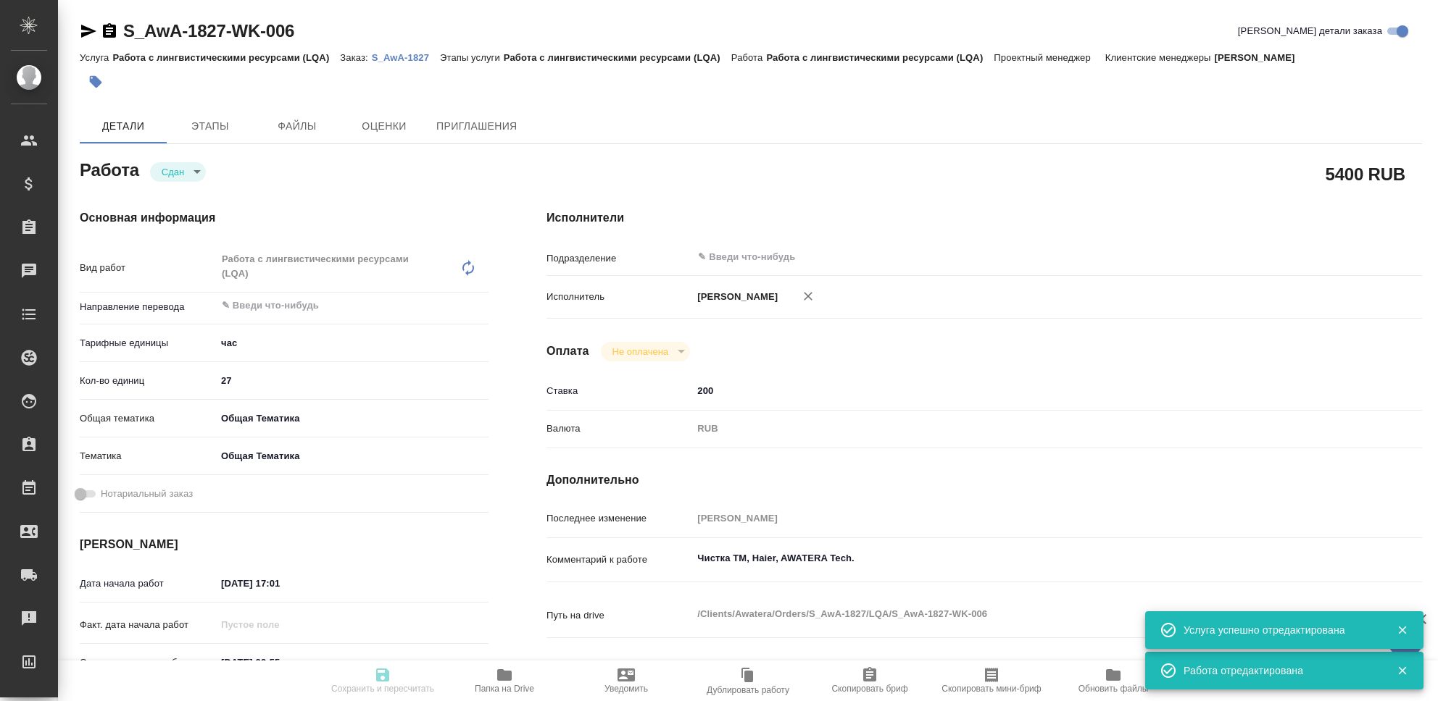
type textarea "x"
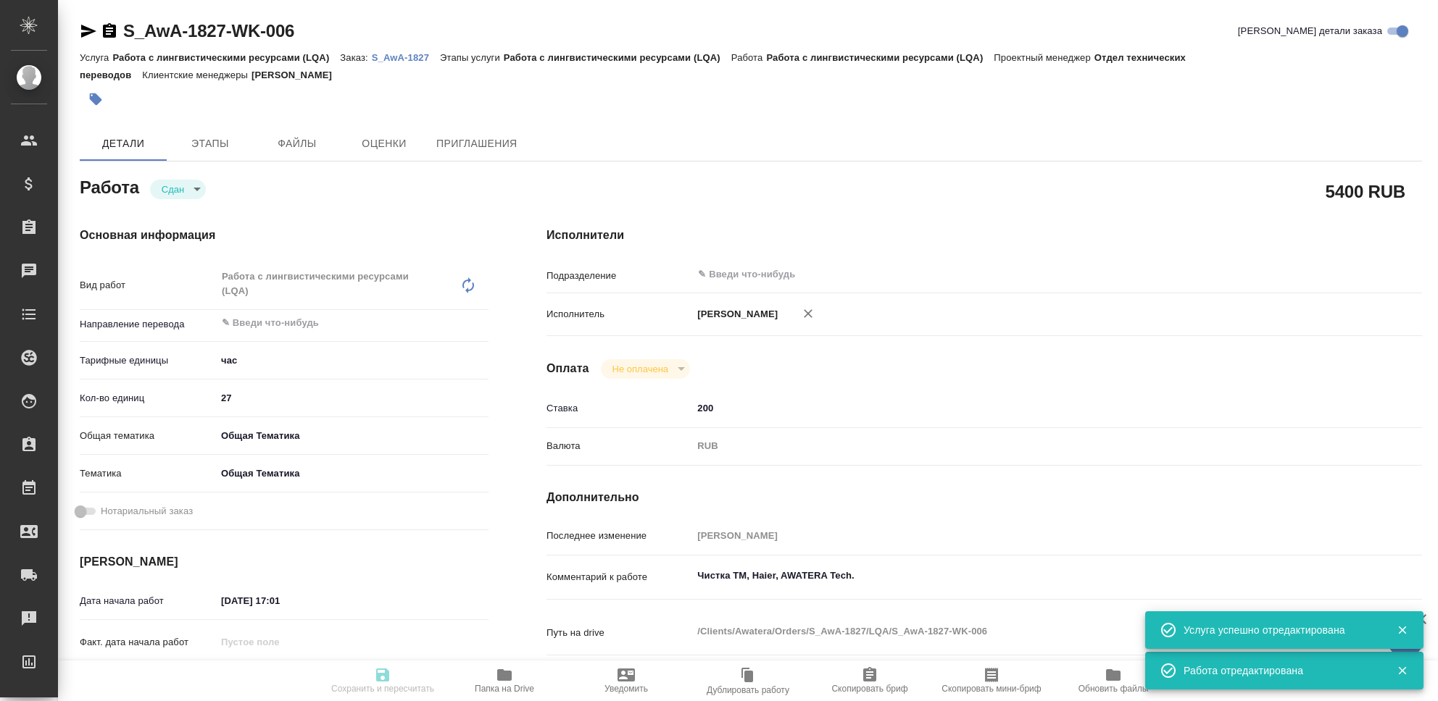
type textarea "x"
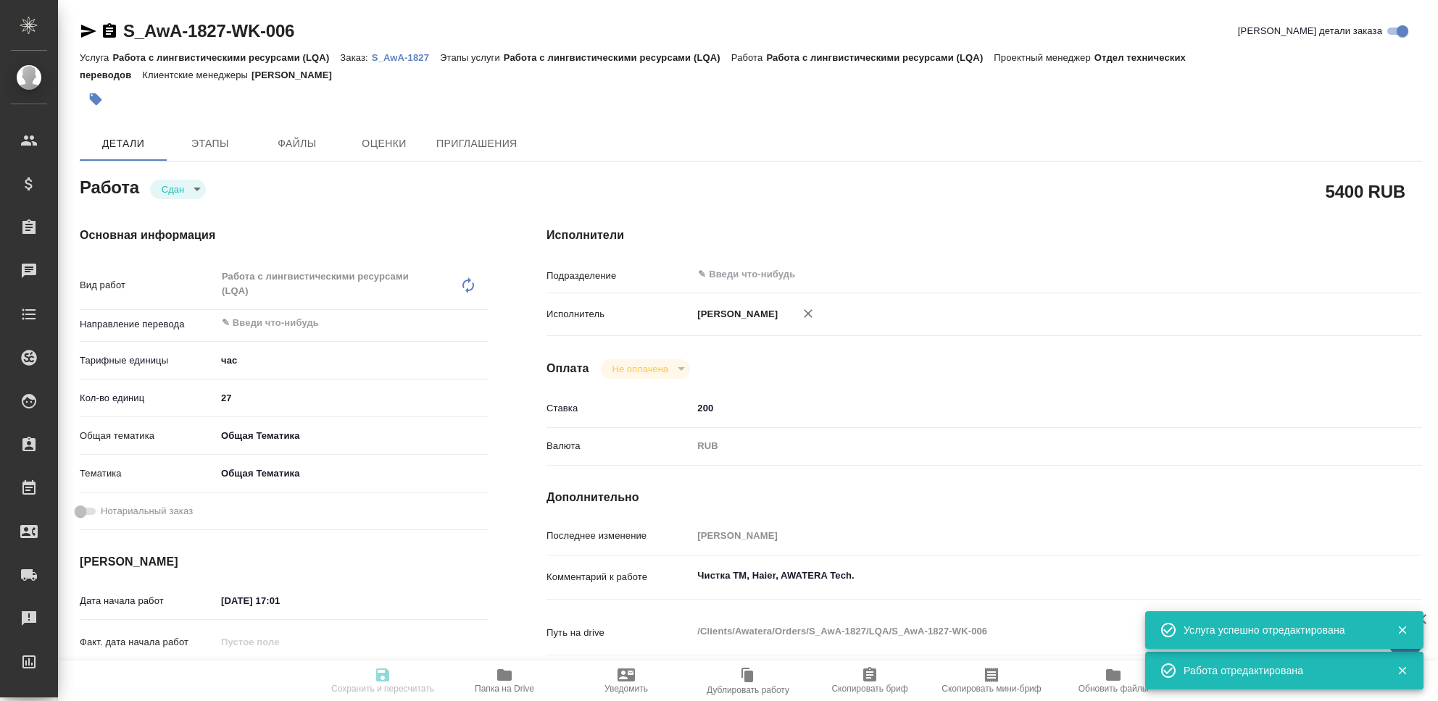
type textarea "x"
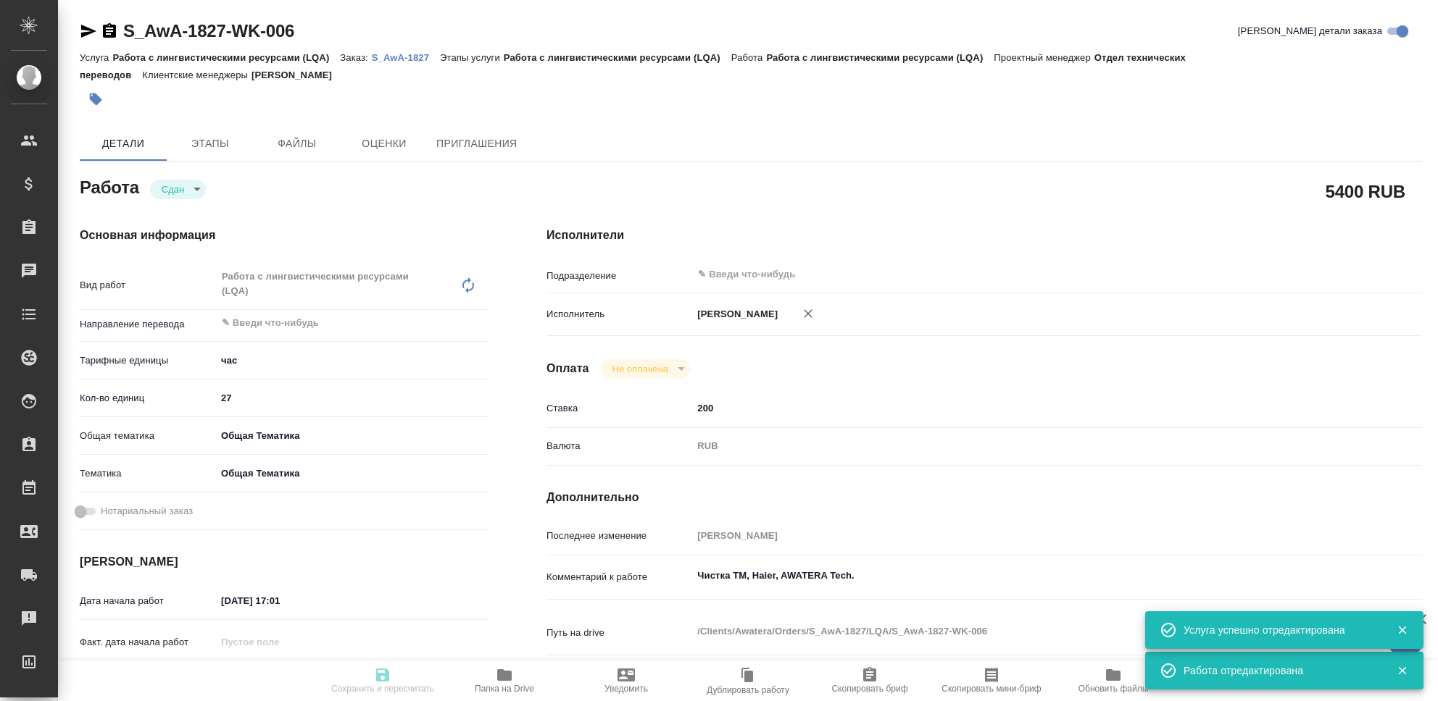
type textarea "x"
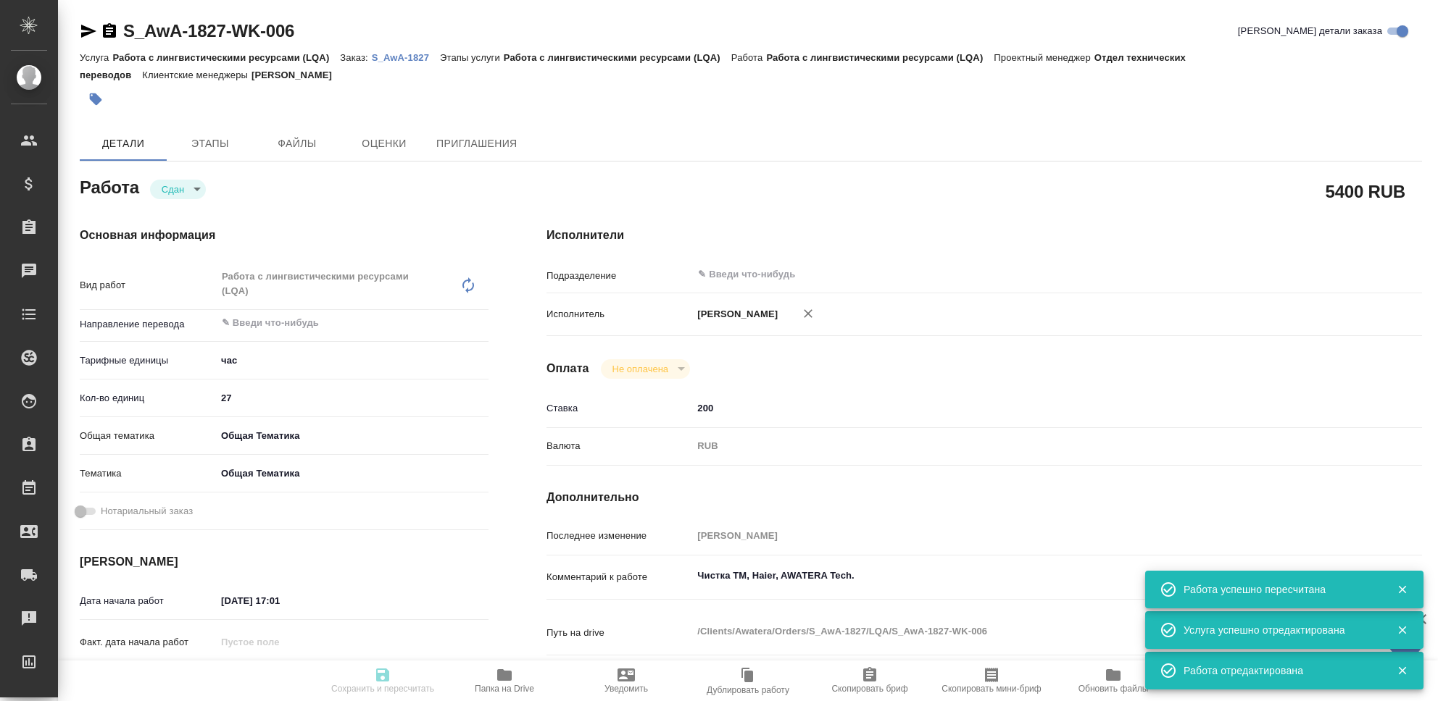
type input "closed"
type textarea "Работа с лингвистическими ресурсами (LQA)"
type textarea "x"
type input "5a8b1489cc6b4906c91bfd93"
type input "27"
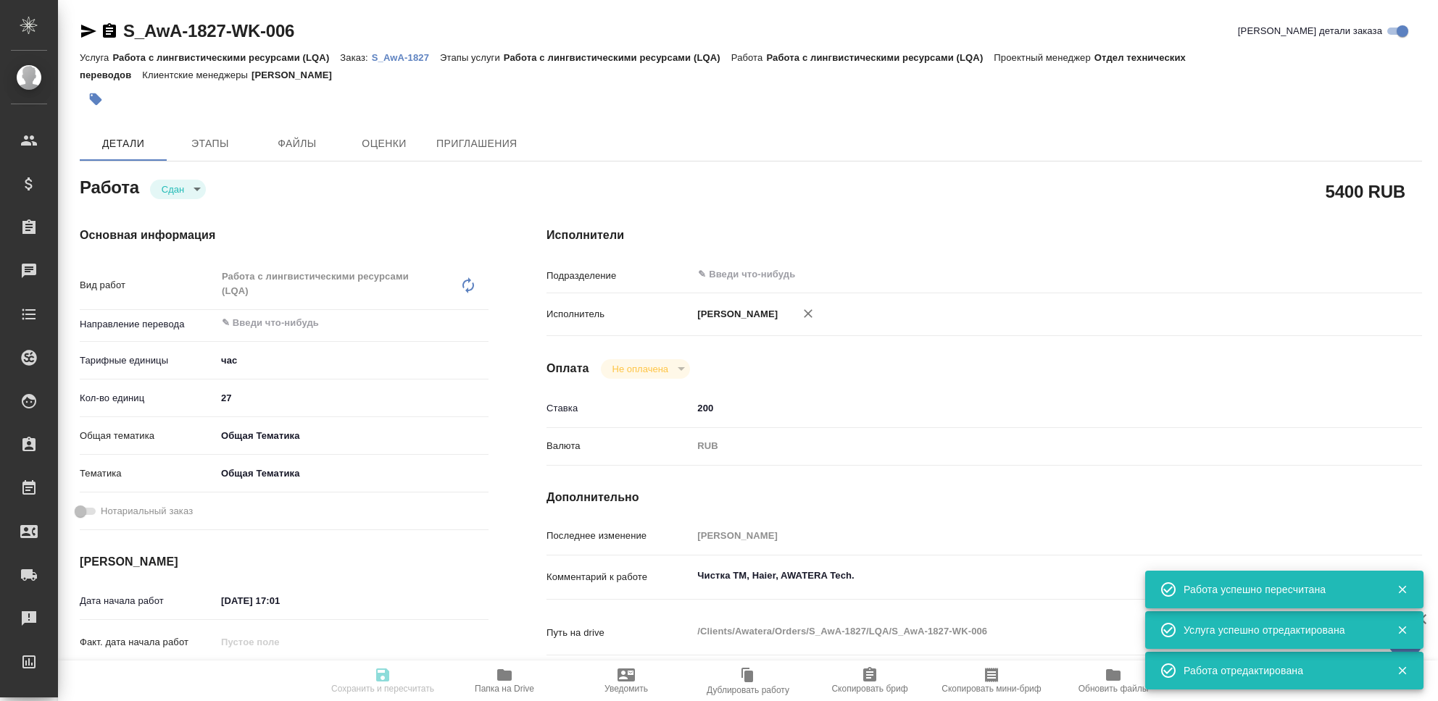
type input "obtem"
type input "6012b1ca196b0e5c9229a120"
type input "[DATE] 17:01"
type input "[DATE] 23:55"
type input "[DATE] 17:03"
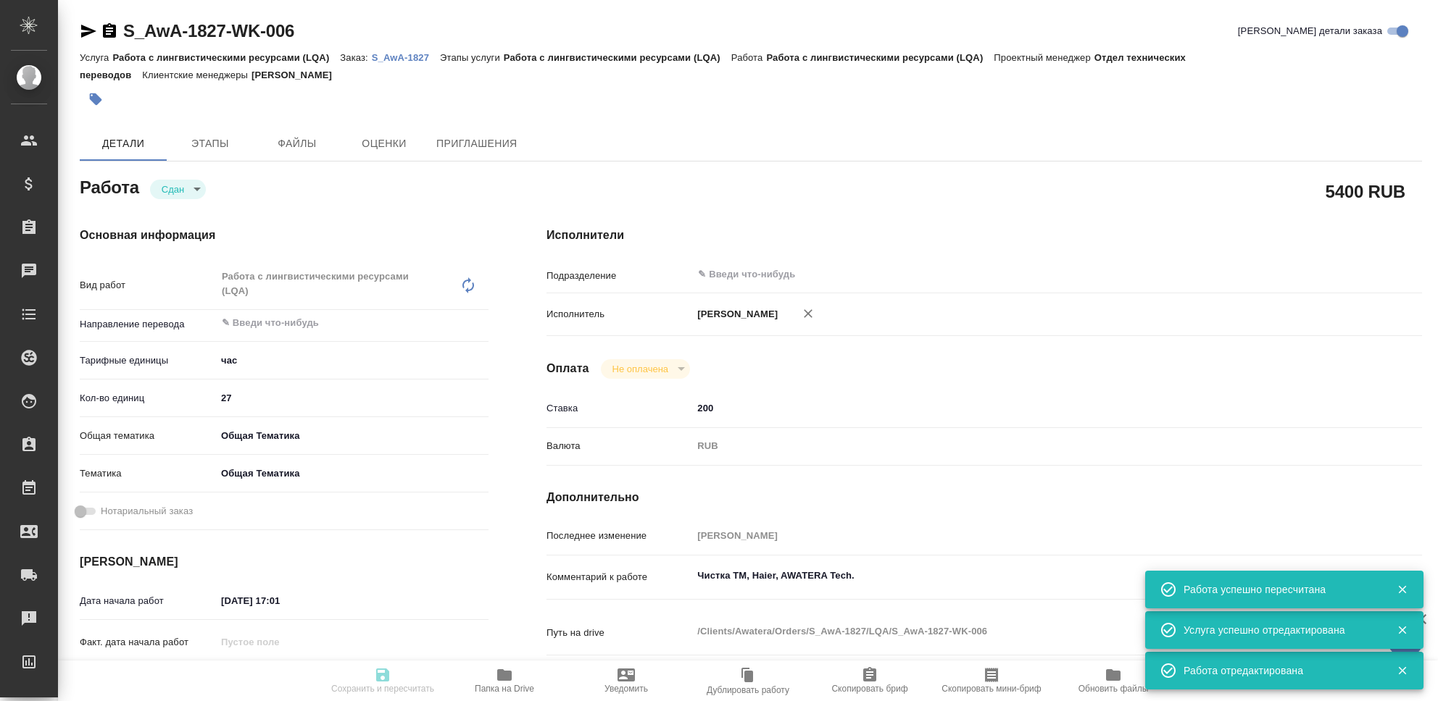
type input "[DATE] 23:55"
type input "notPayed"
type input "200"
type input "RUB"
type input "[PERSON_NAME]"
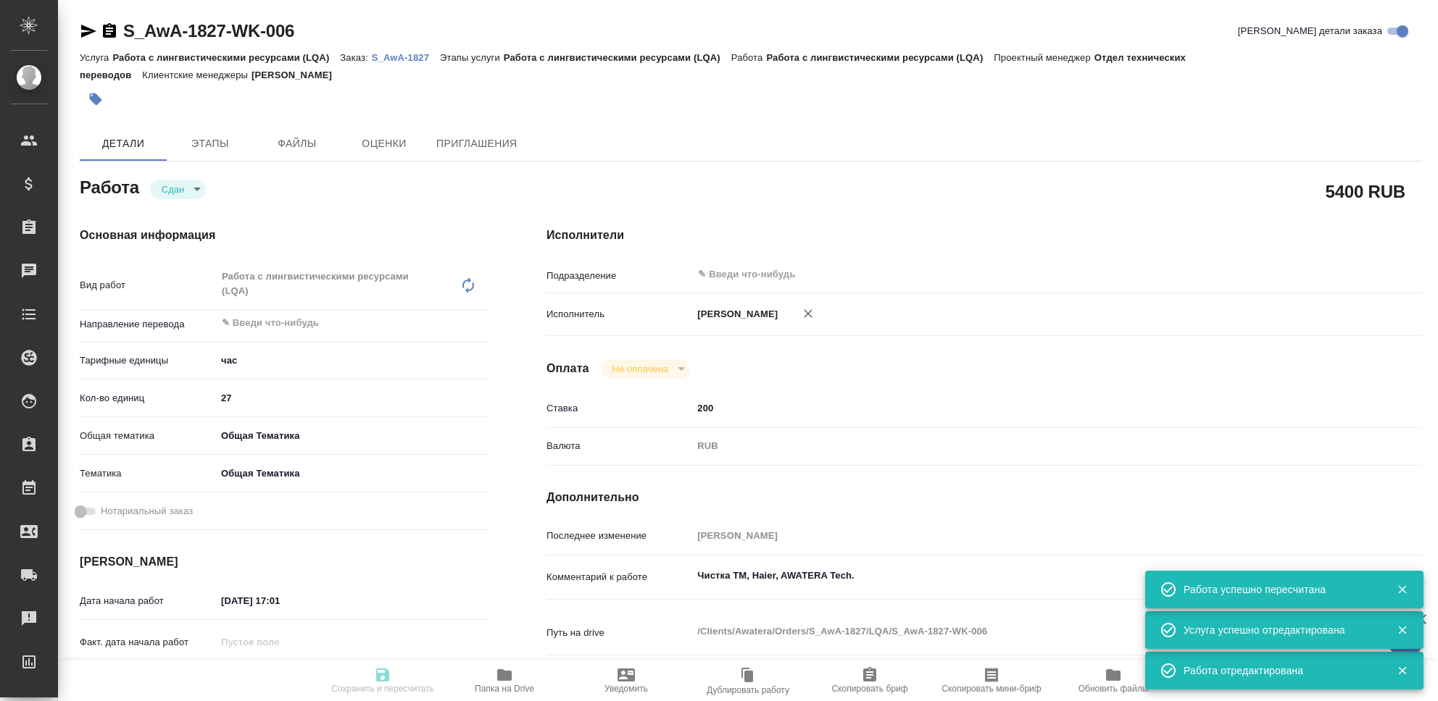
type textarea "Чистка ТМ, Haier, AWATERA Tech."
type textarea "x"
type textarea "/Clients/Awatera/Orders/S_AwA-1827/LQA/S_AwA-1827-WK-006"
type textarea "x"
type input "S_AwA-1827"
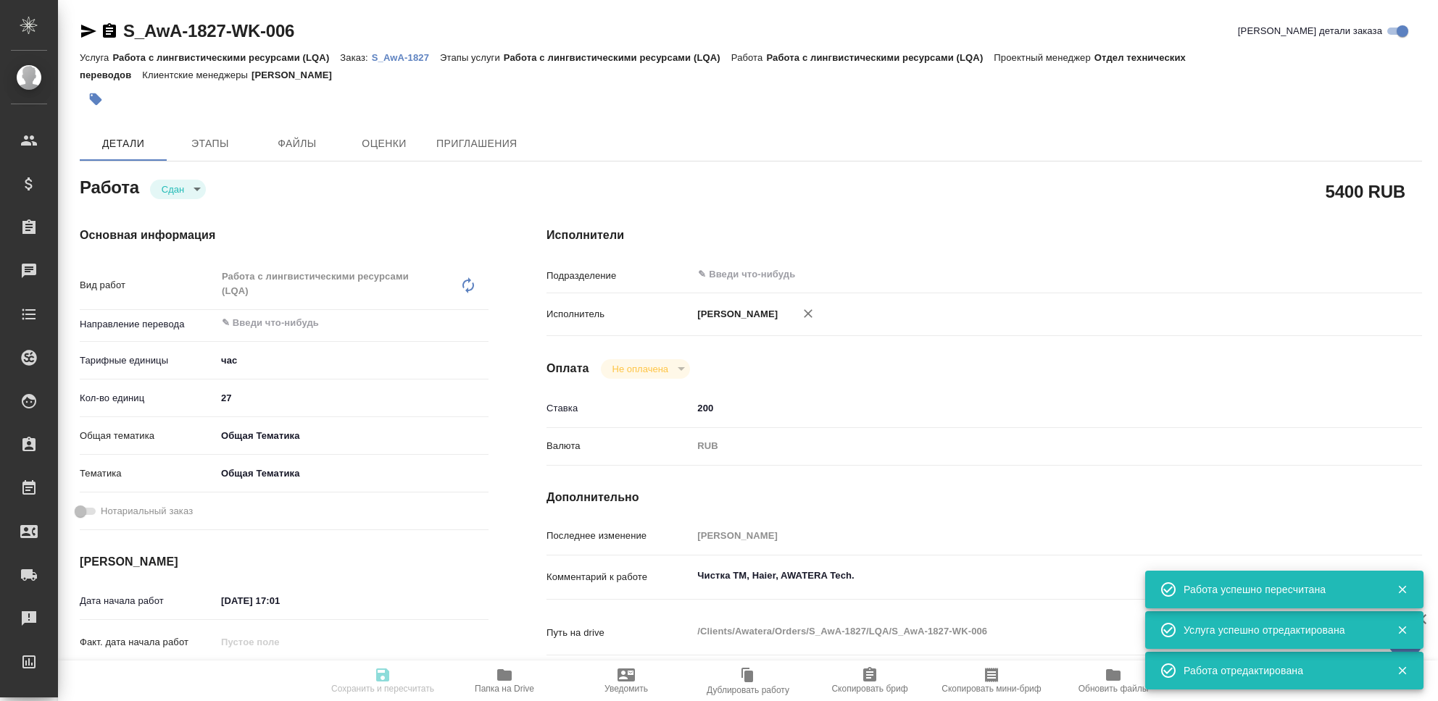
type input "Работа с лингвистическими ресурсами (LQA)"
type input "[PERSON_NAME]"
type input "/Clients/Awatera/Orders/S_AwA-1827"
type textarea "x"
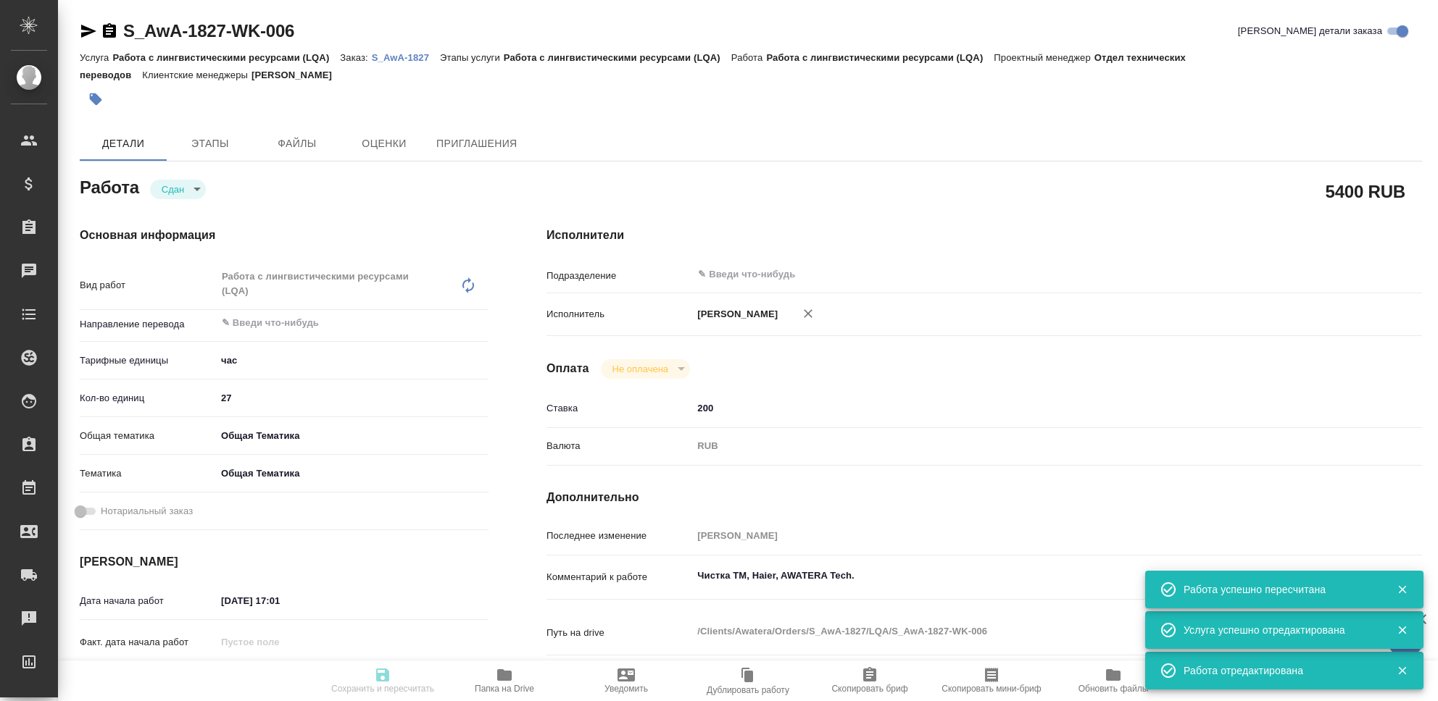
type textarea "x"
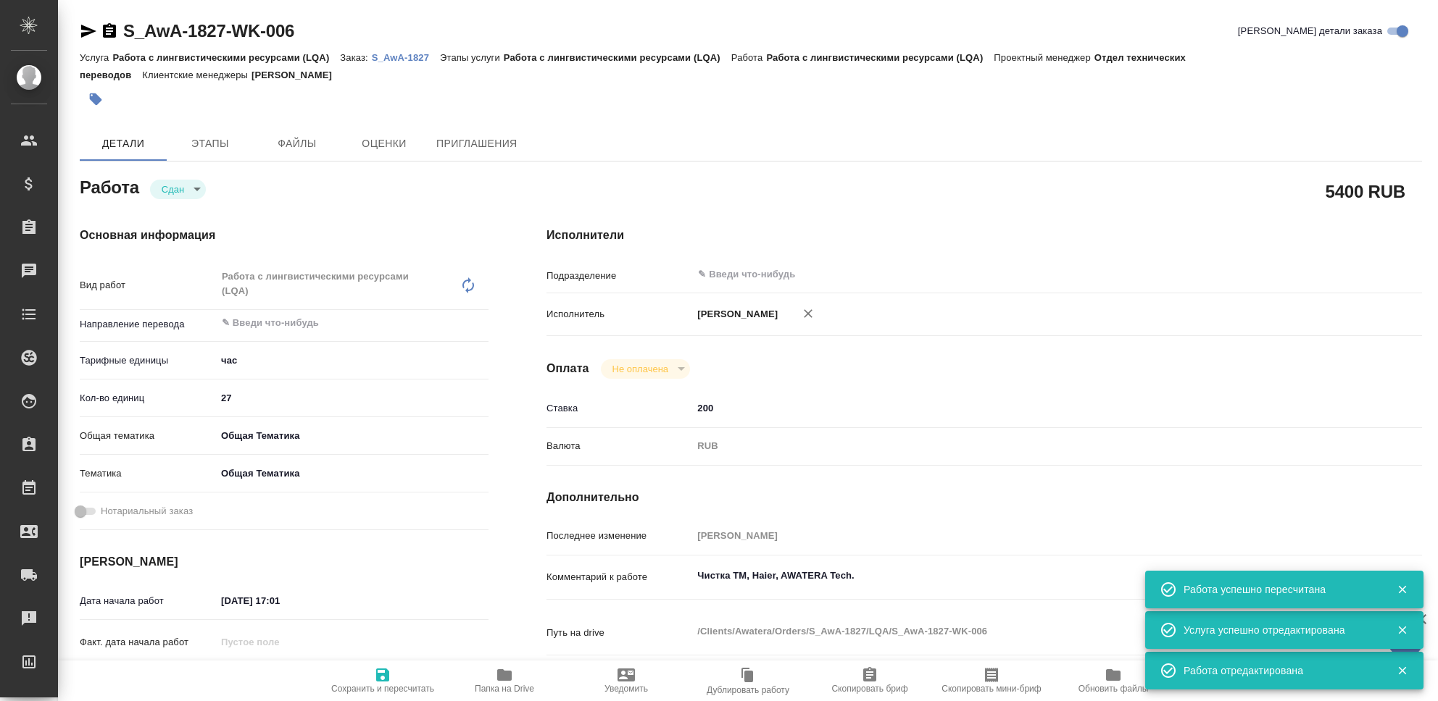
type textarea "x"
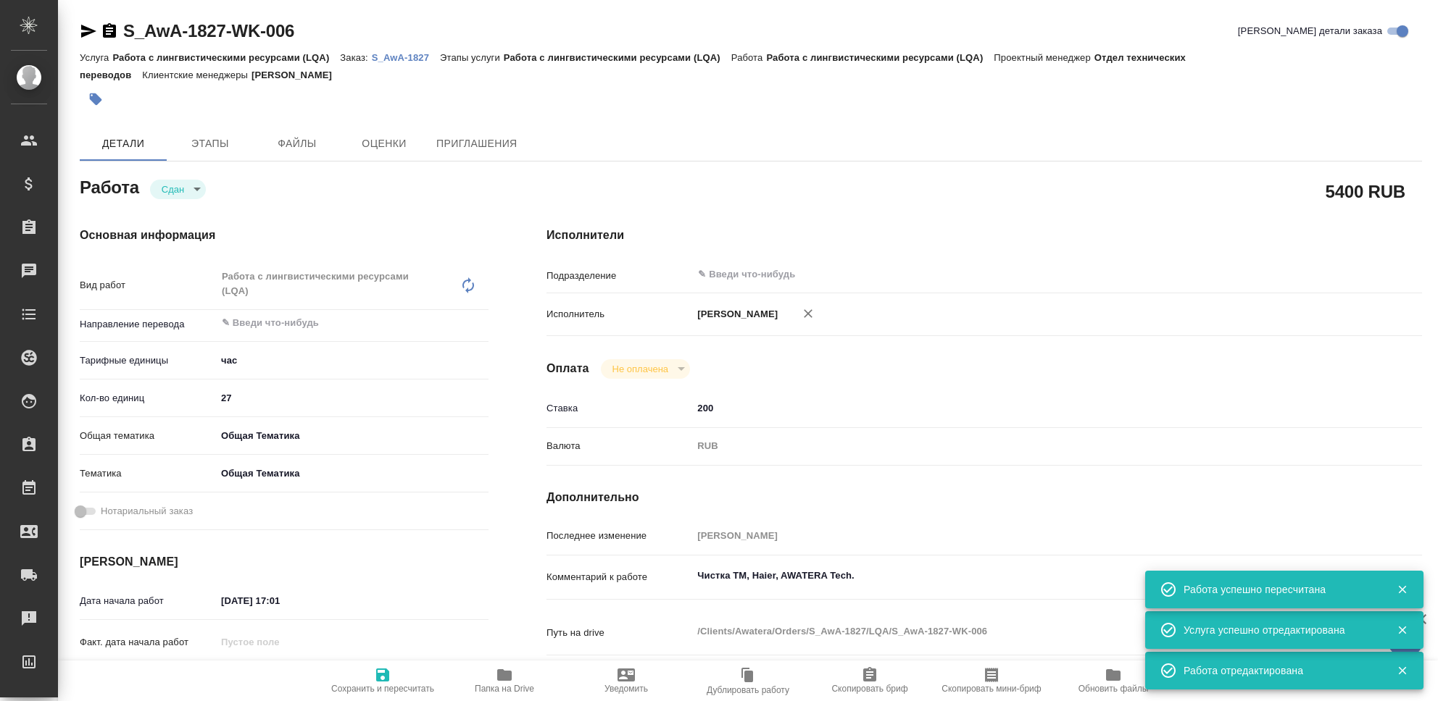
type textarea "x"
